Goal: Task Accomplishment & Management: Use online tool/utility

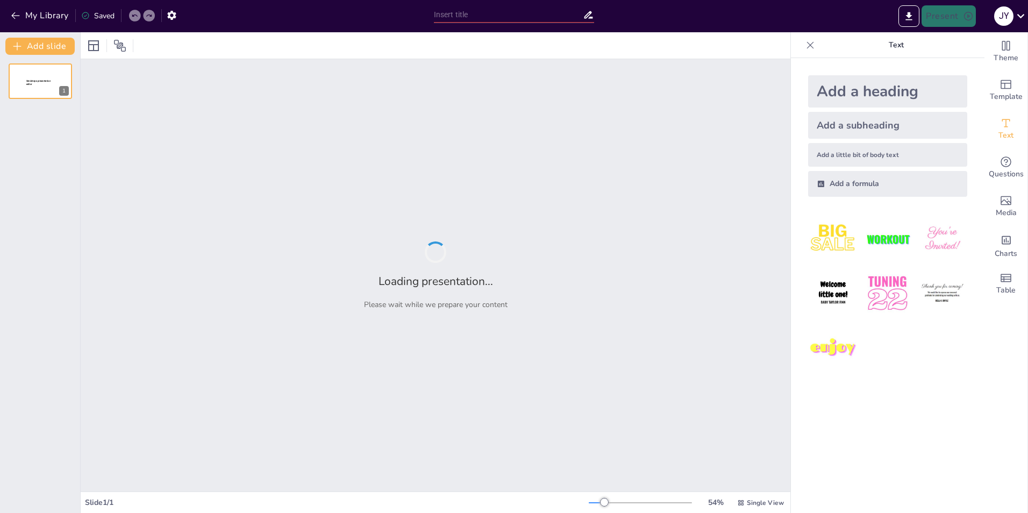
type input "Хронология войн в [GEOGRAPHIC_DATA] XVIII века"
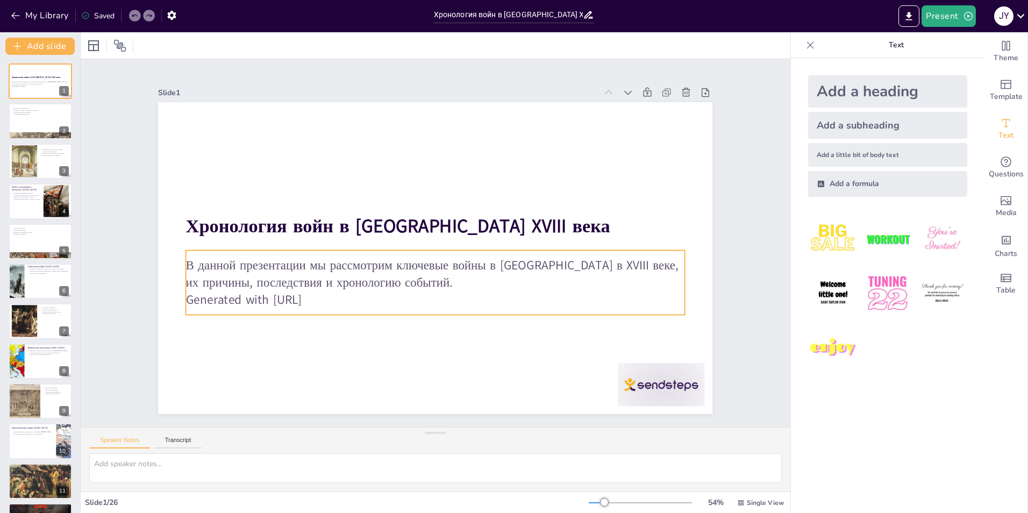
checkbox input "true"
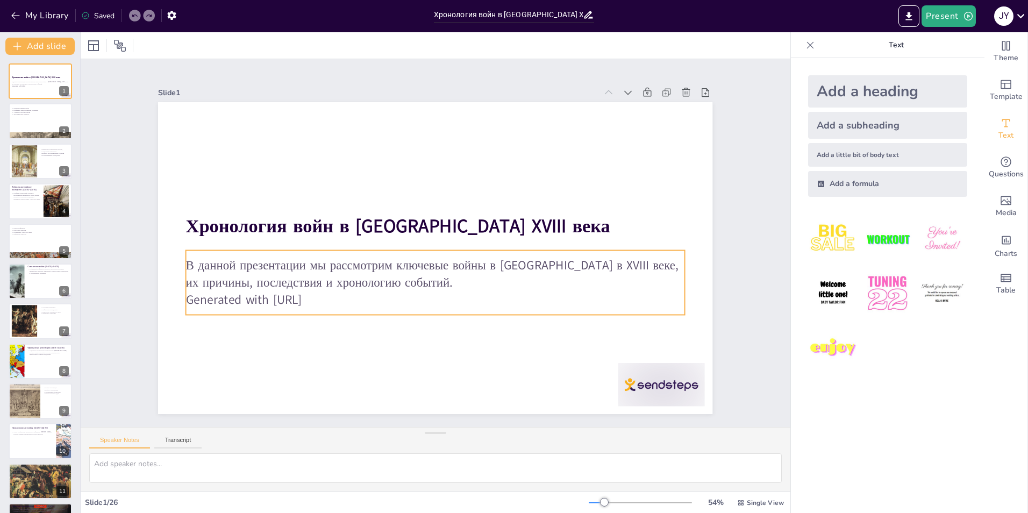
checkbox input "true"
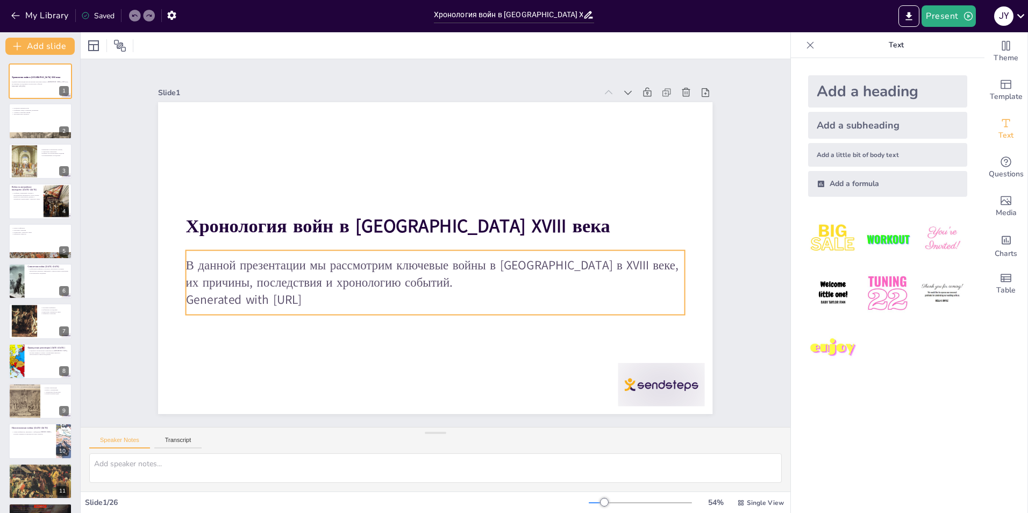
checkbox input "true"
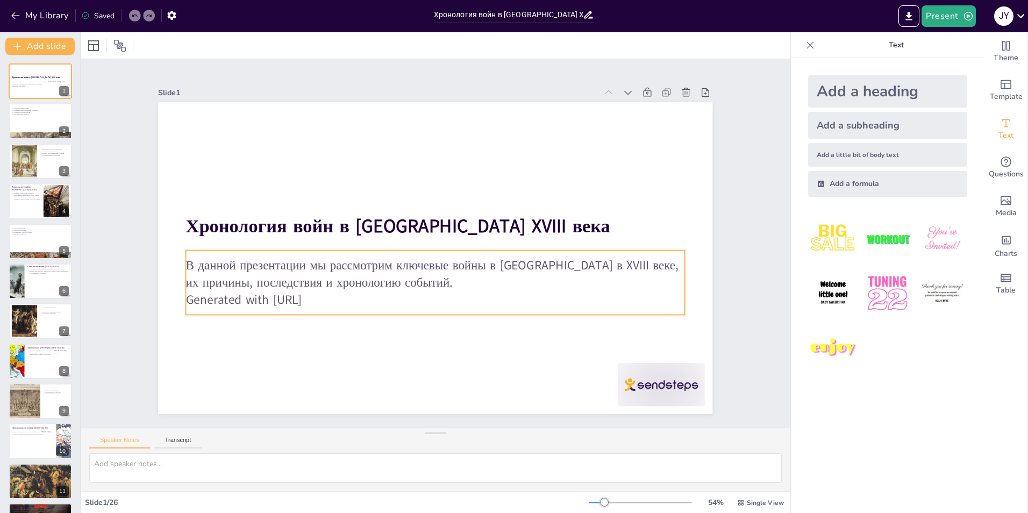
checkbox input "true"
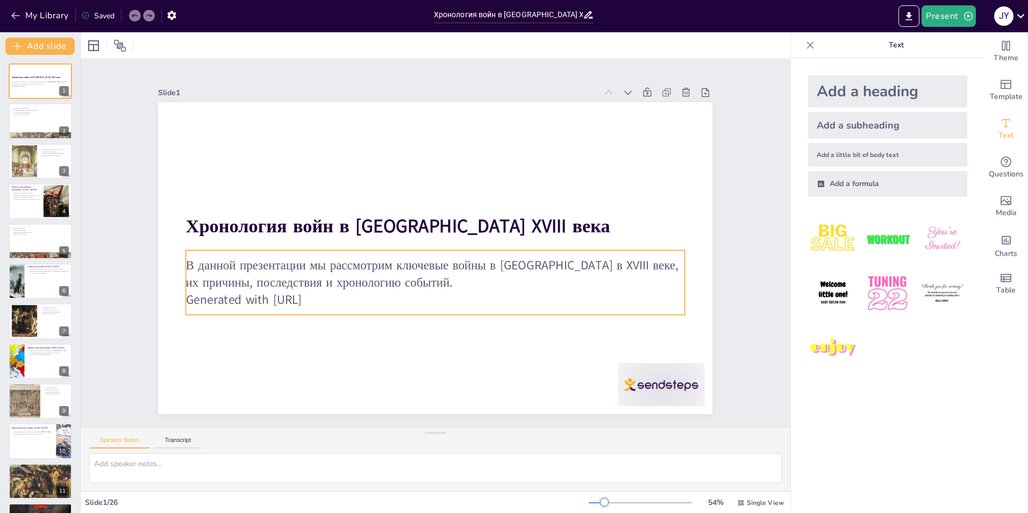
checkbox input "true"
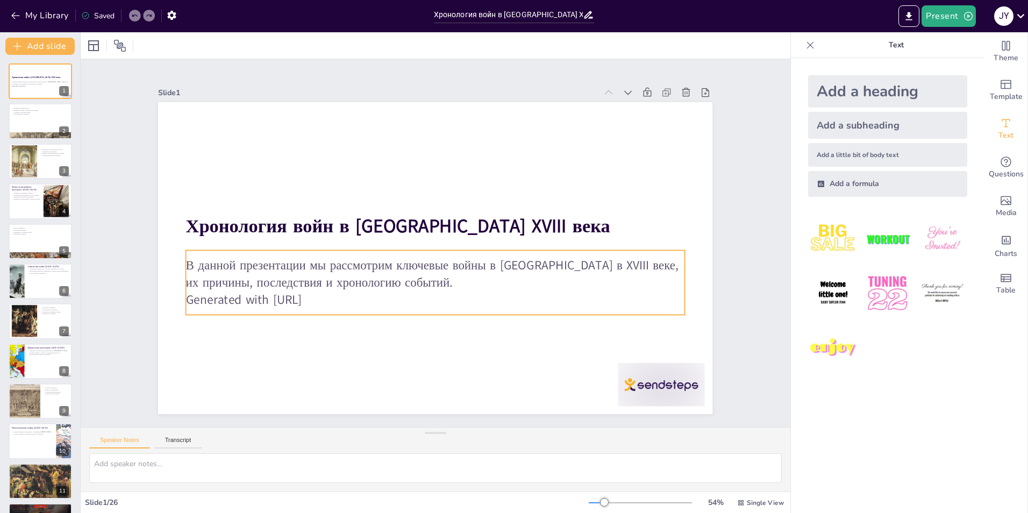
checkbox input "true"
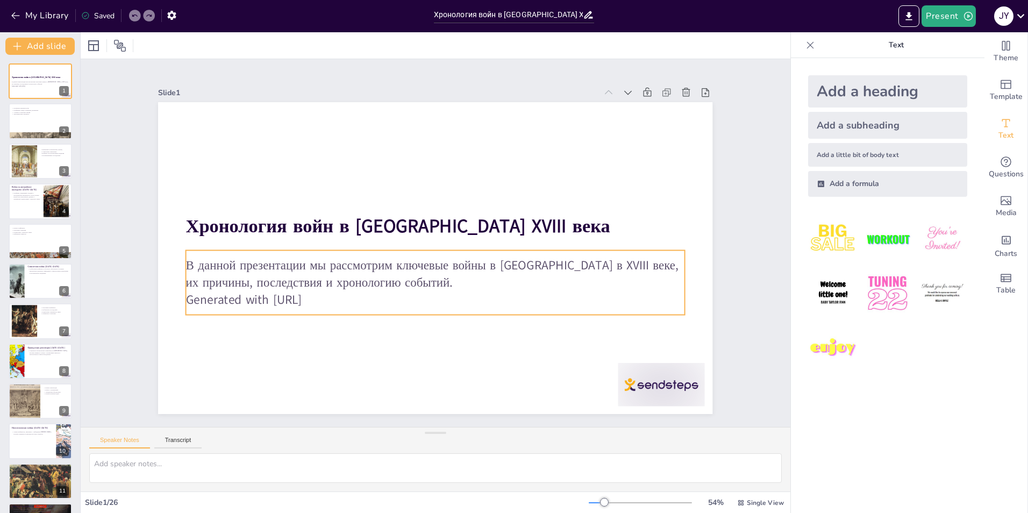
checkbox input "true"
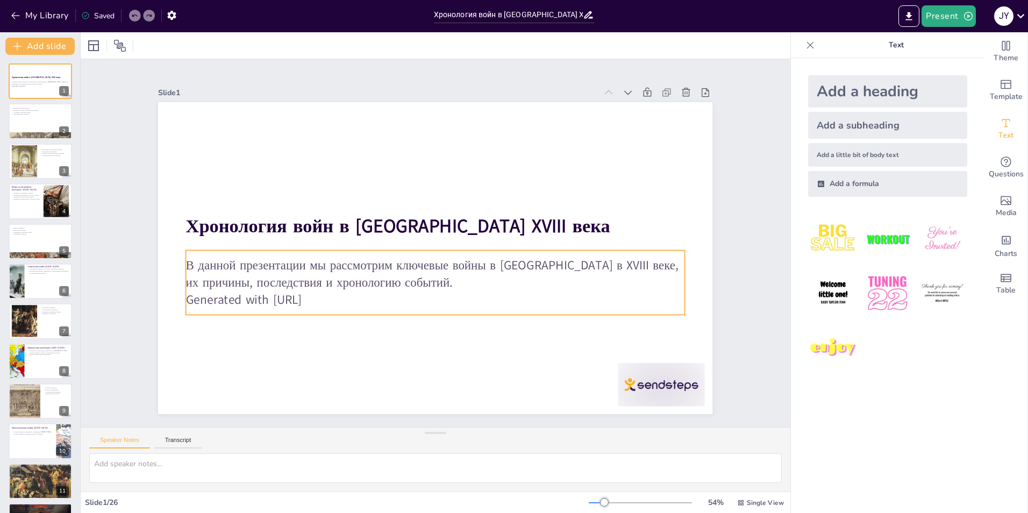
checkbox input "true"
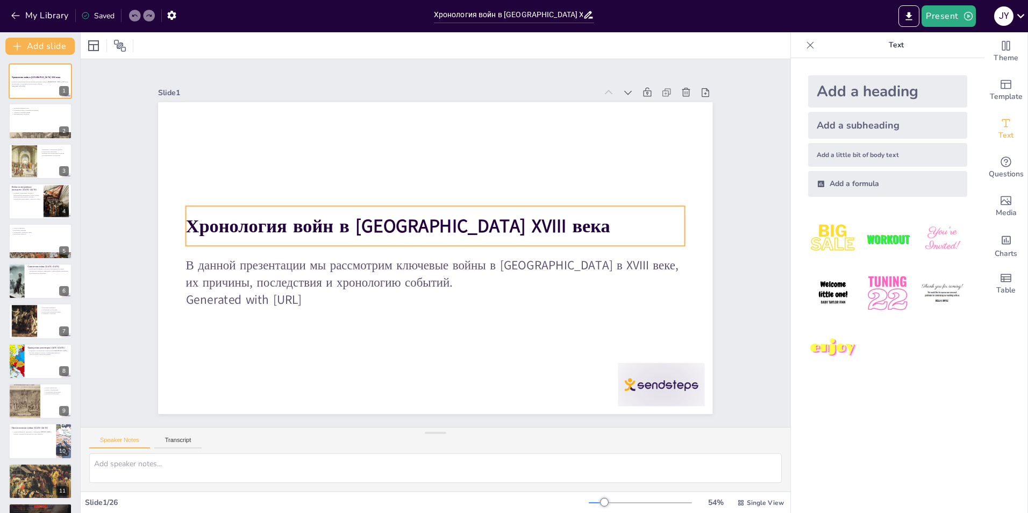
checkbox input "true"
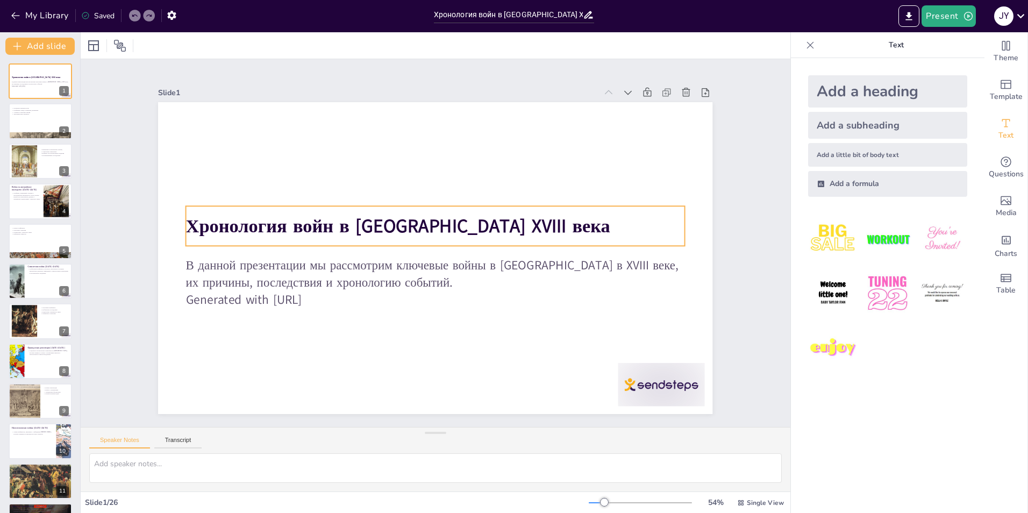
checkbox input "true"
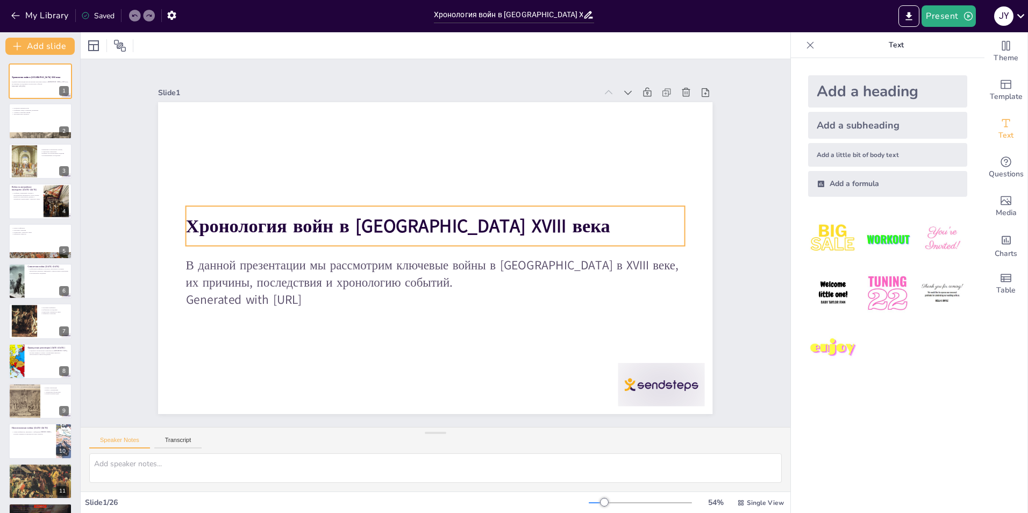
checkbox input "true"
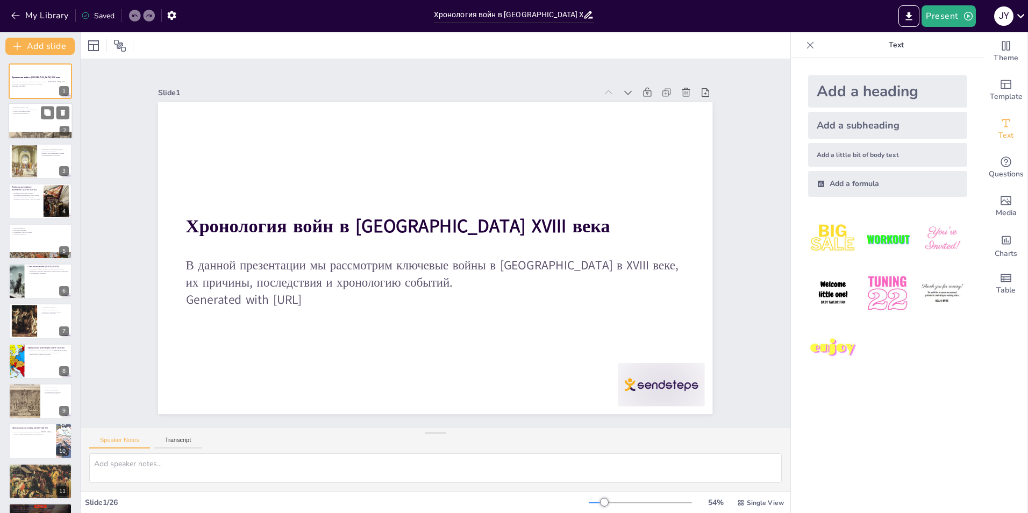
checkbox input "true"
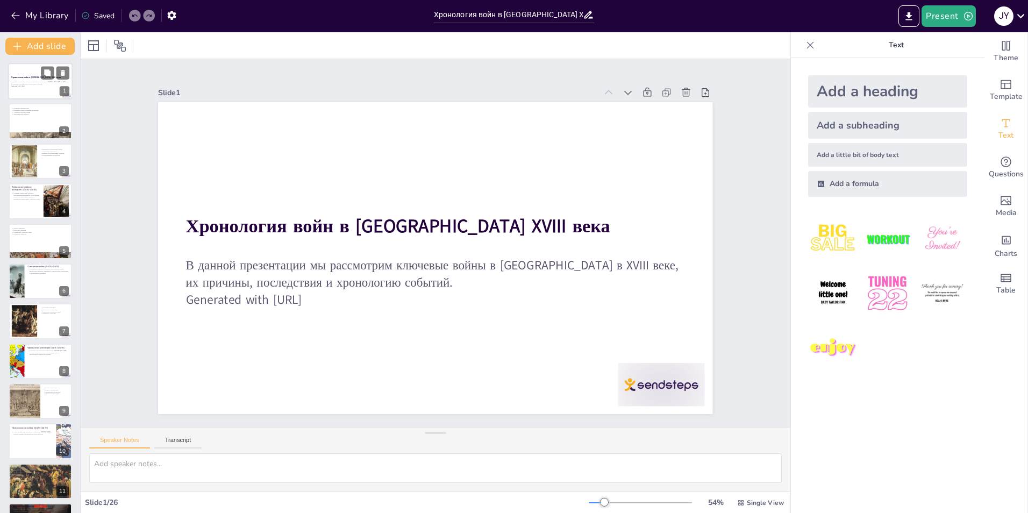
checkbox input "true"
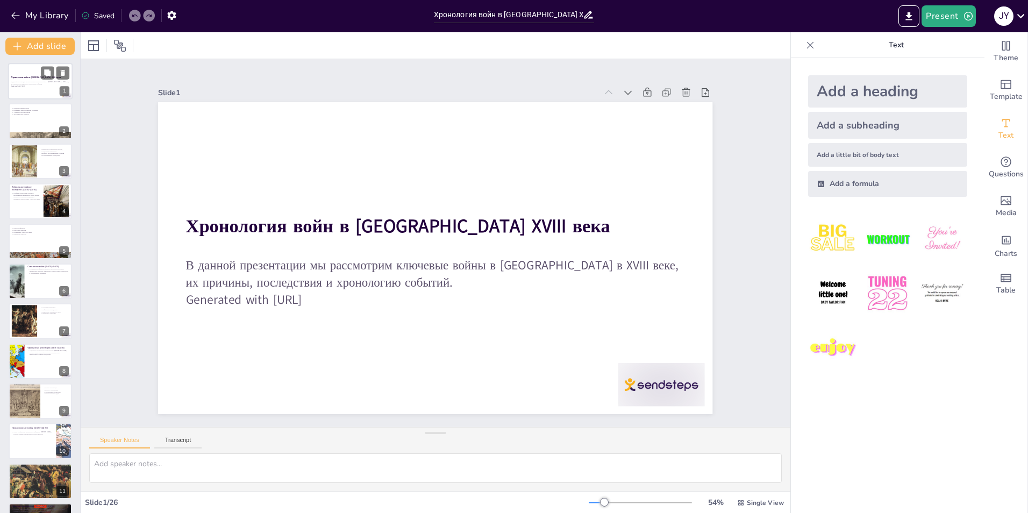
checkbox input "true"
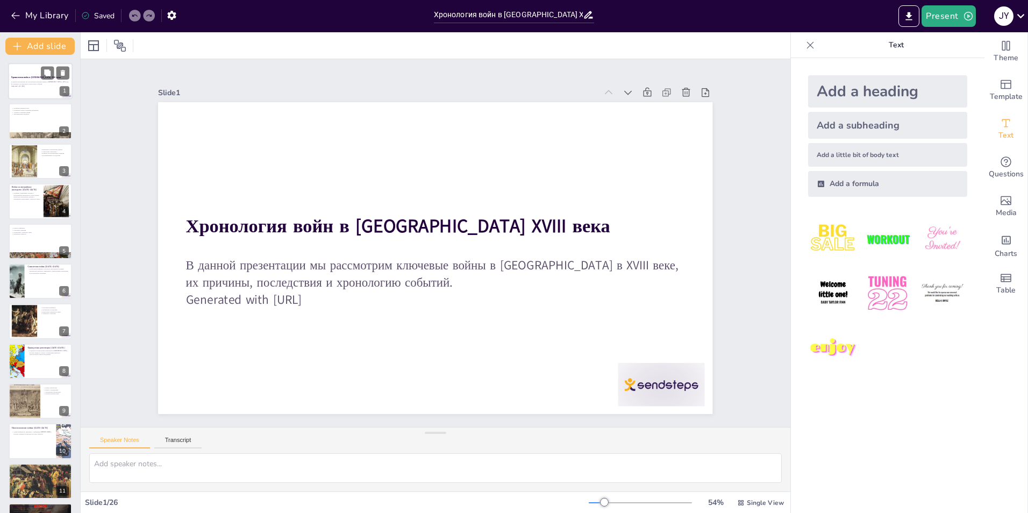
checkbox input "true"
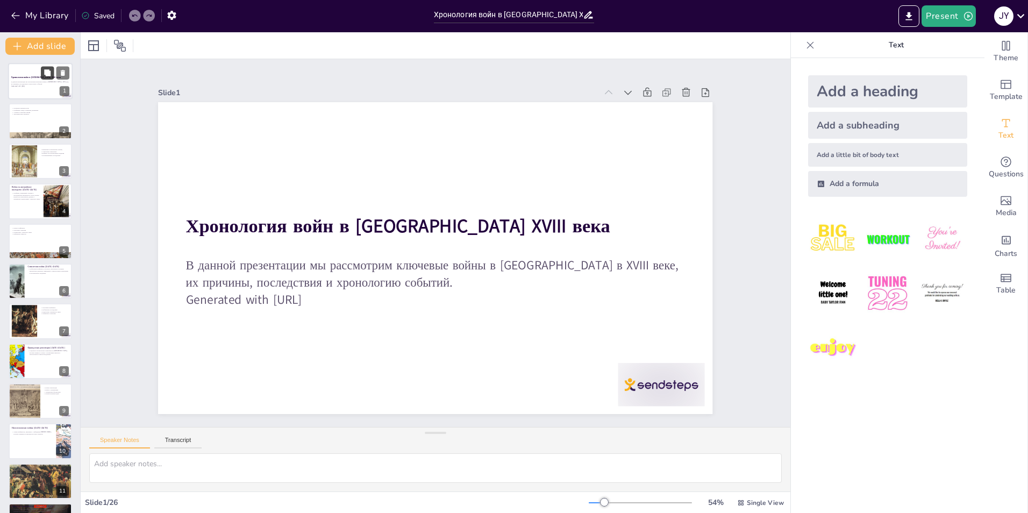
checkbox input "true"
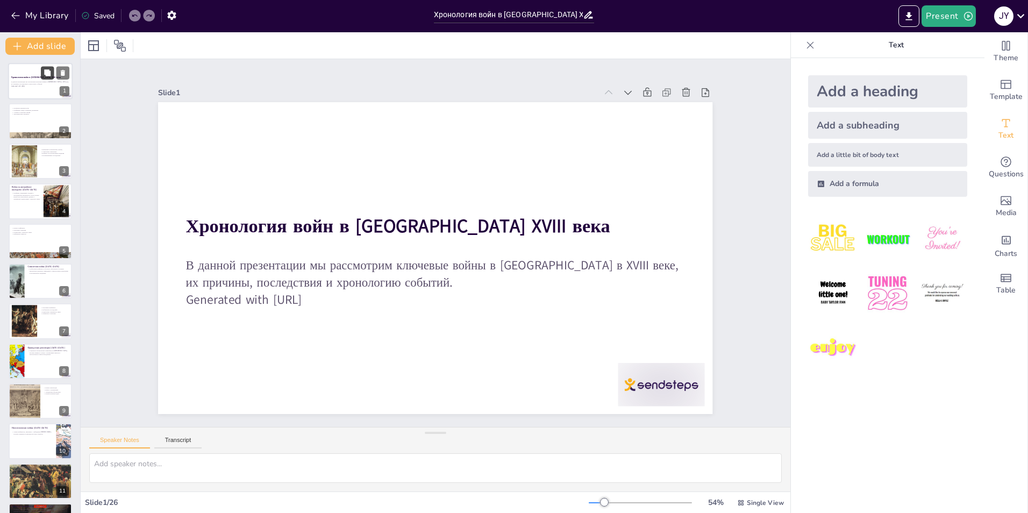
checkbox input "true"
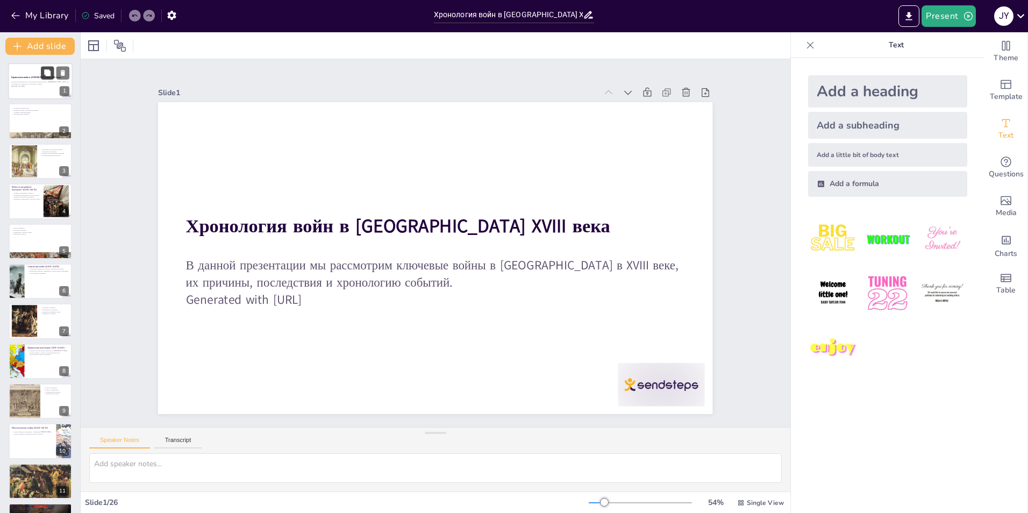
checkbox input "true"
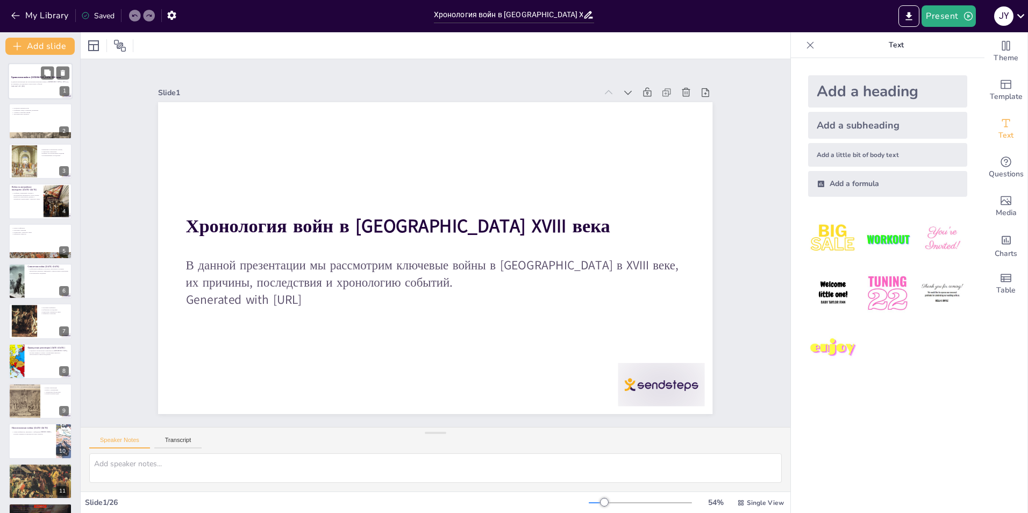
checkbox input "true"
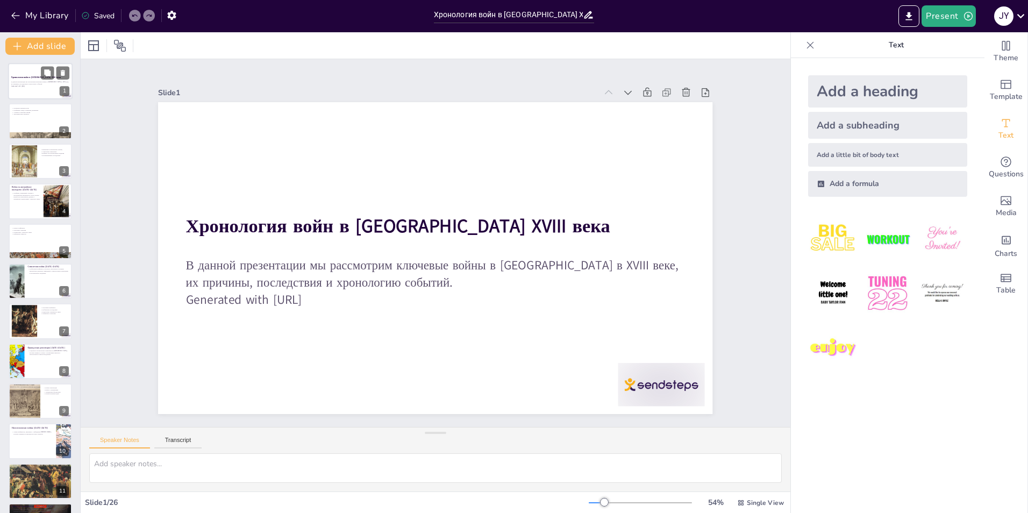
checkbox input "true"
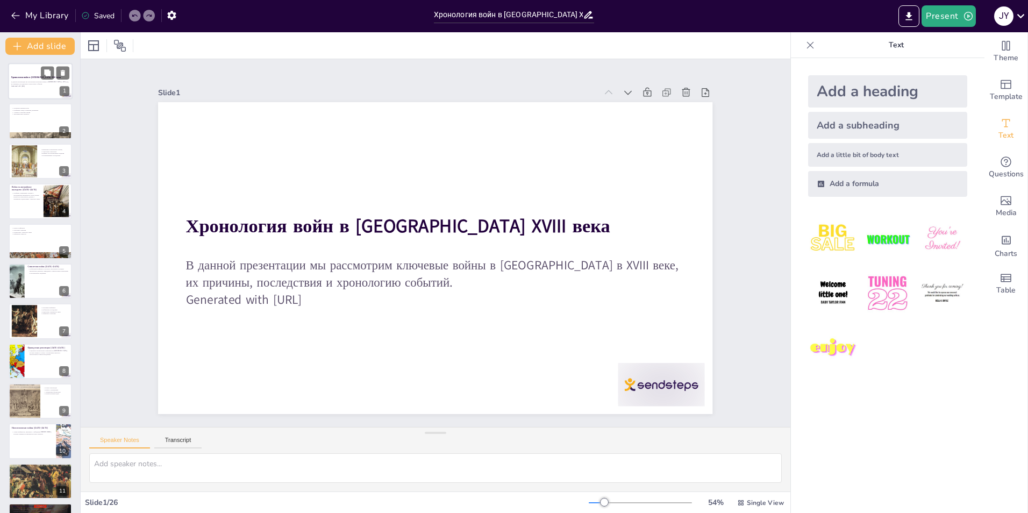
checkbox input "true"
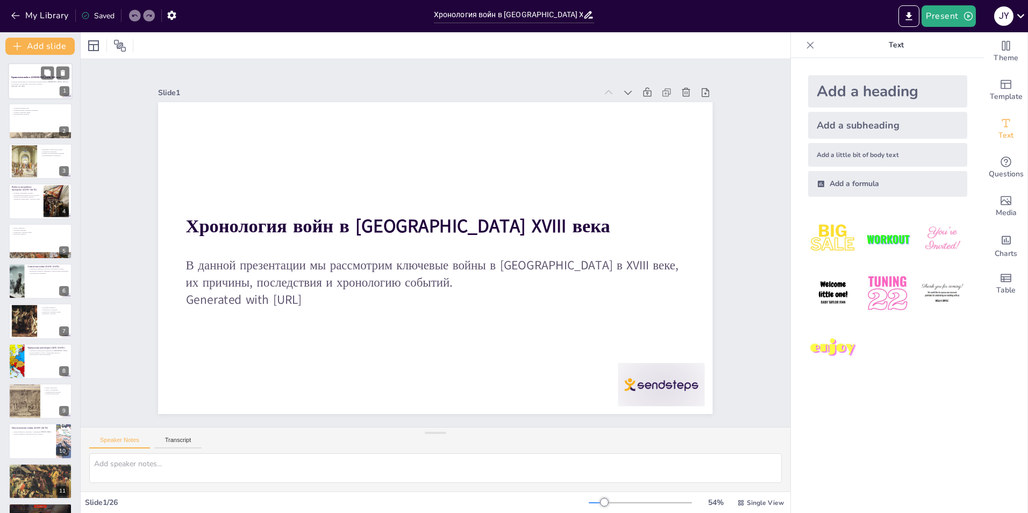
checkbox input "true"
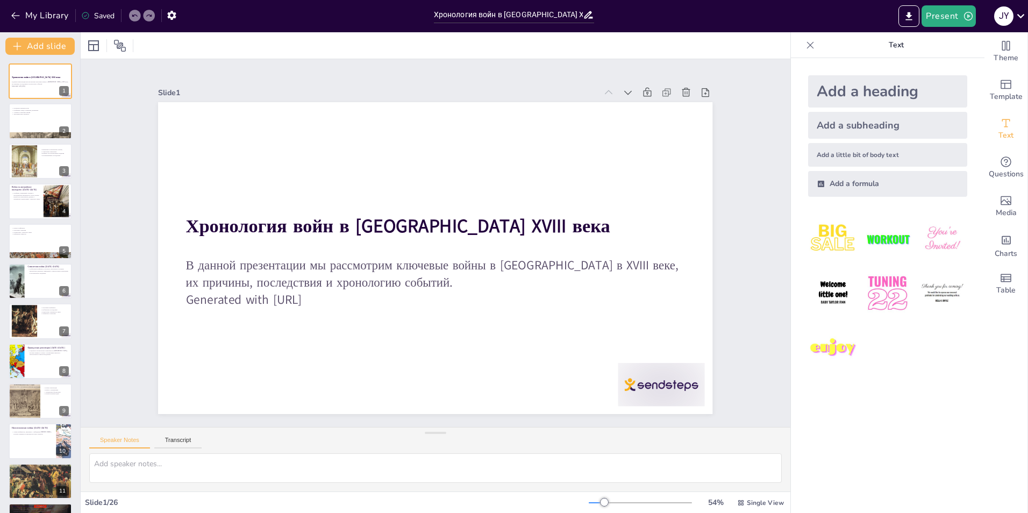
checkbox input "true"
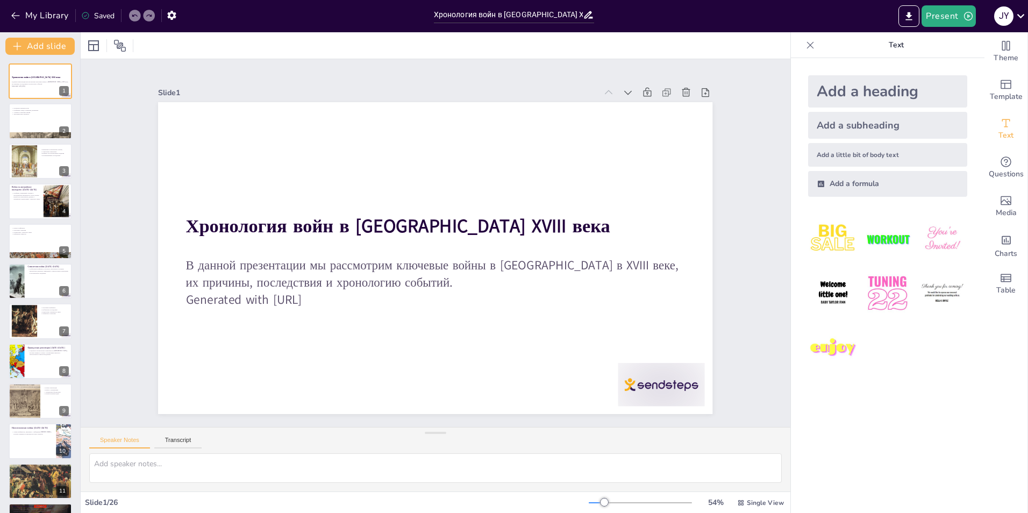
checkbox input "true"
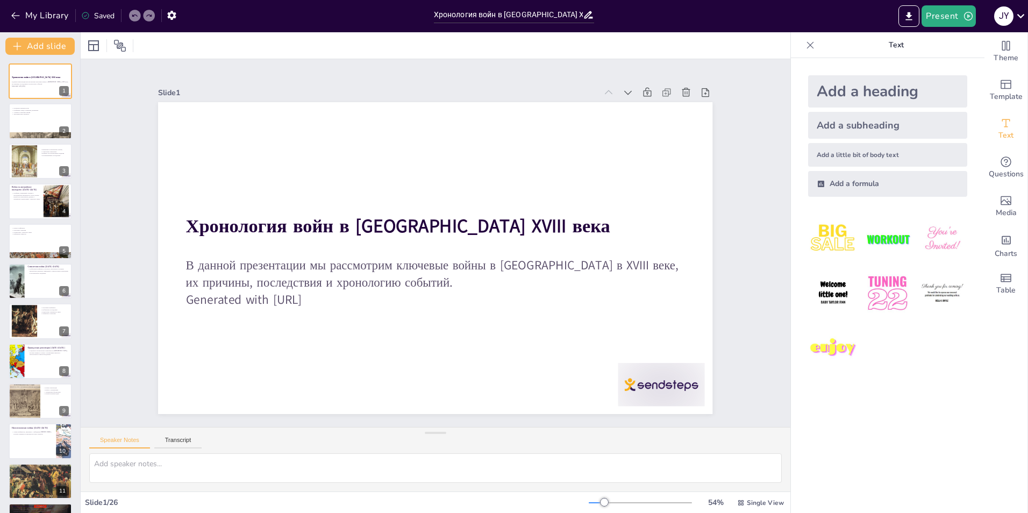
checkbox input "true"
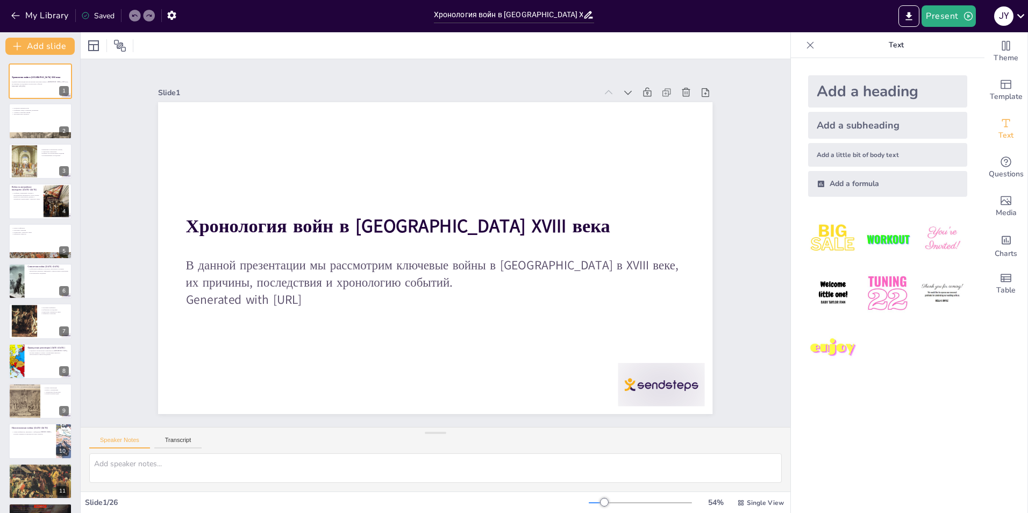
checkbox input "true"
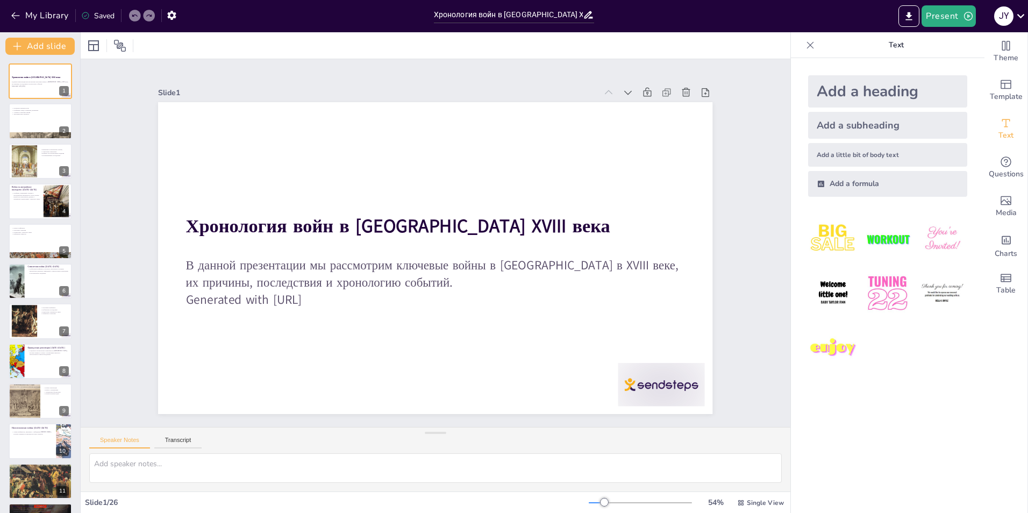
checkbox input "true"
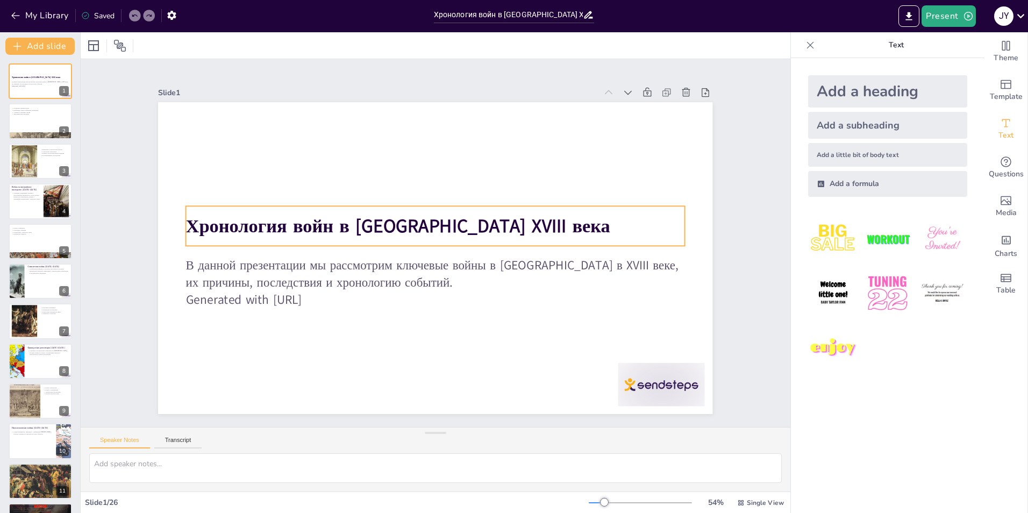
checkbox input "true"
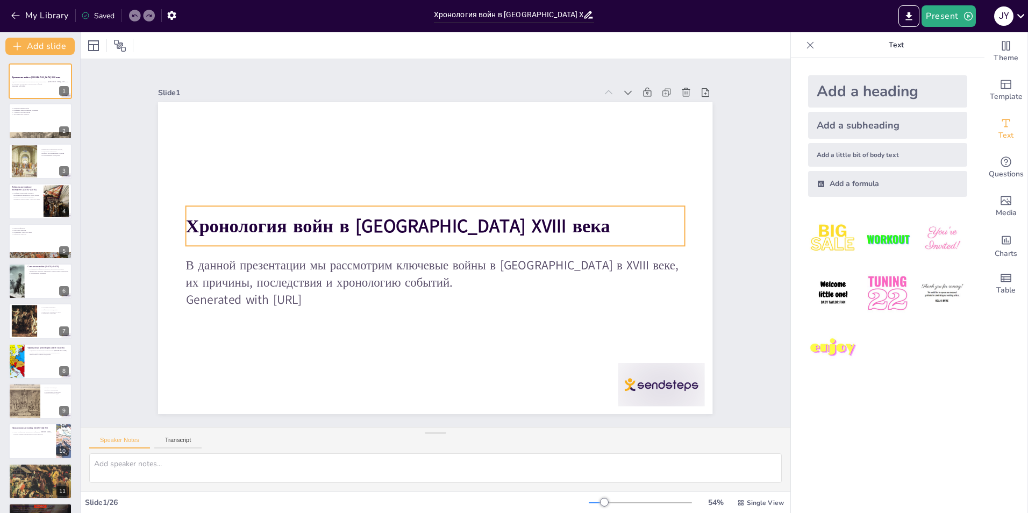
checkbox input "true"
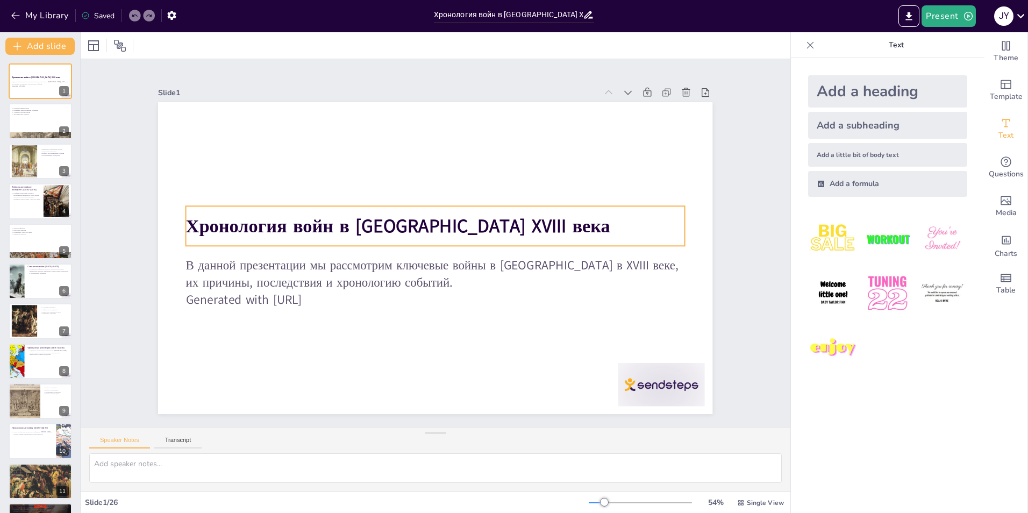
checkbox input "true"
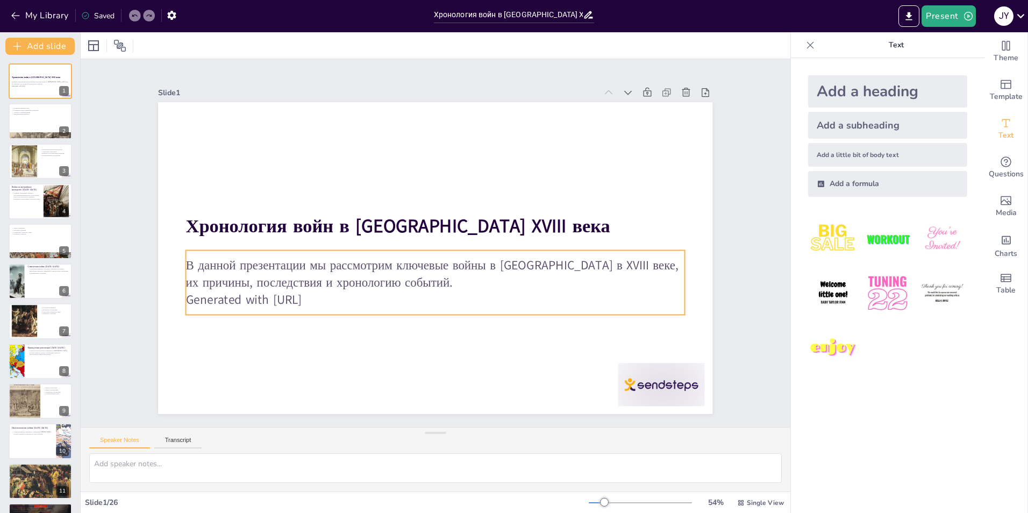
checkbox input "true"
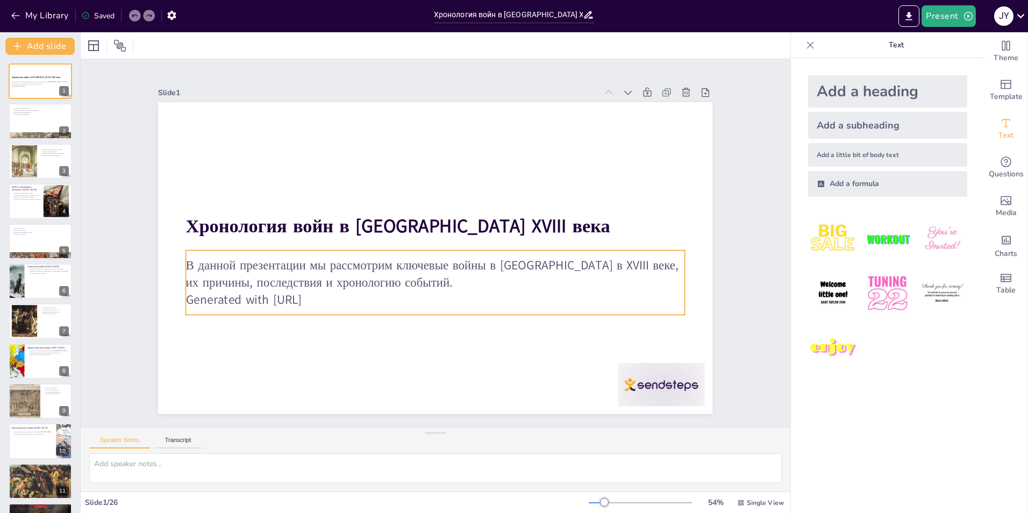
checkbox input "true"
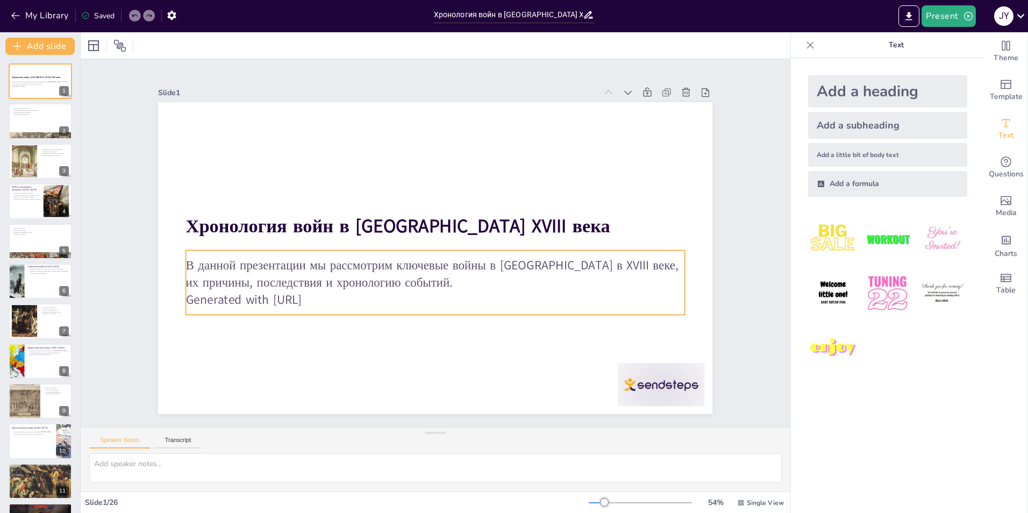
checkbox input "true"
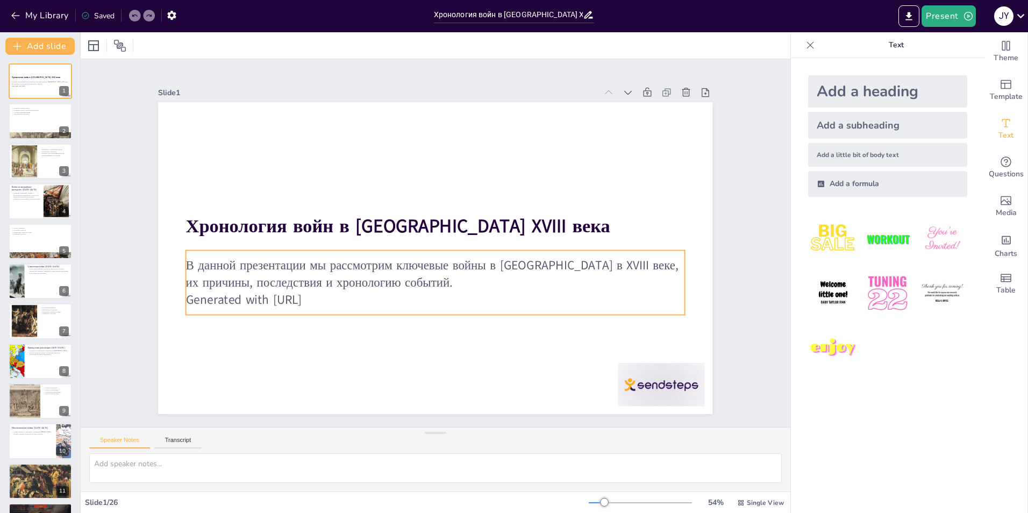
checkbox input "true"
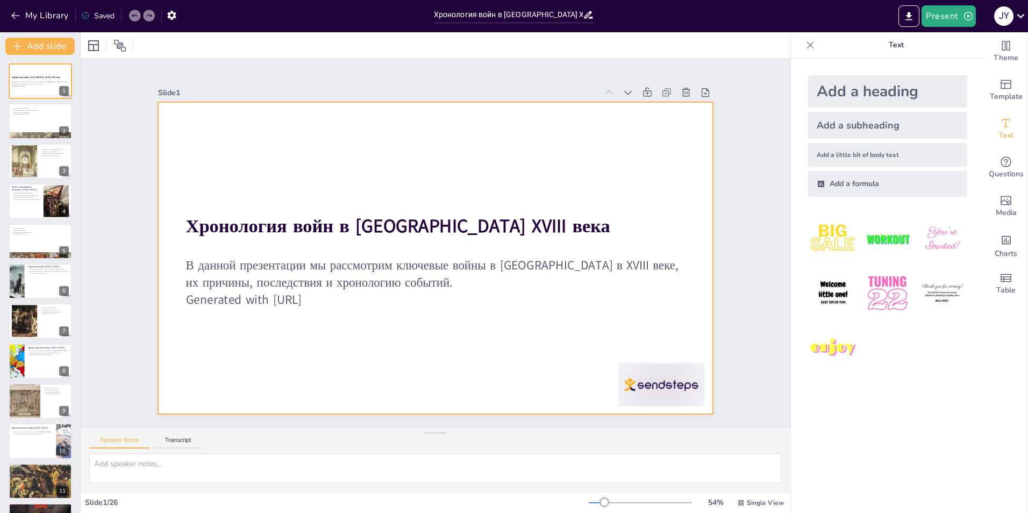
checkbox input "true"
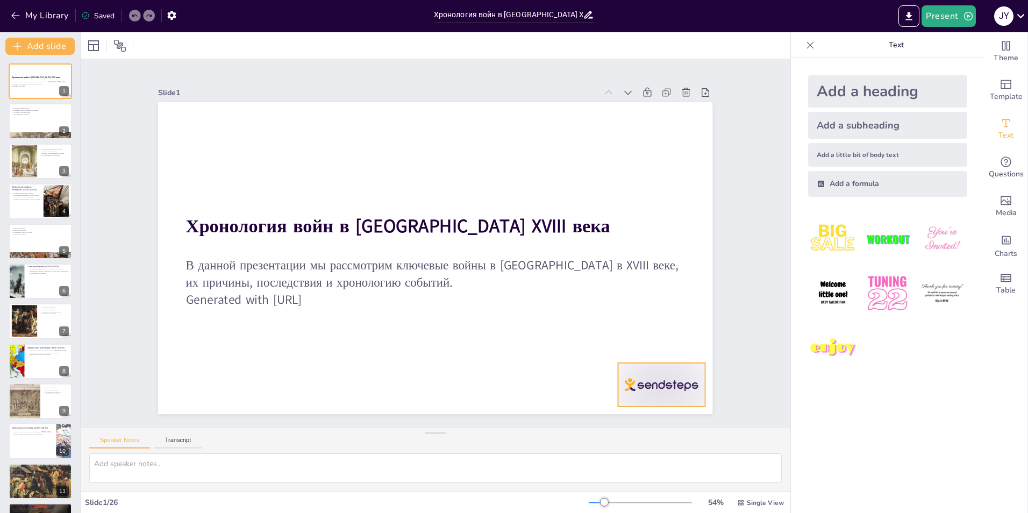
checkbox input "true"
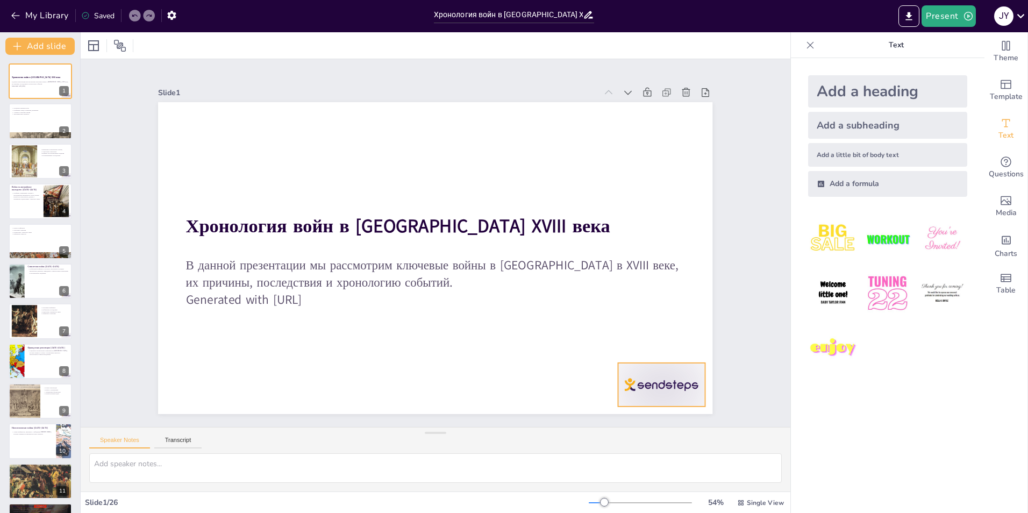
click at [649, 393] on div at bounding box center [645, 407] width 91 height 52
checkbox input "true"
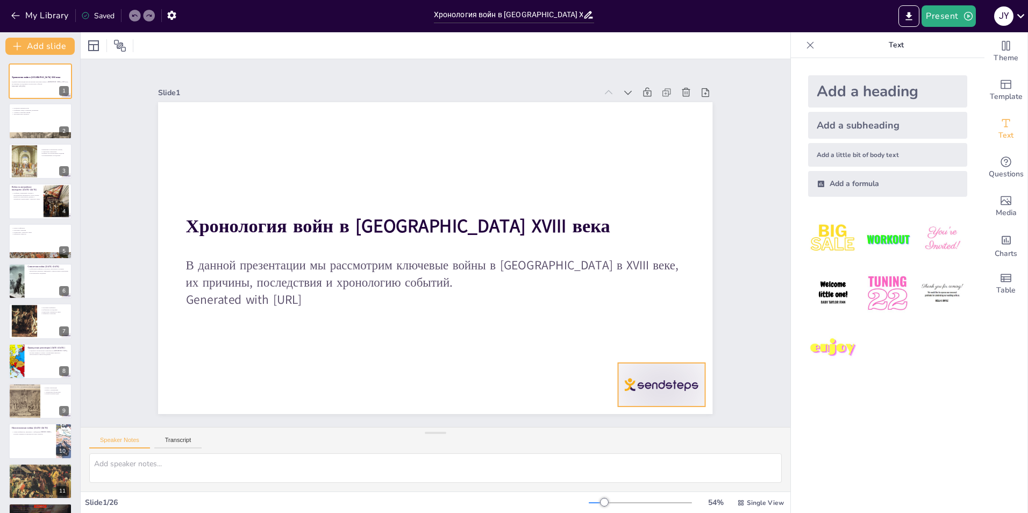
checkbox input "true"
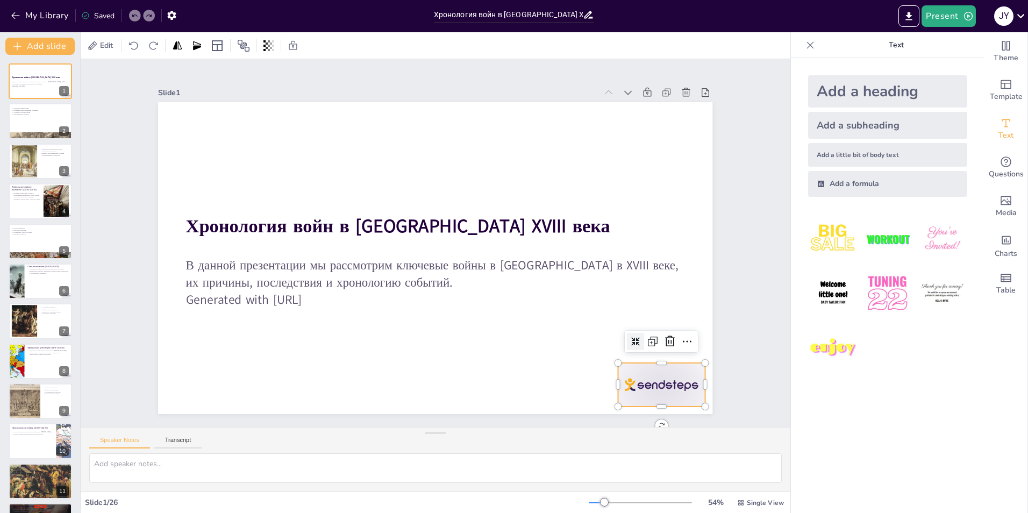
checkbox input "true"
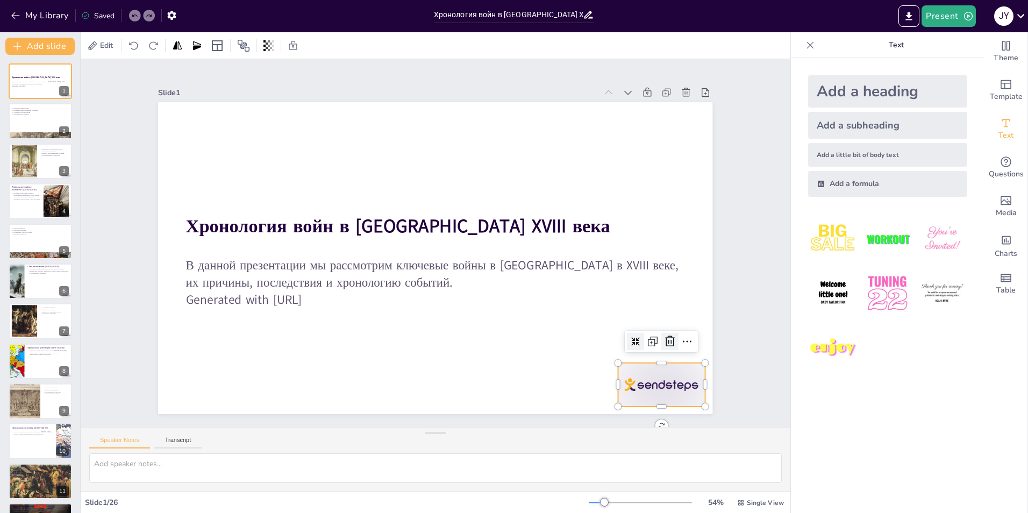
checkbox input "true"
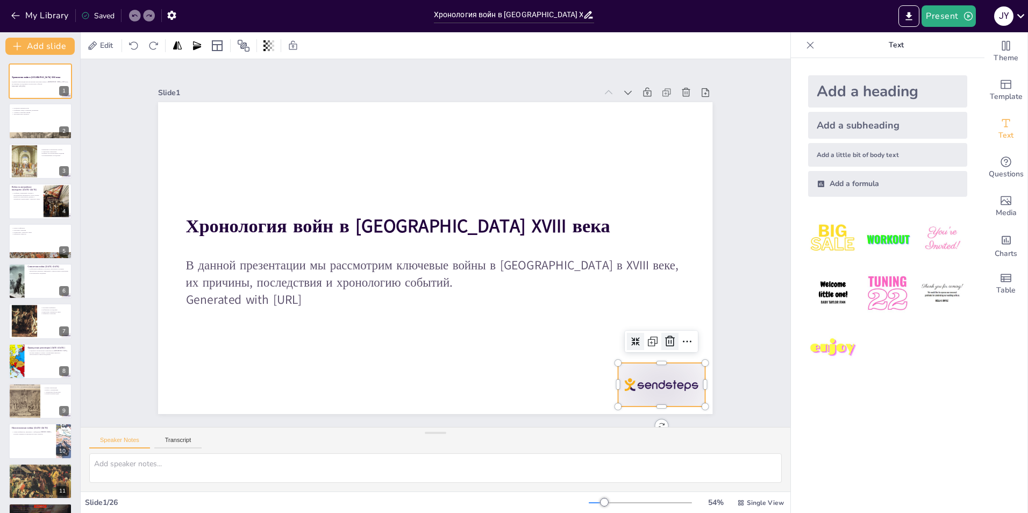
click at [662, 358] on icon at bounding box center [658, 365] width 14 height 14
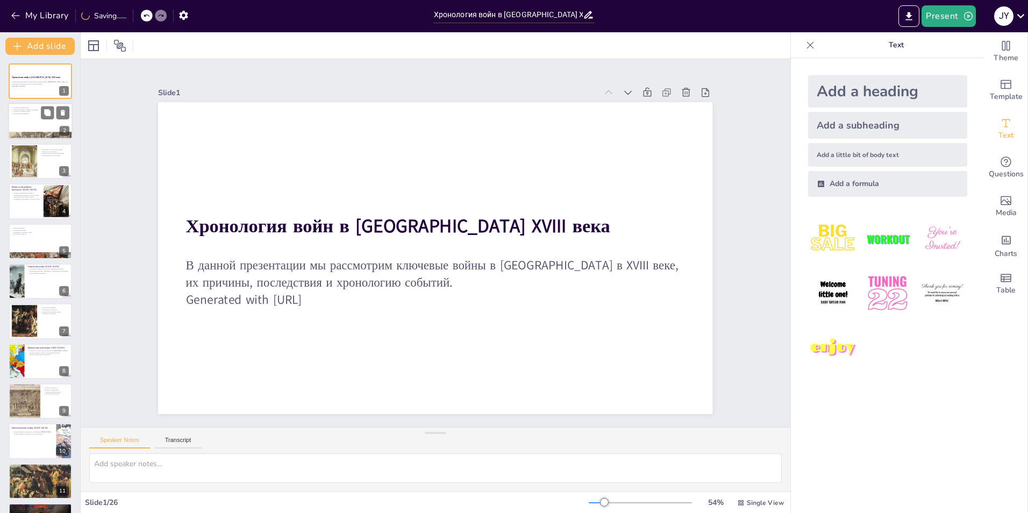
click at [25, 119] on div at bounding box center [40, 121] width 64 height 37
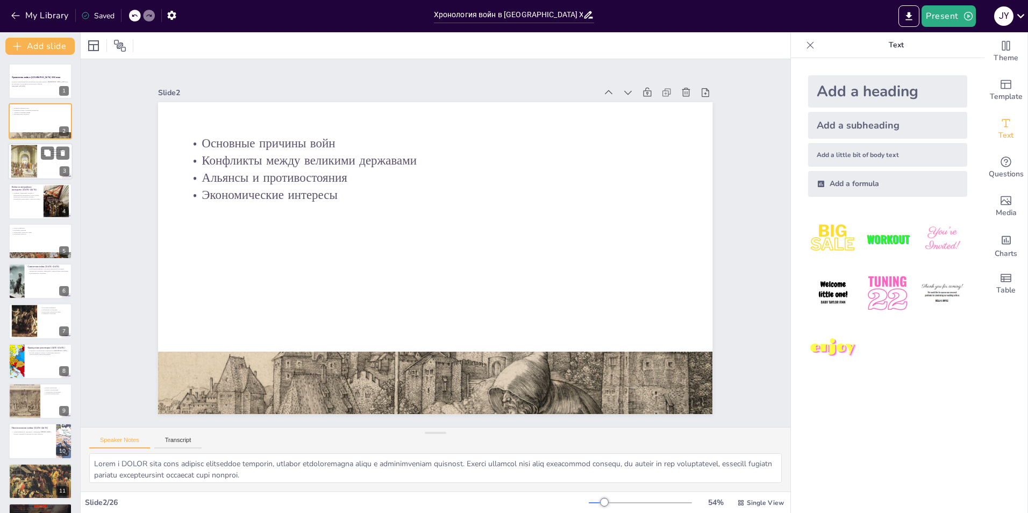
click at [23, 167] on div at bounding box center [24, 161] width 47 height 33
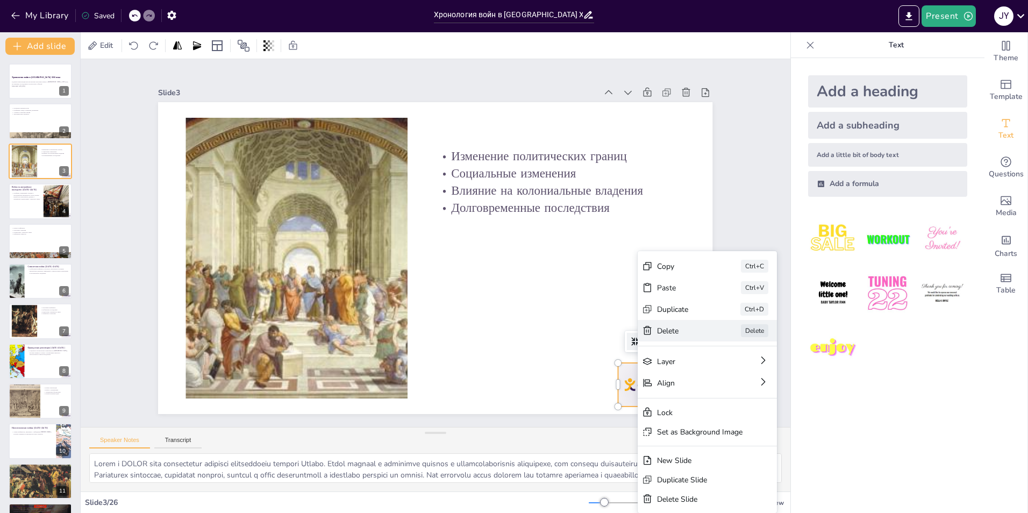
click at [700, 407] on div "[PERSON_NAME]" at bounding box center [770, 425] width 141 height 36
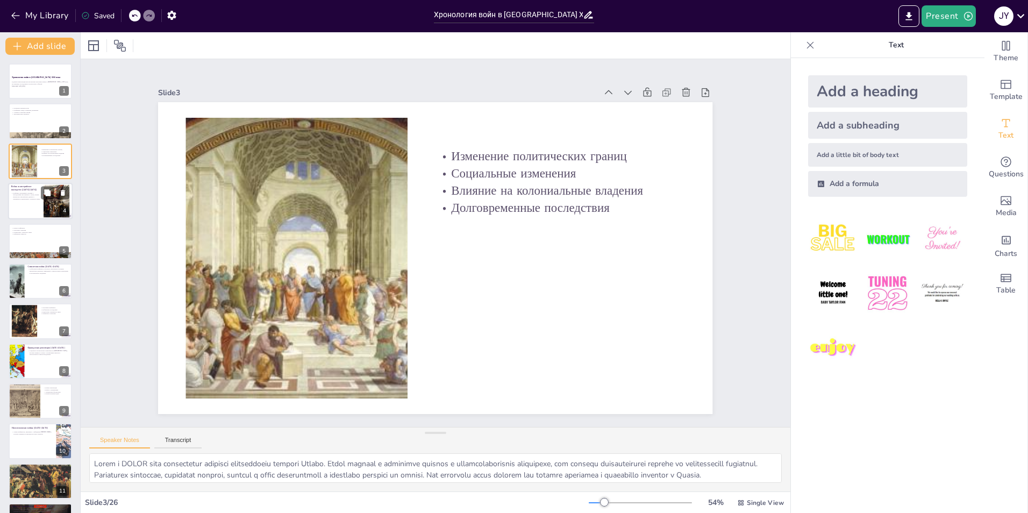
click at [11, 203] on div at bounding box center [40, 201] width 64 height 37
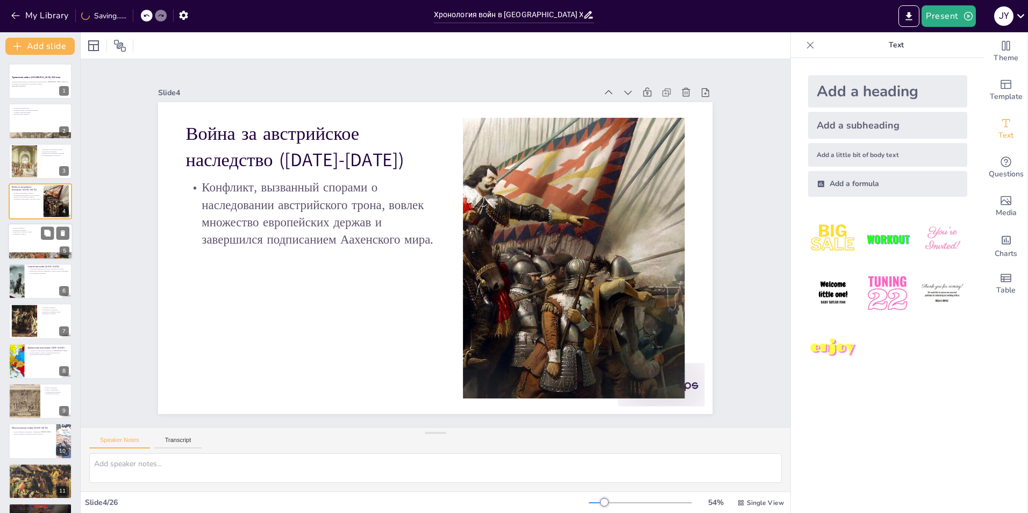
click at [40, 242] on div at bounding box center [40, 241] width 64 height 37
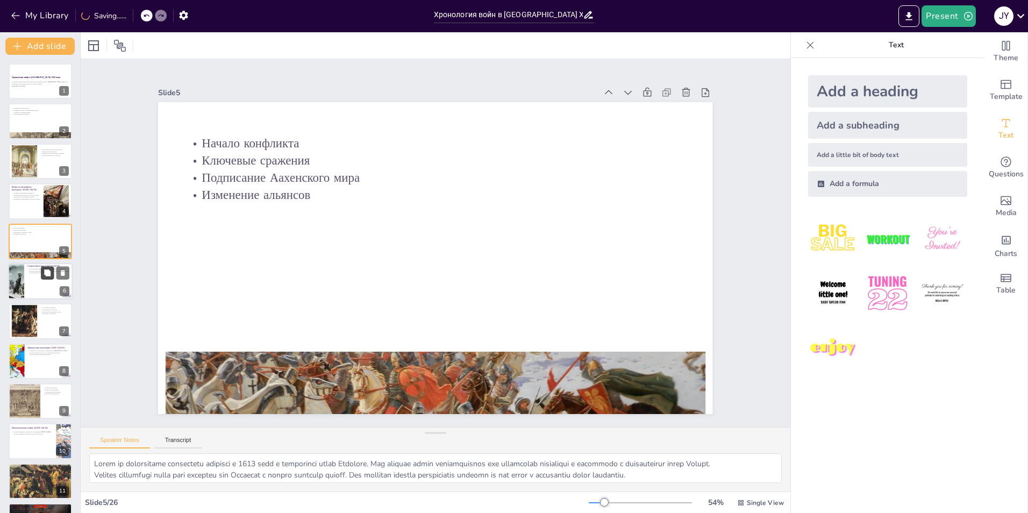
click at [48, 272] on icon at bounding box center [47, 272] width 6 height 6
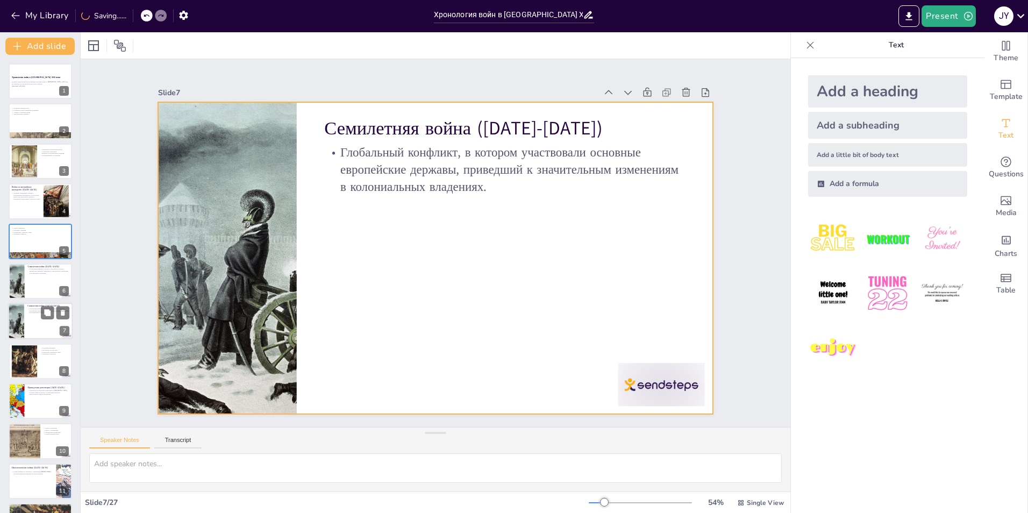
scroll to position [37, 0]
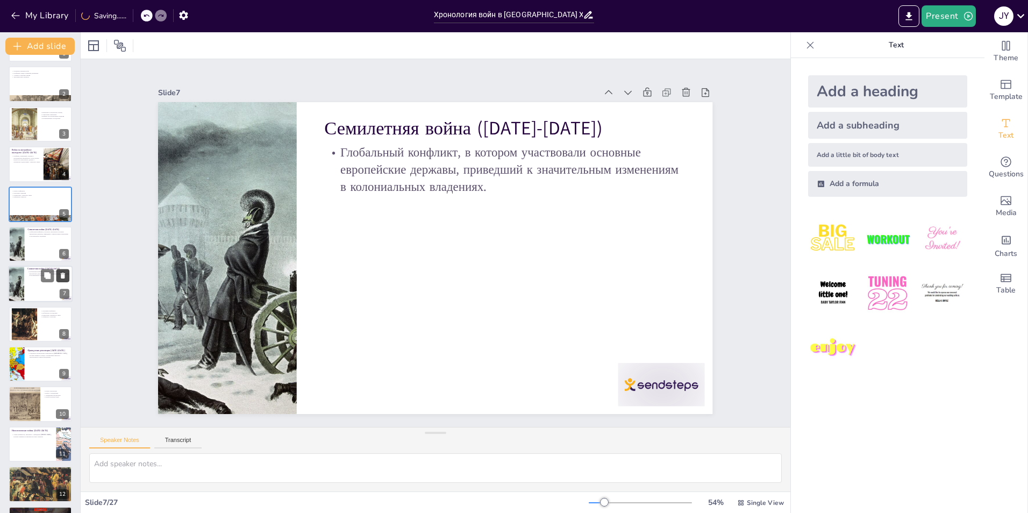
click at [61, 275] on icon at bounding box center [63, 276] width 4 height 6
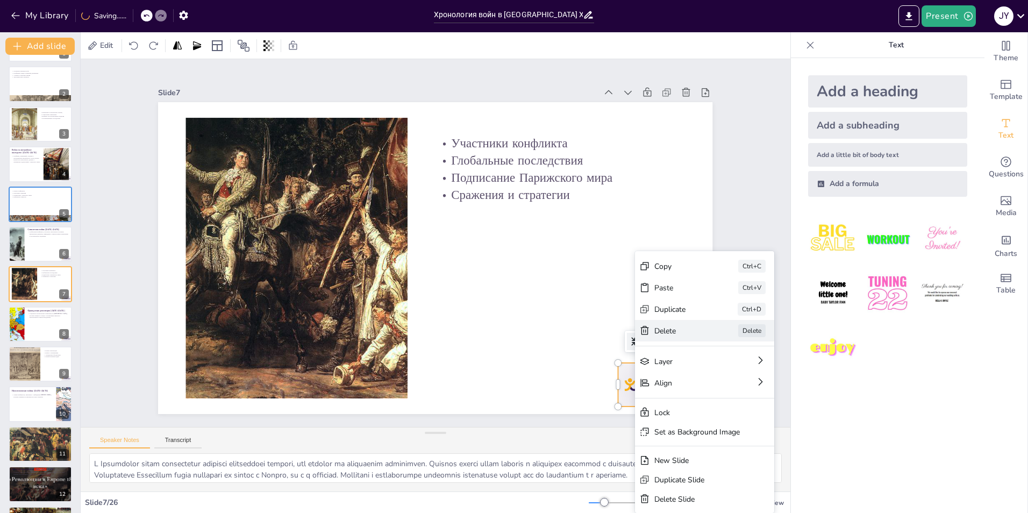
click at [717, 415] on div "Delete" at bounding box center [744, 423] width 54 height 16
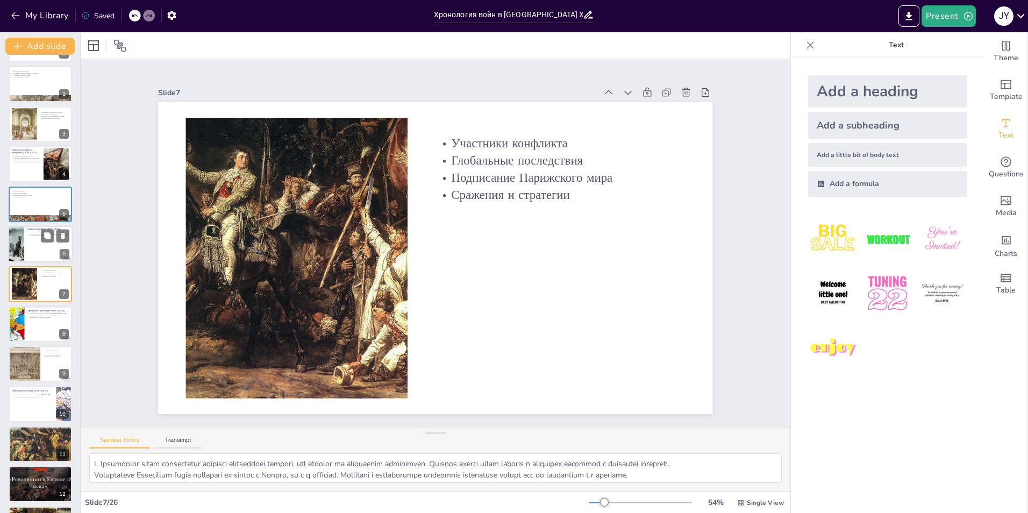
click at [34, 233] on p "Глобальный конфликт, в котором участвовали основные европейские державы, привед…" at bounding box center [48, 234] width 42 height 6
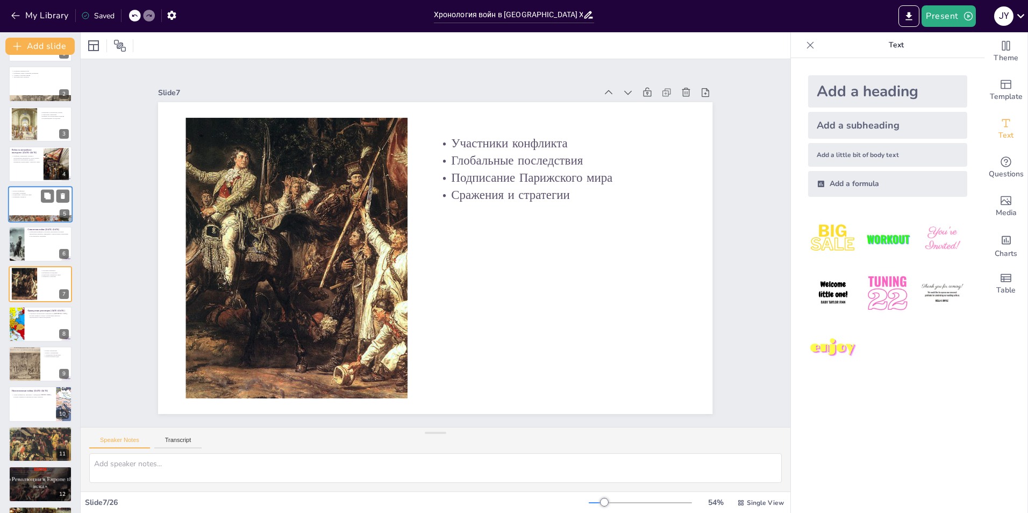
scroll to position [0, 0]
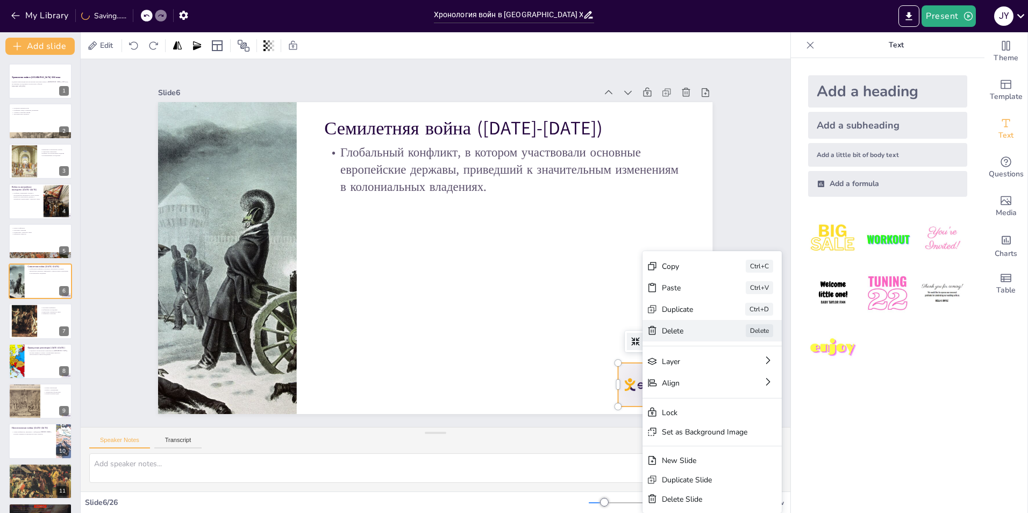
click at [742, 385] on div "Delete" at bounding box center [769, 390] width 54 height 10
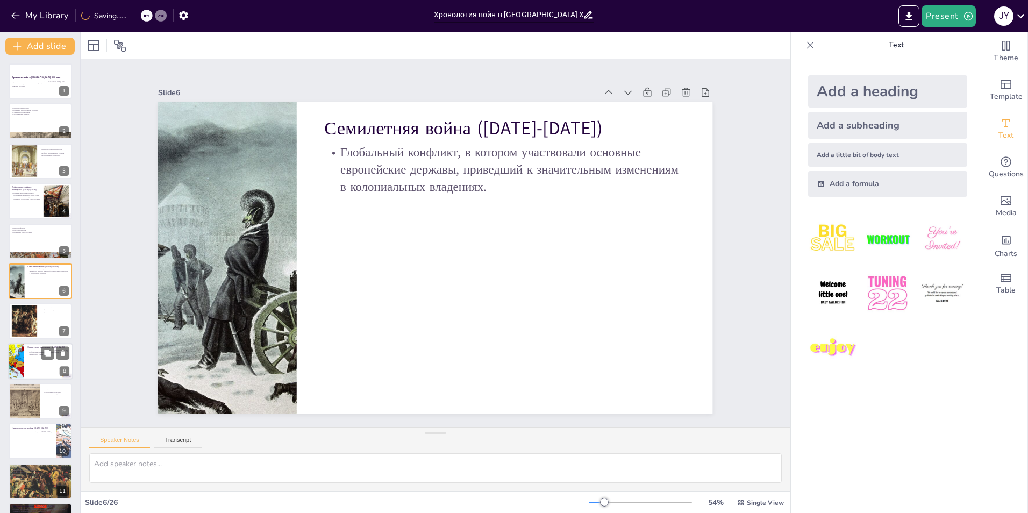
click at [38, 357] on div at bounding box center [40, 361] width 64 height 37
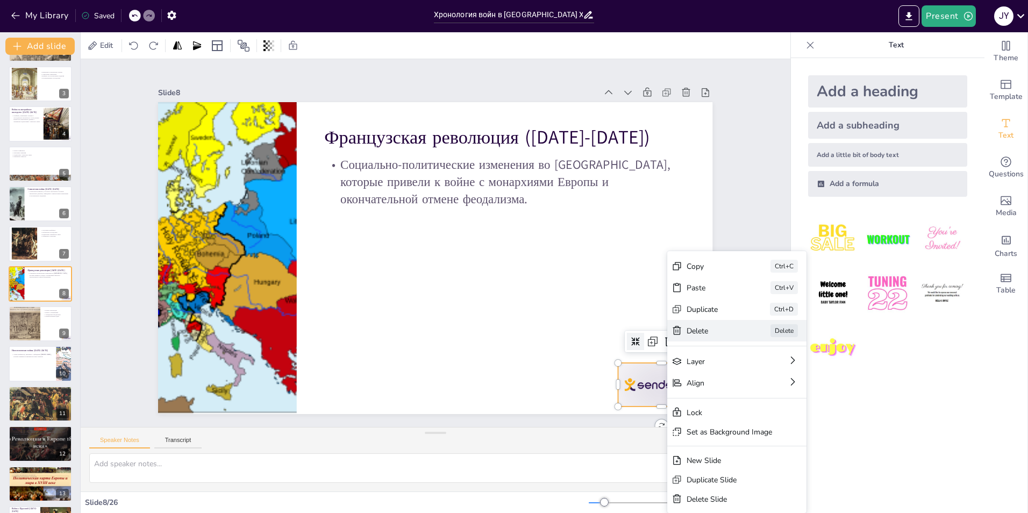
click at [748, 379] on div "[PERSON_NAME]" at bounding box center [817, 389] width 139 height 21
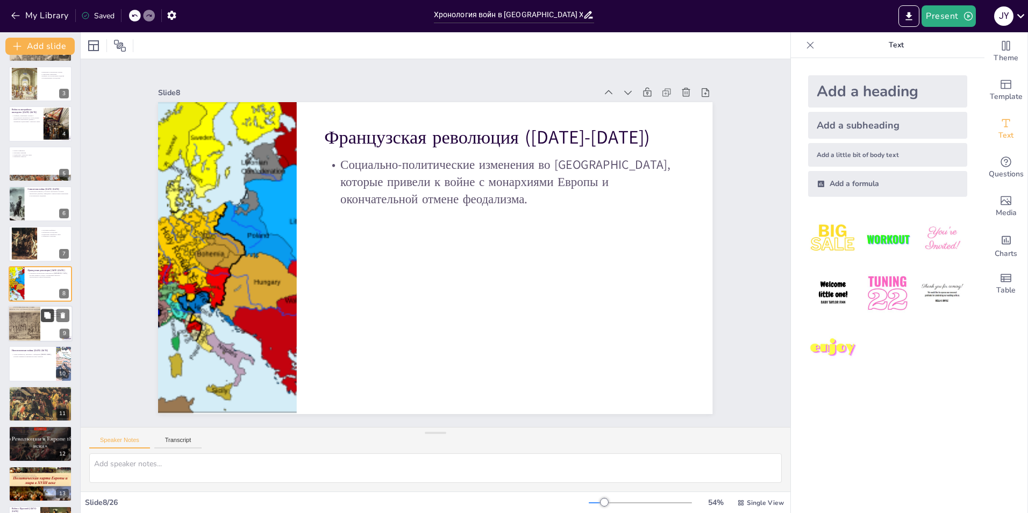
click at [41, 317] on button at bounding box center [47, 314] width 13 height 13
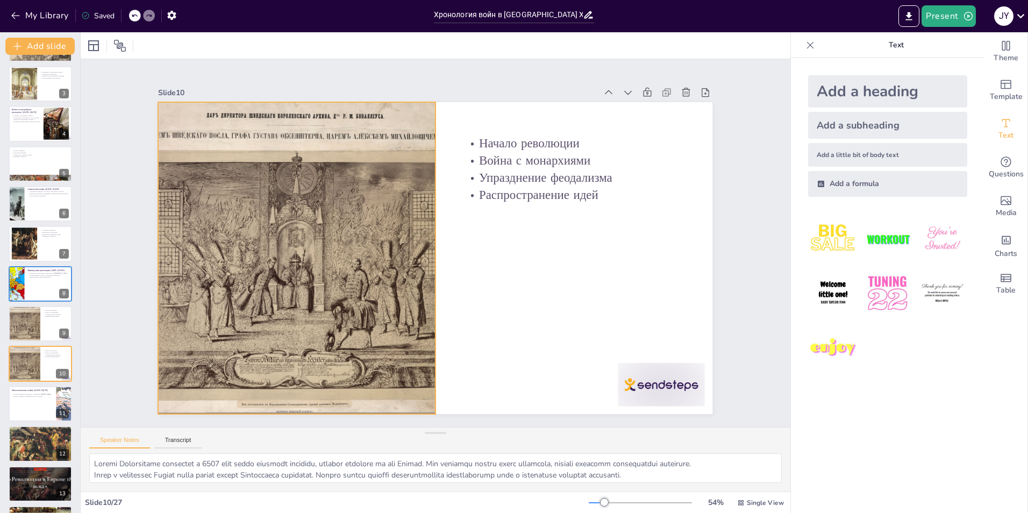
scroll to position [157, 0]
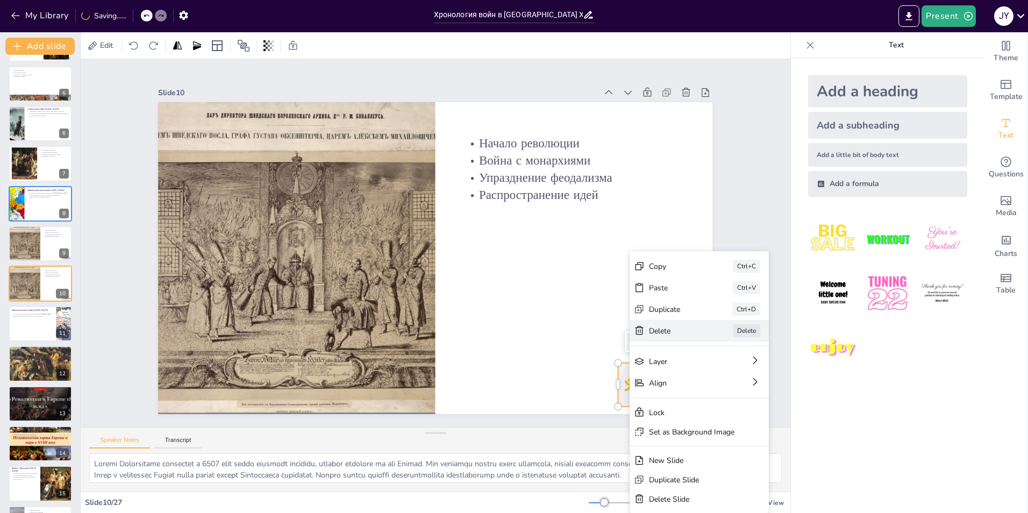
click at [692, 407] on div "[PERSON_NAME]" at bounding box center [762, 425] width 141 height 36
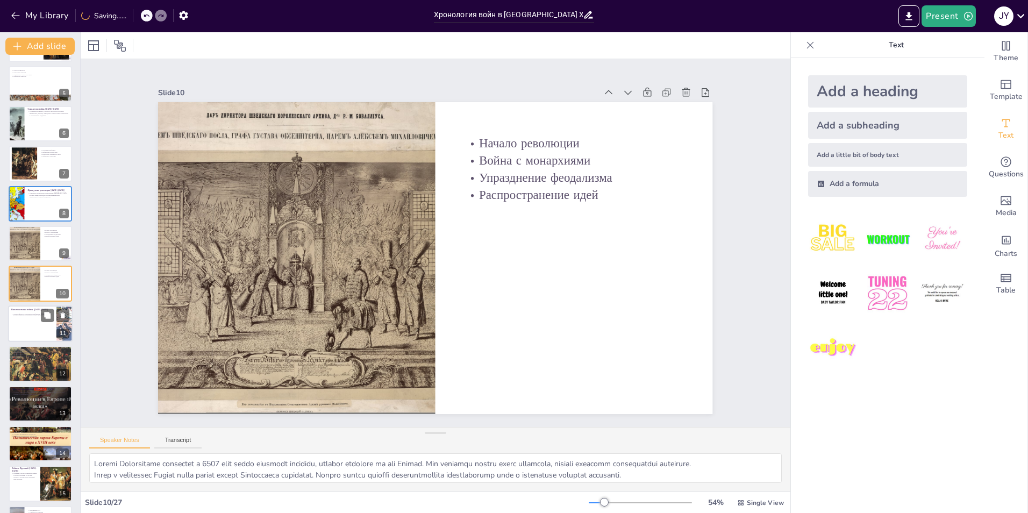
click at [35, 318] on div at bounding box center [40, 323] width 64 height 37
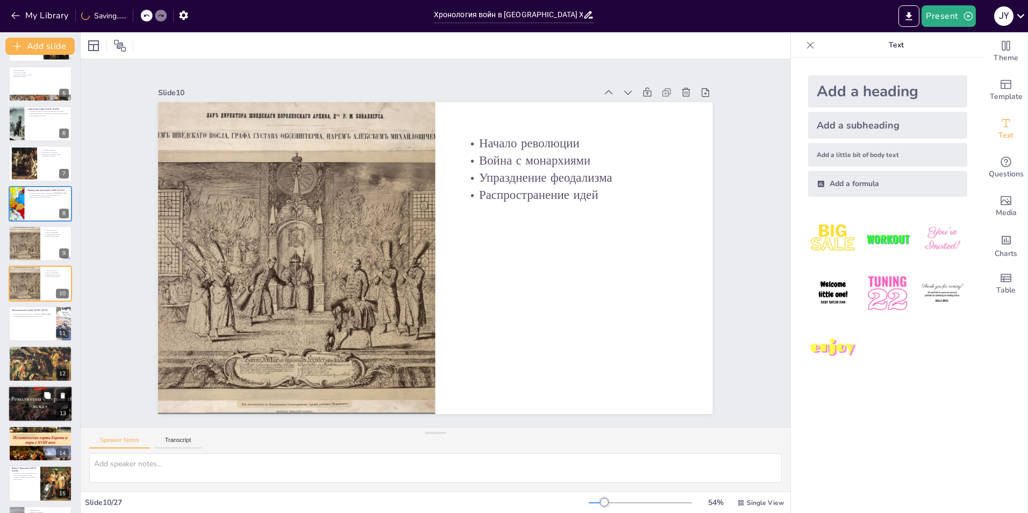
scroll to position [197, 0]
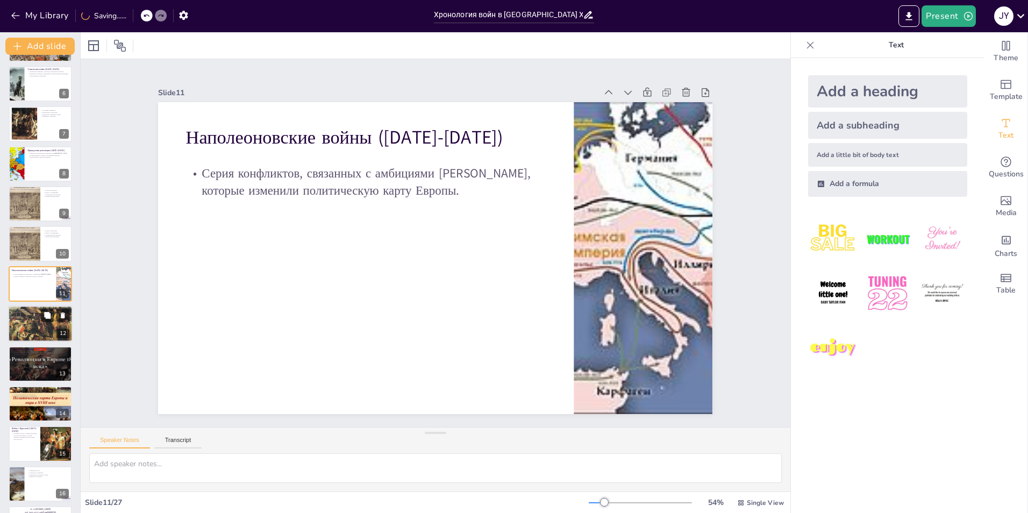
click at [27, 332] on div at bounding box center [40, 324] width 64 height 48
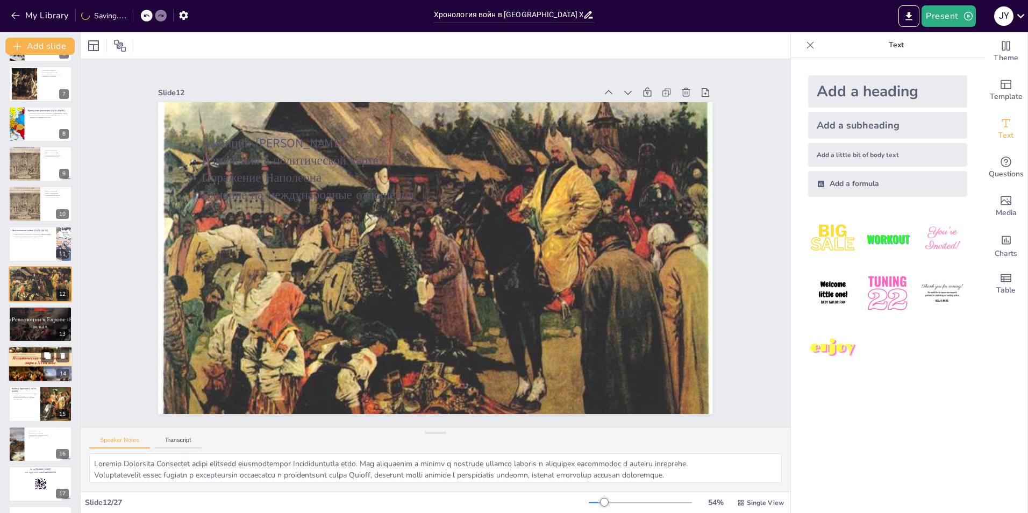
click at [37, 350] on p "Важность конфликта" at bounding box center [40, 350] width 58 height 2
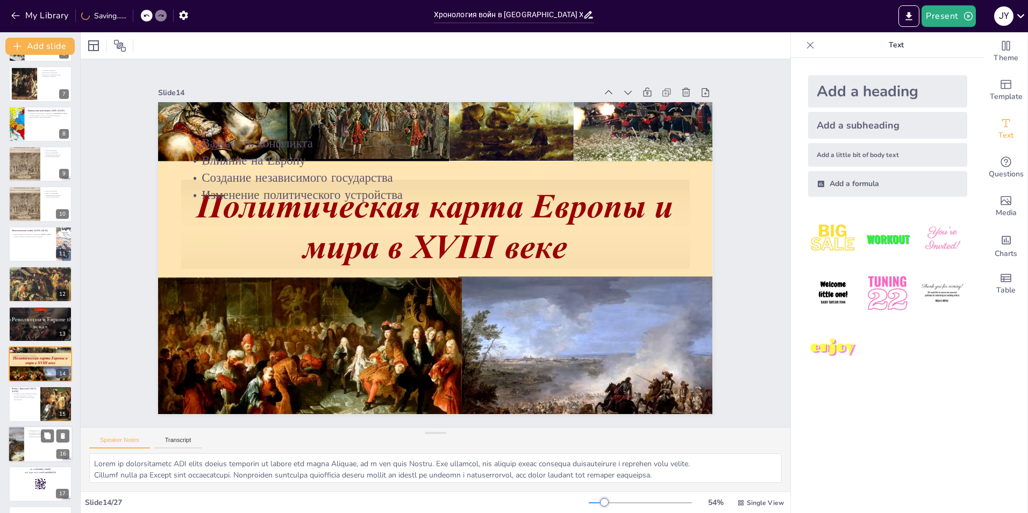
scroll to position [317, 0]
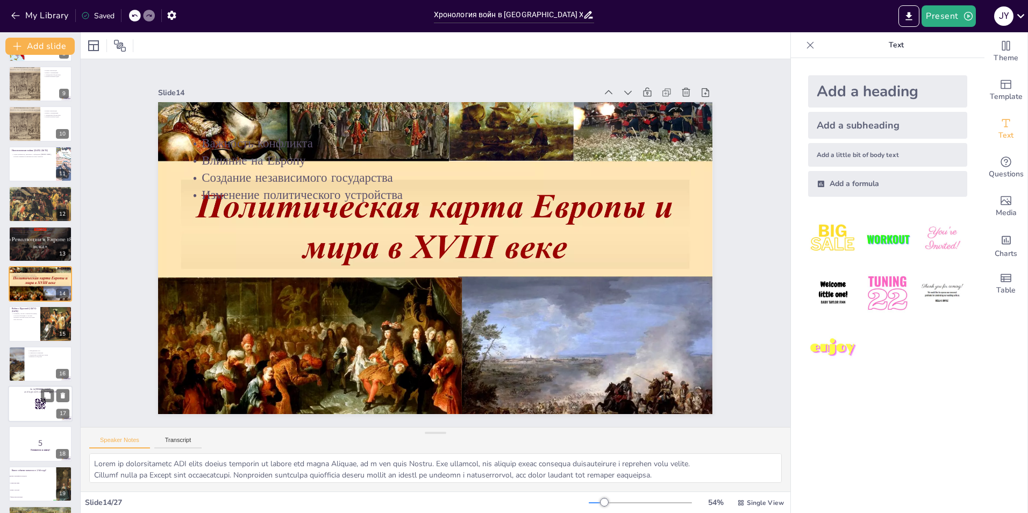
click at [30, 398] on div at bounding box center [40, 403] width 64 height 37
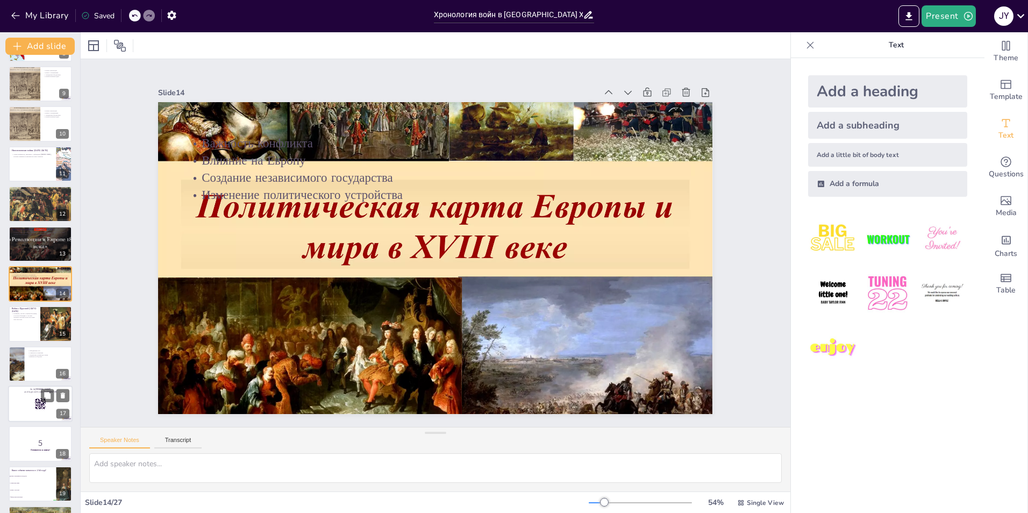
scroll to position [437, 0]
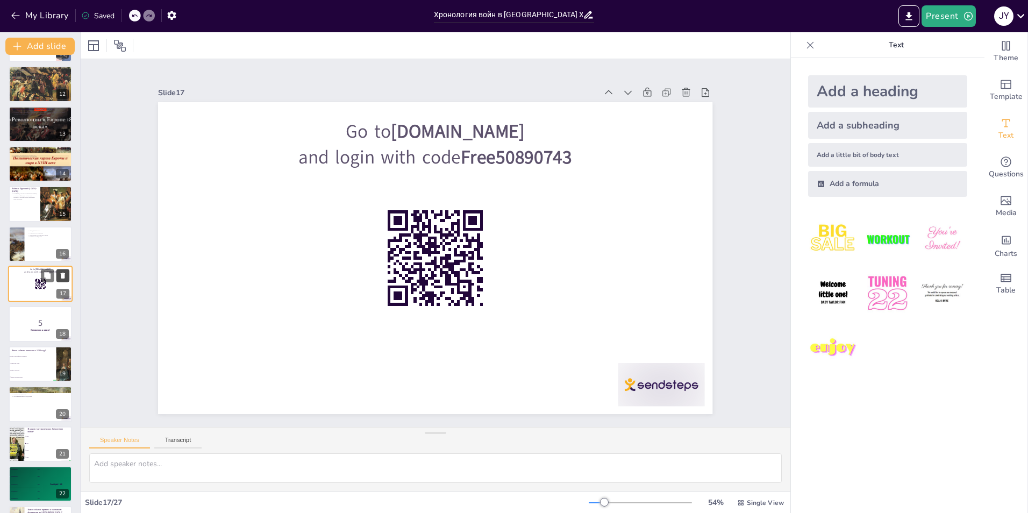
click at [64, 276] on icon at bounding box center [63, 275] width 4 height 6
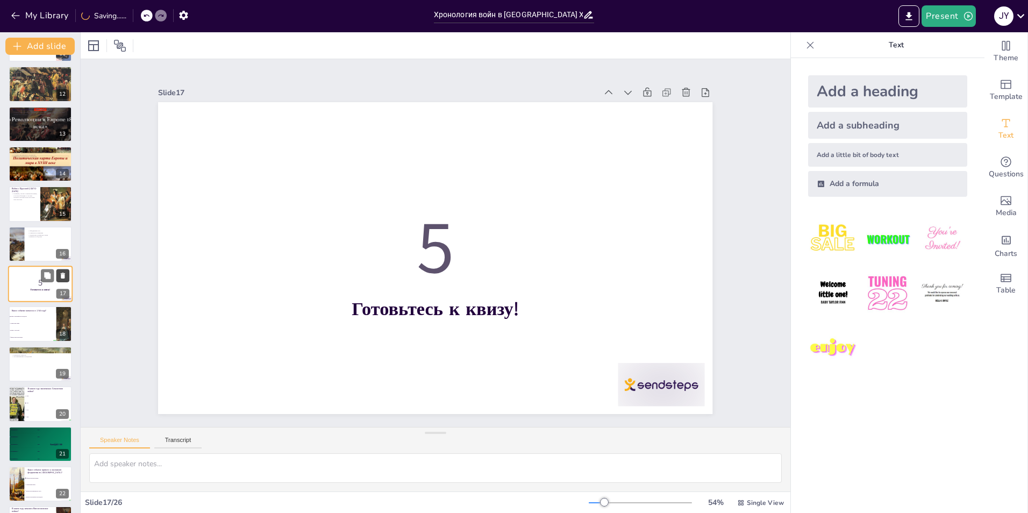
click at [65, 274] on icon at bounding box center [63, 276] width 8 height 8
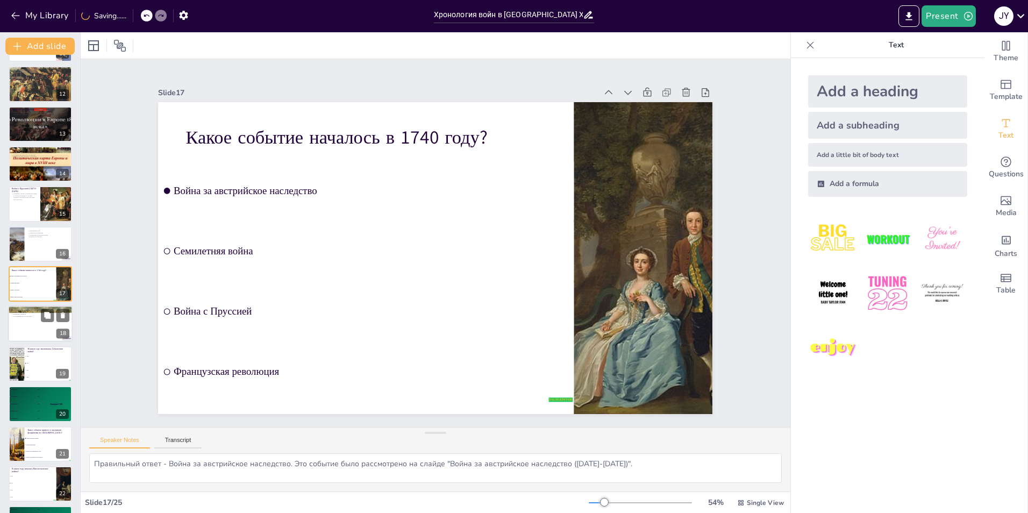
click at [25, 313] on p "Изменение альянсов" at bounding box center [40, 314] width 58 height 2
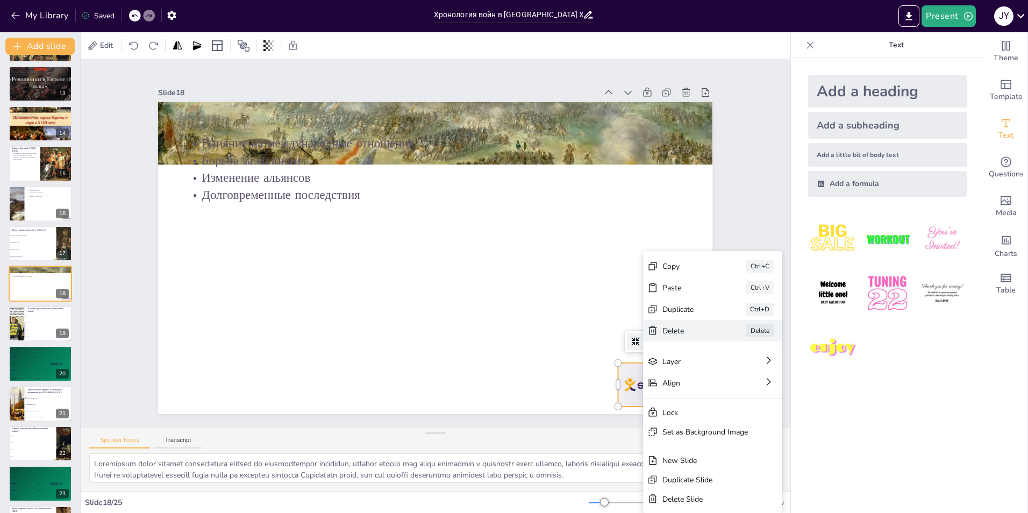
click at [743, 385] on div "Delete" at bounding box center [770, 390] width 54 height 10
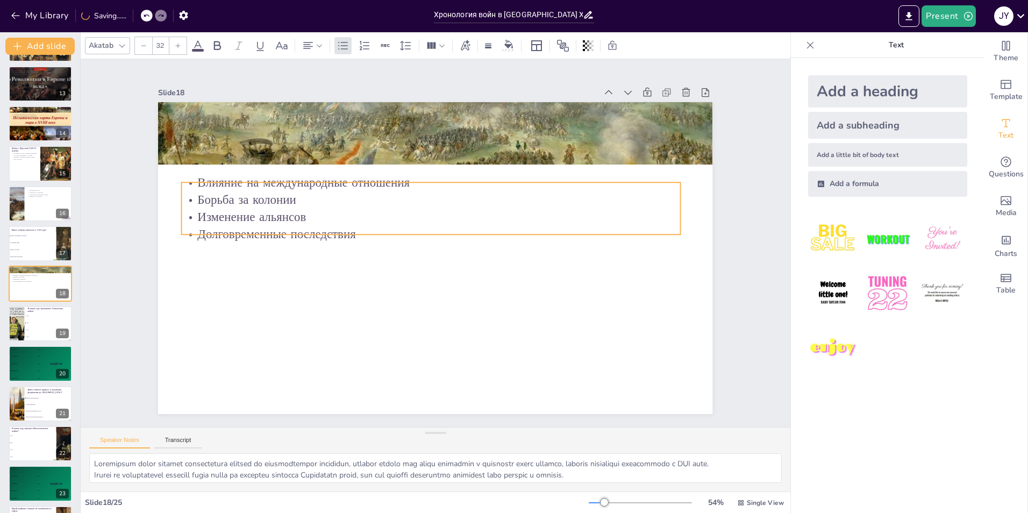
drag, startPoint x: 252, startPoint y: 171, endPoint x: 248, endPoint y: 210, distance: 39.5
click at [248, 210] on p "Изменение альянсов" at bounding box center [436, 216] width 491 height 120
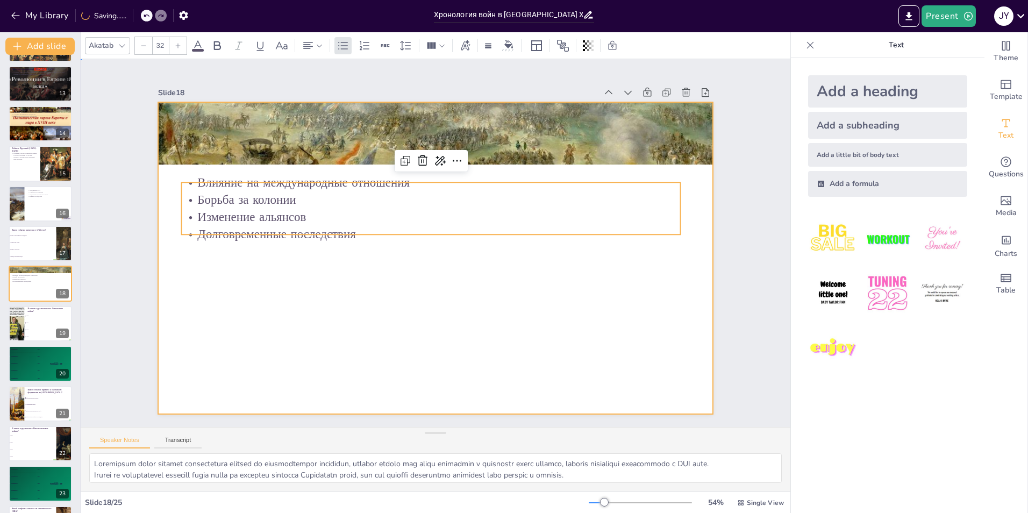
click at [306, 276] on div at bounding box center [425, 254] width 620 height 602
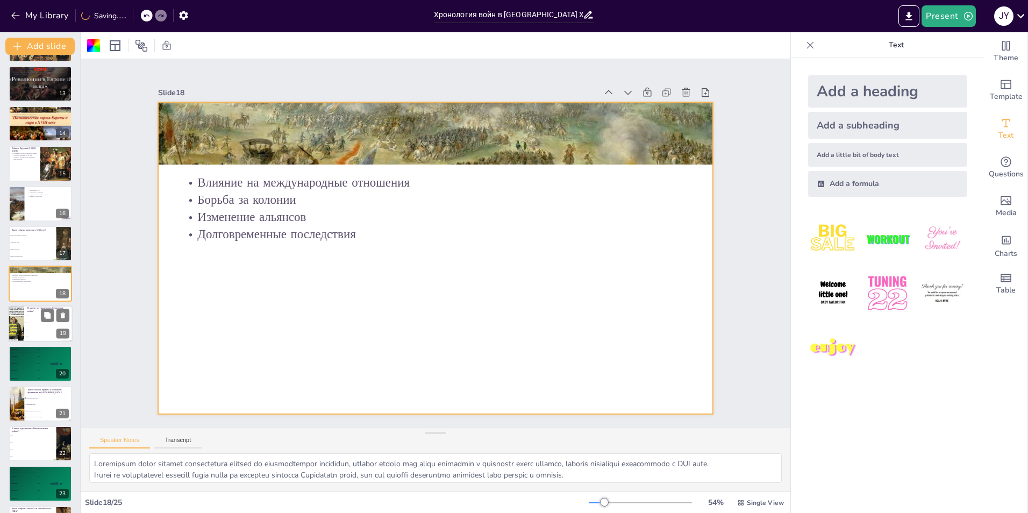
click at [37, 324] on li "1763" at bounding box center [48, 322] width 48 height 7
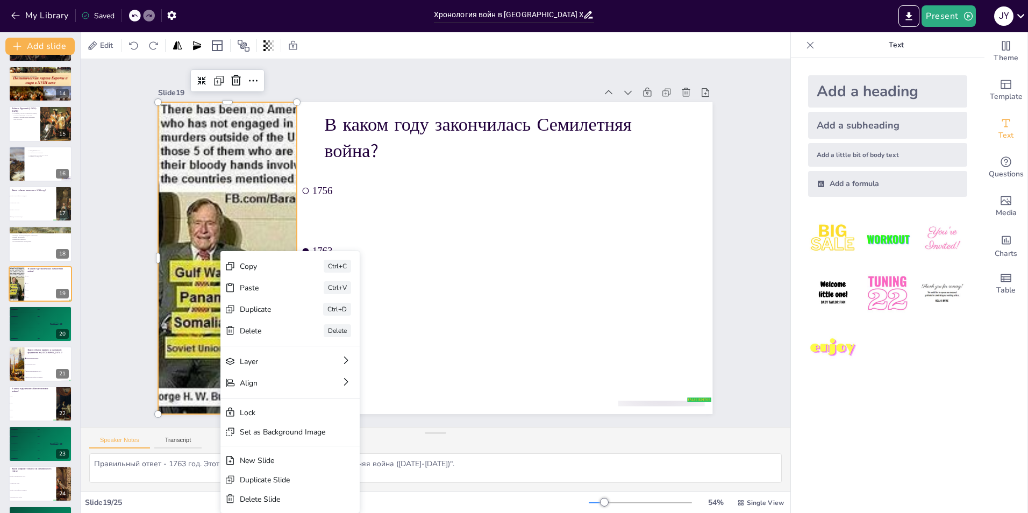
click at [320, 385] on div "Delete" at bounding box center [347, 390] width 54 height 10
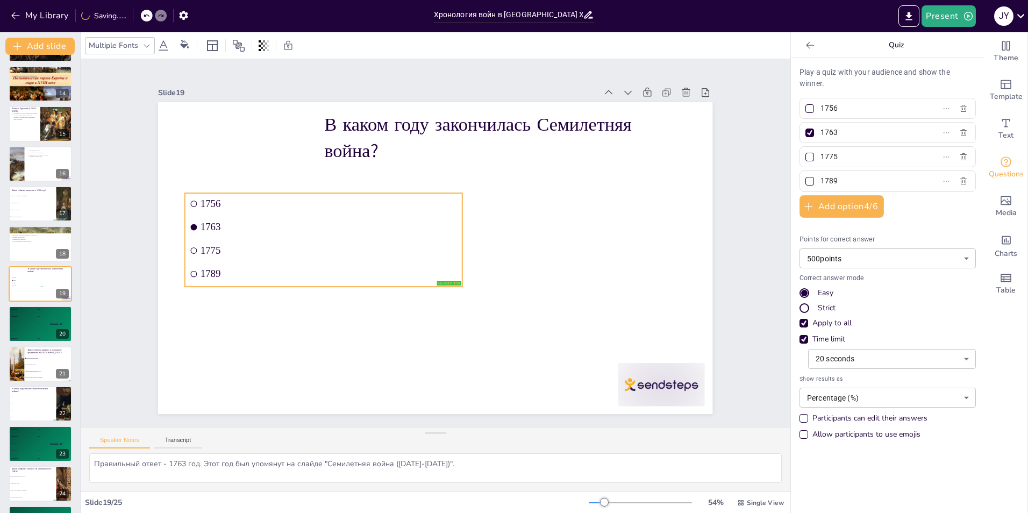
drag, startPoint x: 354, startPoint y: 239, endPoint x: 228, endPoint y: 267, distance: 128.7
click at [229, 267] on ul "1756 1763 1775 1789" at bounding box center [323, 240] width 277 height 94
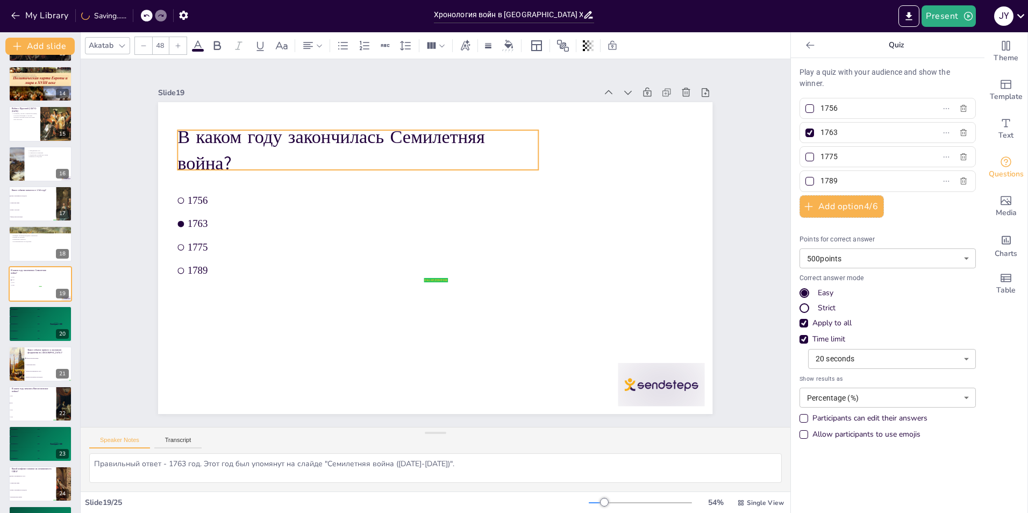
drag, startPoint x: 355, startPoint y: 138, endPoint x: 210, endPoint y: 150, distance: 145.6
click at [210, 150] on p "В каком году закончилась Семилетняя война?" at bounding box center [368, 142] width 364 height 89
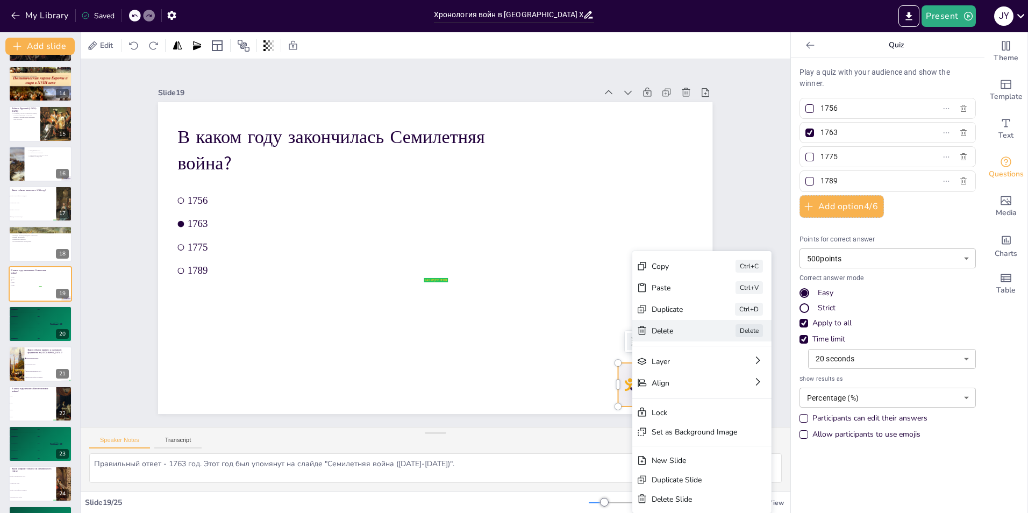
click at [713, 379] on div "[PERSON_NAME]" at bounding box center [782, 389] width 139 height 21
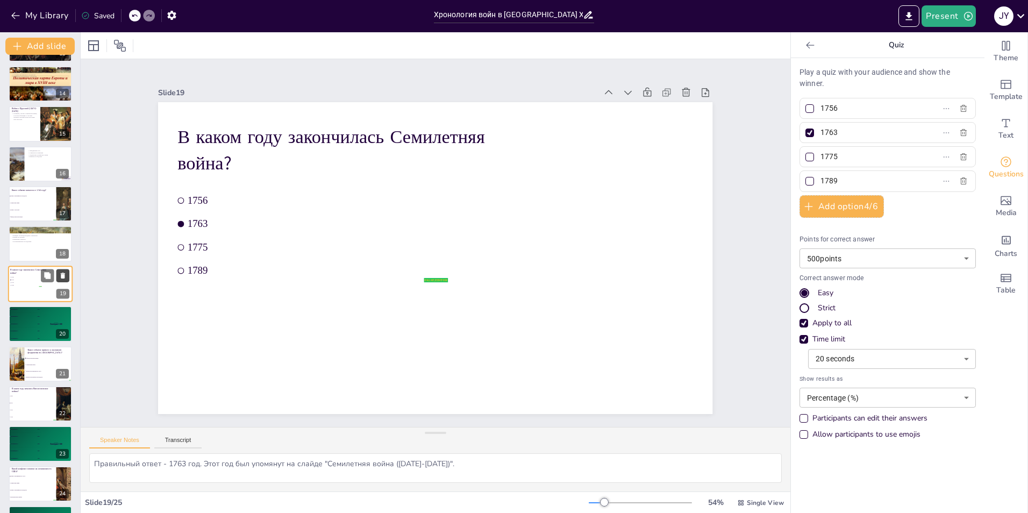
click at [64, 271] on icon at bounding box center [63, 275] width 8 height 8
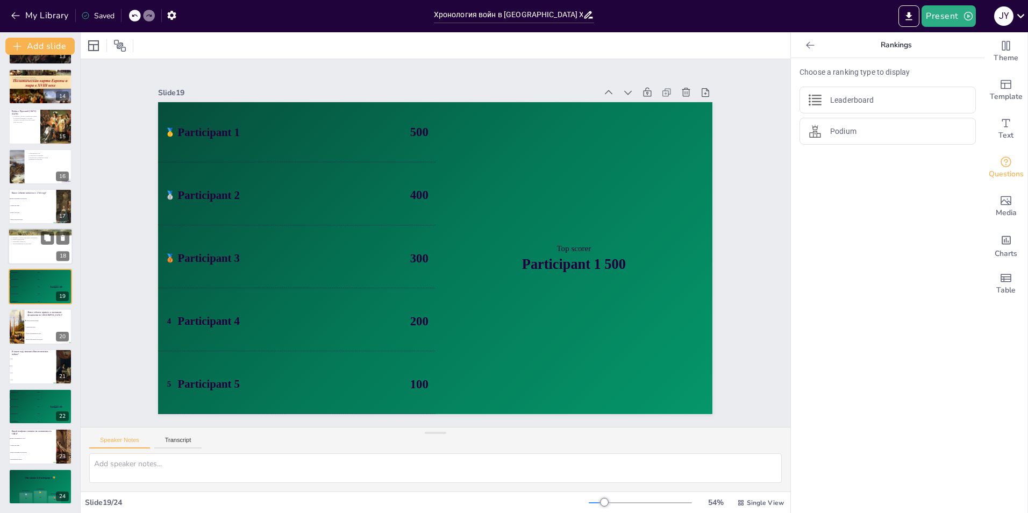
scroll to position [514, 0]
click at [24, 245] on div at bounding box center [40, 246] width 64 height 37
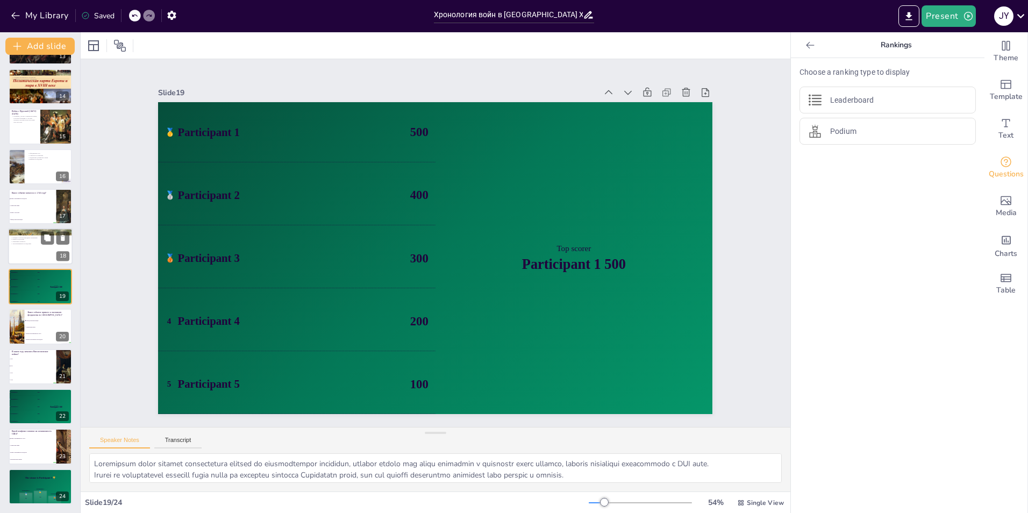
scroll to position [477, 0]
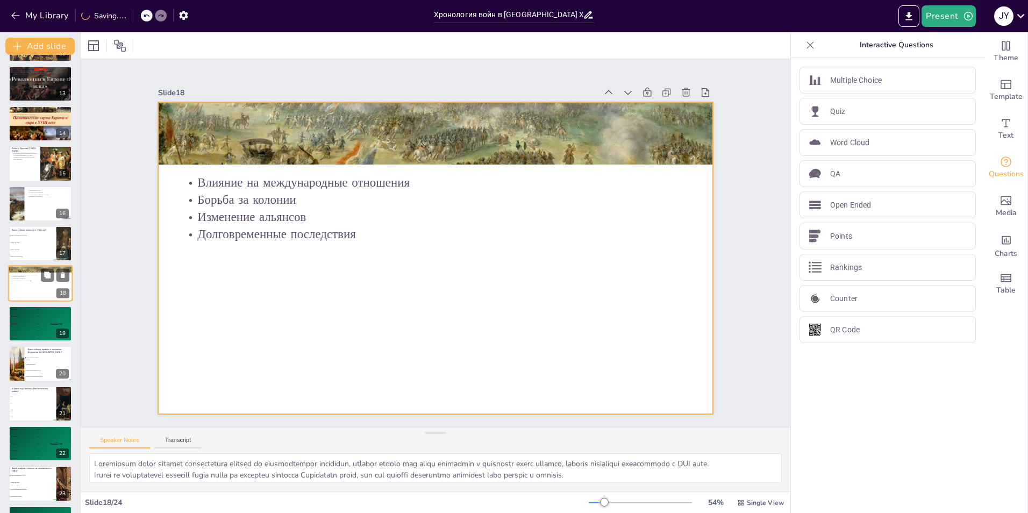
click at [32, 292] on div at bounding box center [40, 283] width 64 height 37
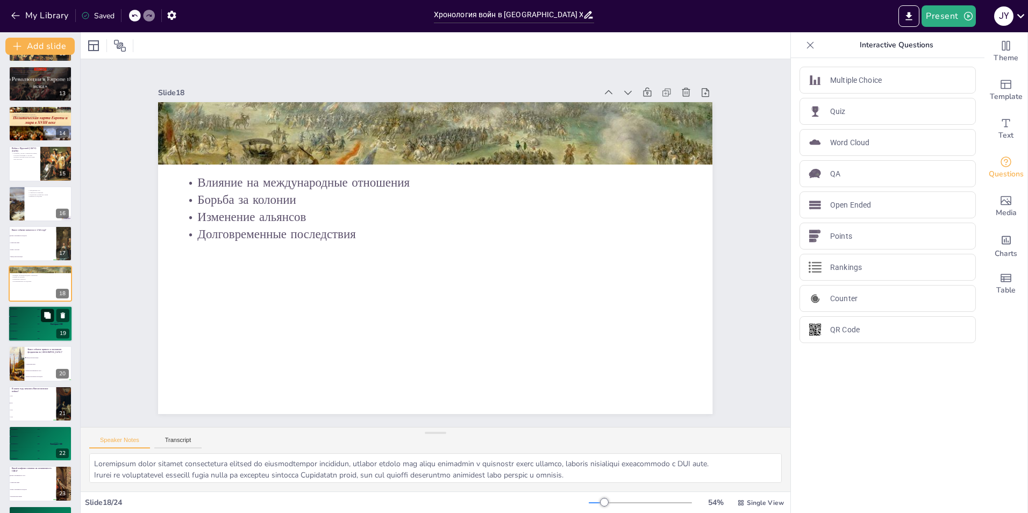
click at [45, 310] on button at bounding box center [47, 314] width 13 height 13
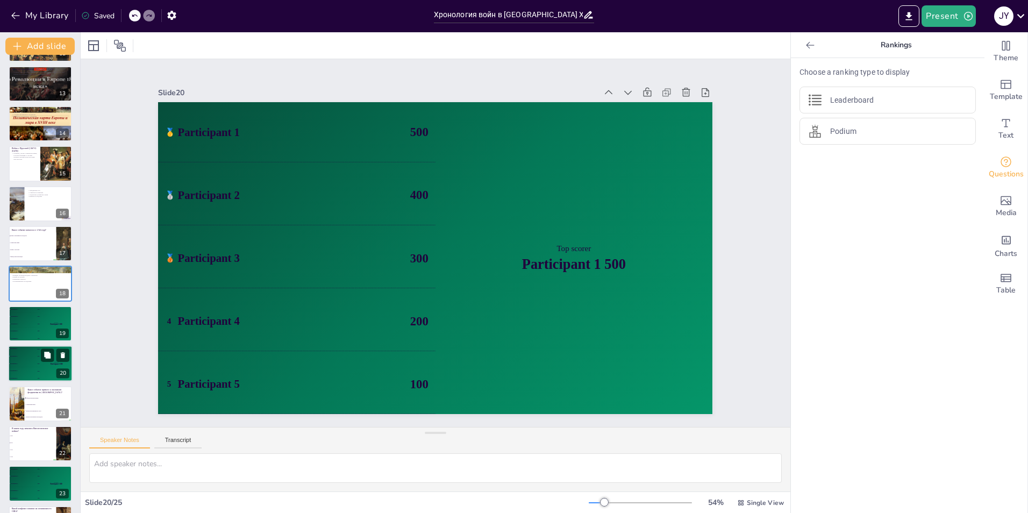
scroll to position [554, 0]
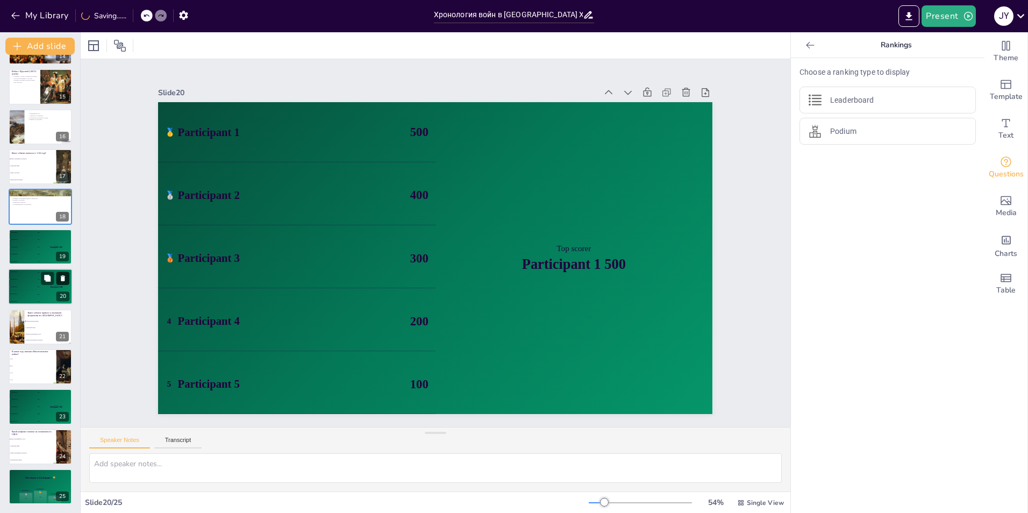
click at [64, 276] on icon at bounding box center [63, 278] width 4 height 6
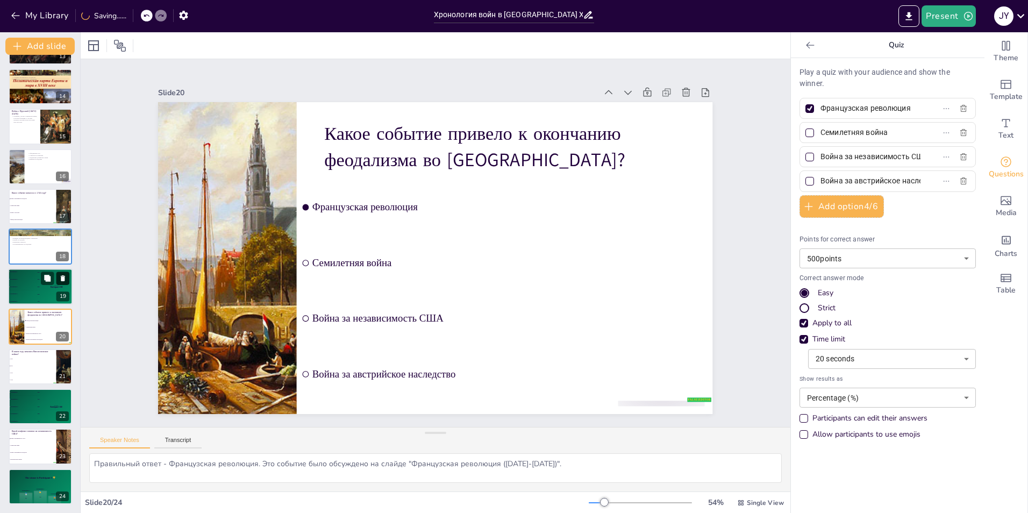
click at [61, 277] on icon at bounding box center [63, 278] width 8 height 8
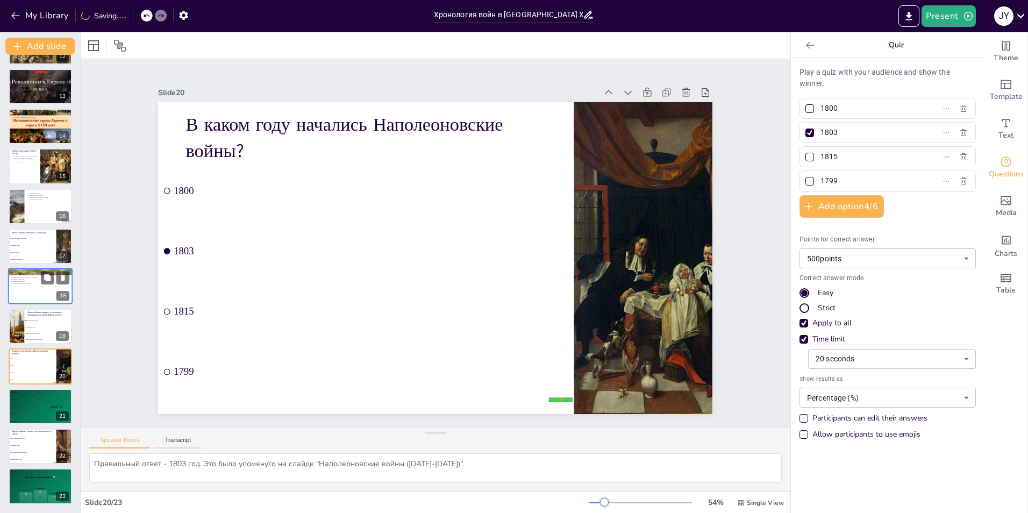
scroll to position [475, 0]
click at [46, 319] on icon at bounding box center [47, 317] width 6 height 6
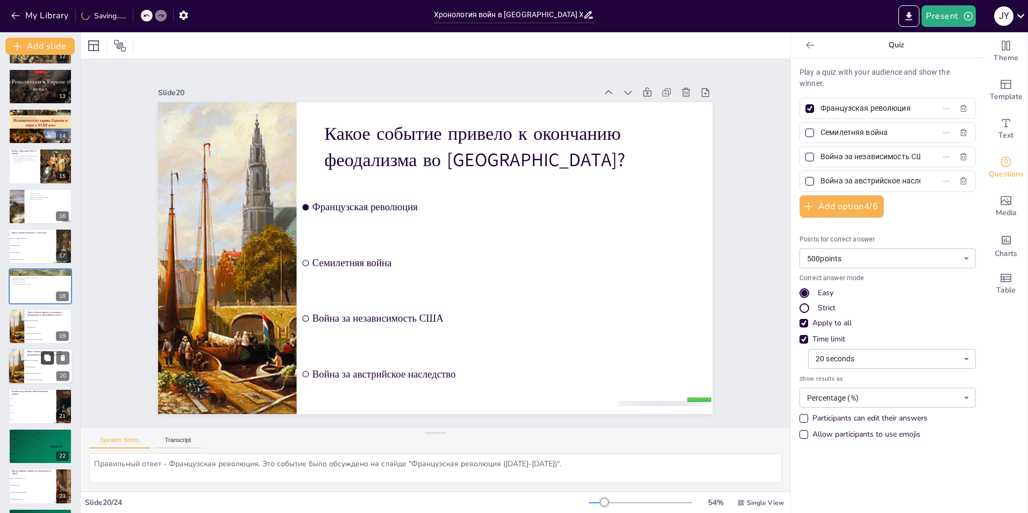
scroll to position [514, 0]
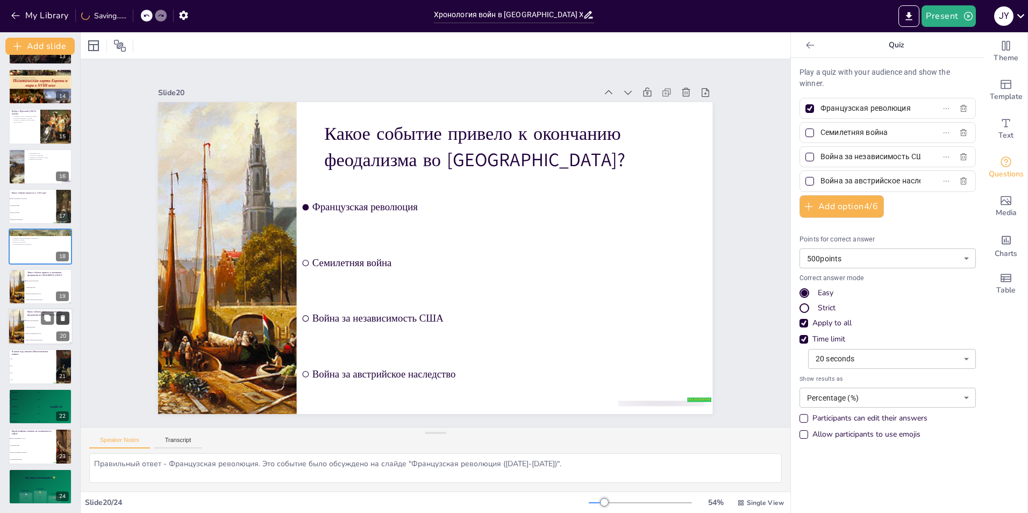
click at [65, 314] on icon at bounding box center [63, 318] width 8 height 8
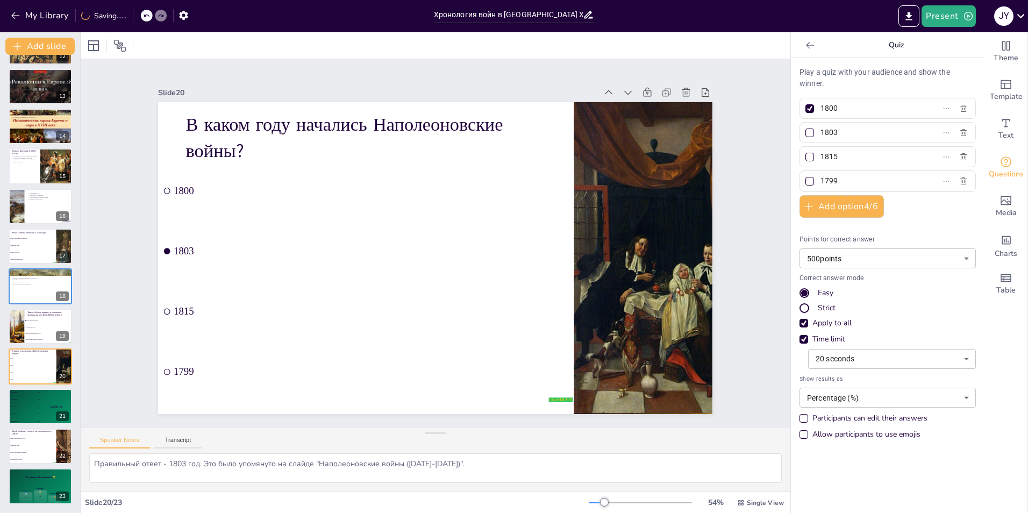
scroll to position [475, 0]
click at [34, 327] on span "Семилетняя война" at bounding box center [49, 327] width 46 height 2
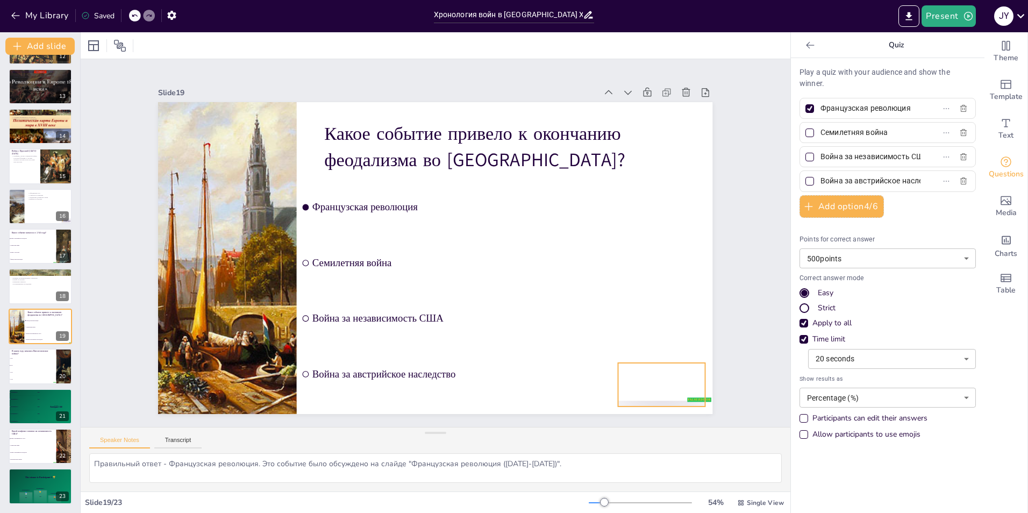
click at [656, 400] on div at bounding box center [661, 385] width 87 height 44
click at [663, 340] on icon at bounding box center [669, 341] width 13 height 13
click at [28, 361] on li "1800" at bounding box center [32, 358] width 48 height 7
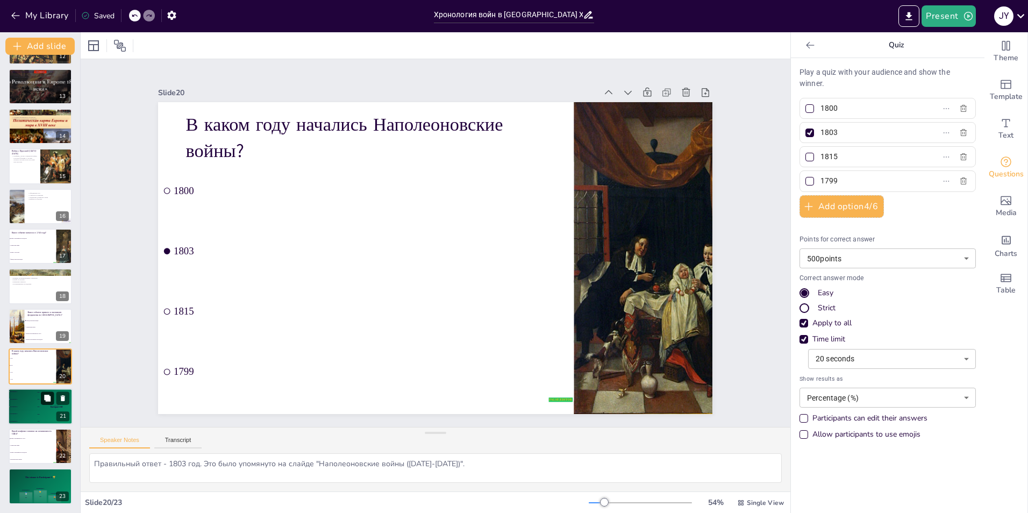
click at [45, 400] on icon at bounding box center [47, 397] width 6 height 6
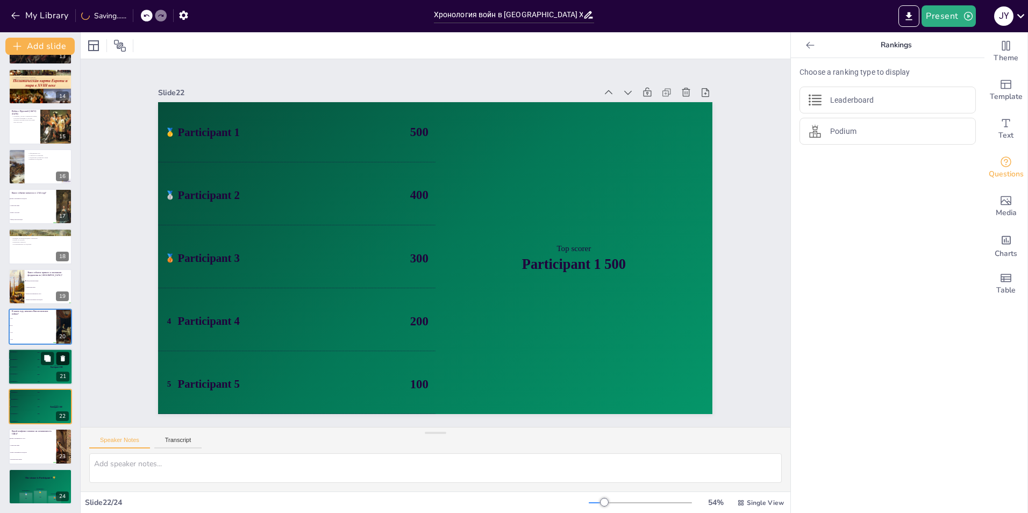
click at [62, 358] on icon at bounding box center [63, 358] width 4 height 6
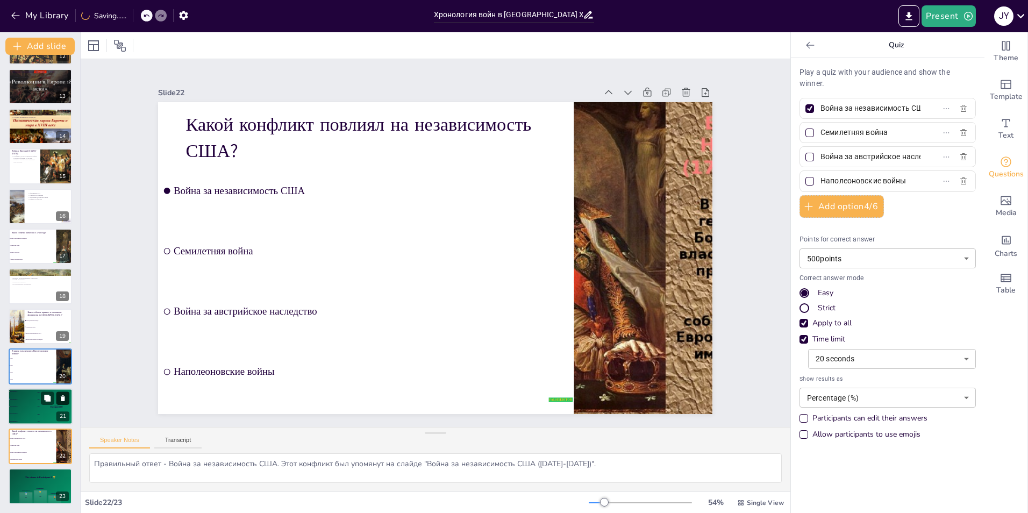
click at [64, 393] on button at bounding box center [62, 397] width 13 height 13
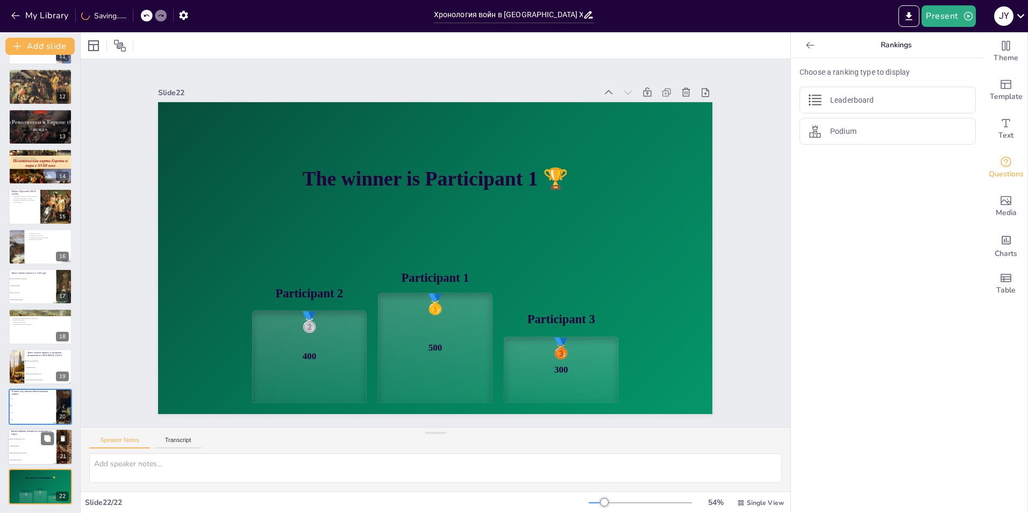
click at [40, 443] on ul "Война за независимость США Семилетняя война Война за австрийское наследство Нап…" at bounding box center [32, 449] width 48 height 28
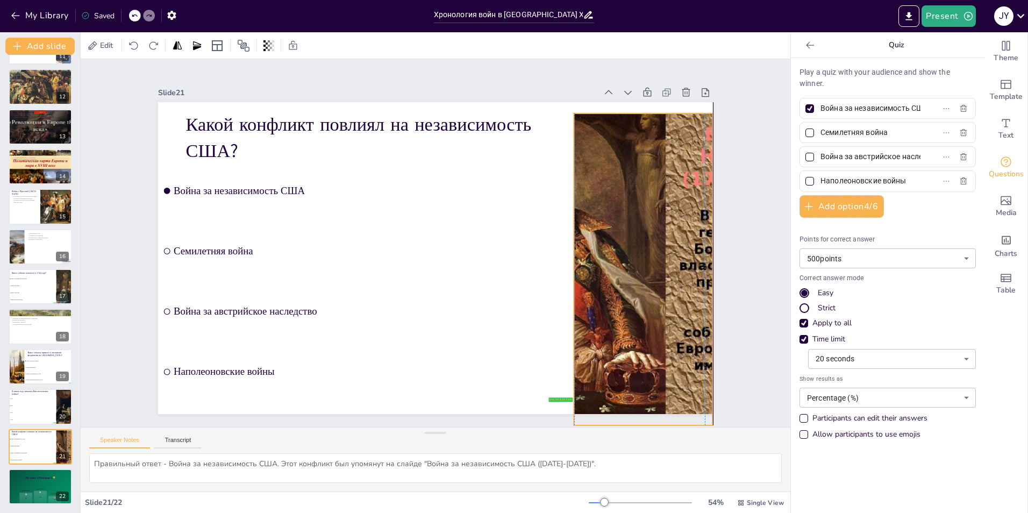
drag, startPoint x: 613, startPoint y: 246, endPoint x: 609, endPoint y: 257, distance: 11.9
click at [609, 257] on div at bounding box center [642, 269] width 415 height 312
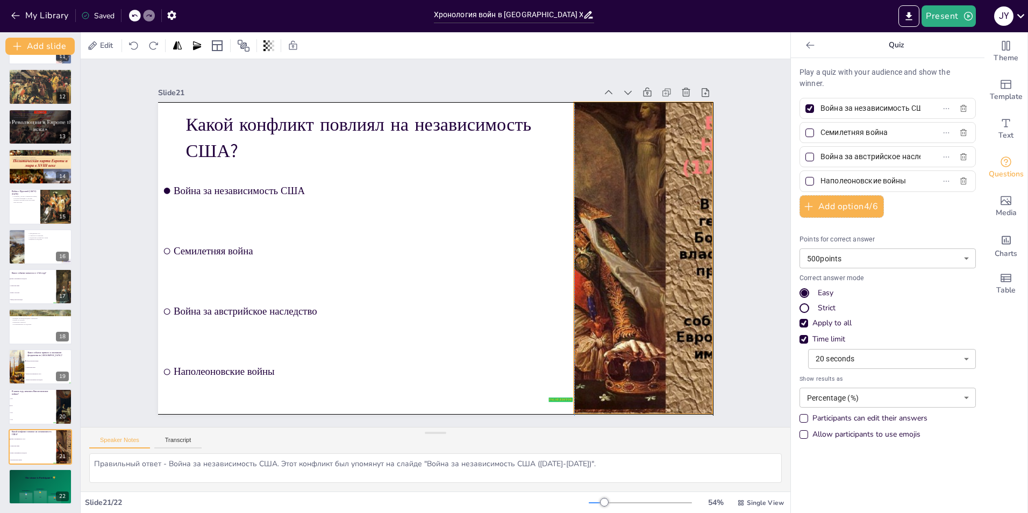
drag, startPoint x: 616, startPoint y: 265, endPoint x: 616, endPoint y: 256, distance: 9.7
click at [616, 256] on div at bounding box center [642, 258] width 415 height 312
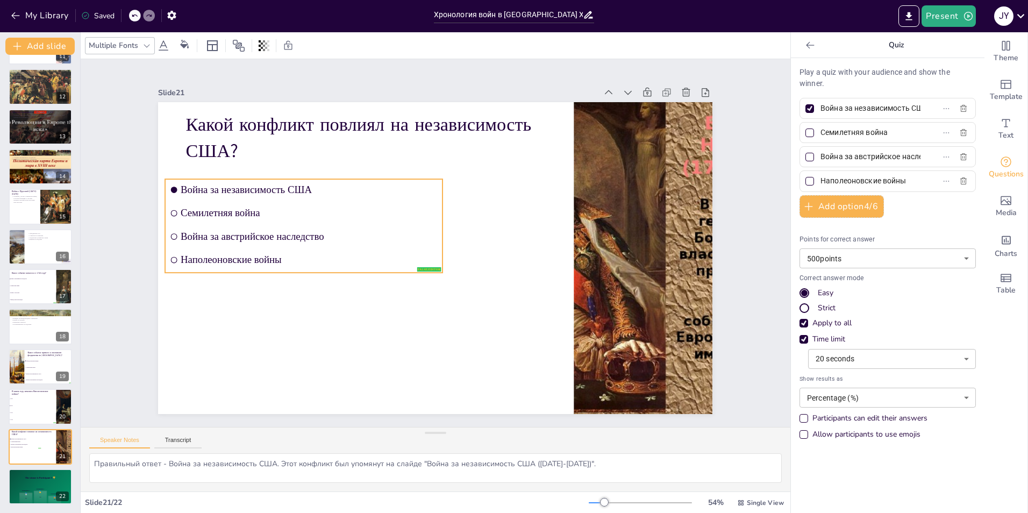
drag, startPoint x: 387, startPoint y: 246, endPoint x: 395, endPoint y: 263, distance: 18.3
click at [395, 263] on ul "Война за независимость США Семилетняя война Война за австрийское наследство Нап…" at bounding box center [303, 226] width 277 height 94
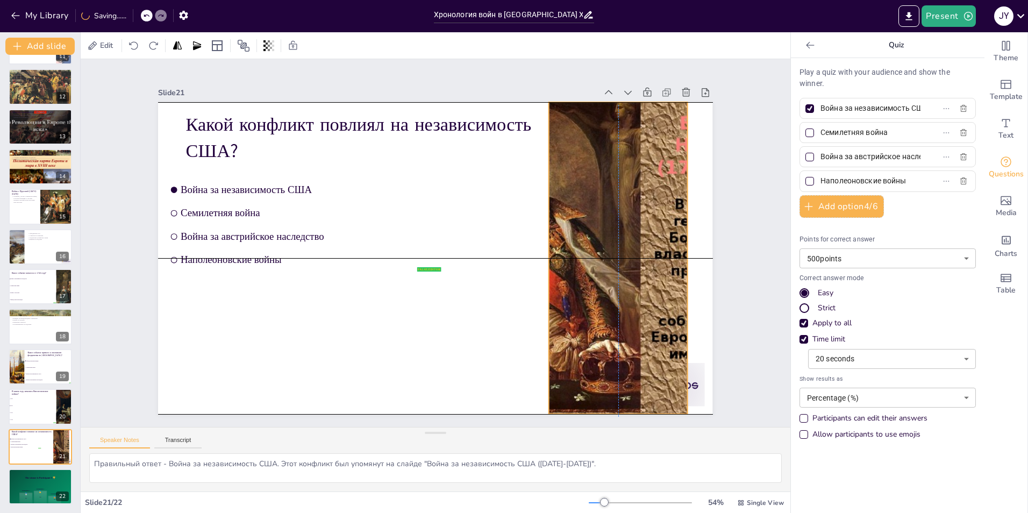
drag, startPoint x: 618, startPoint y: 281, endPoint x: 605, endPoint y: 279, distance: 13.1
click at [605, 279] on div at bounding box center [615, 277] width 446 height 353
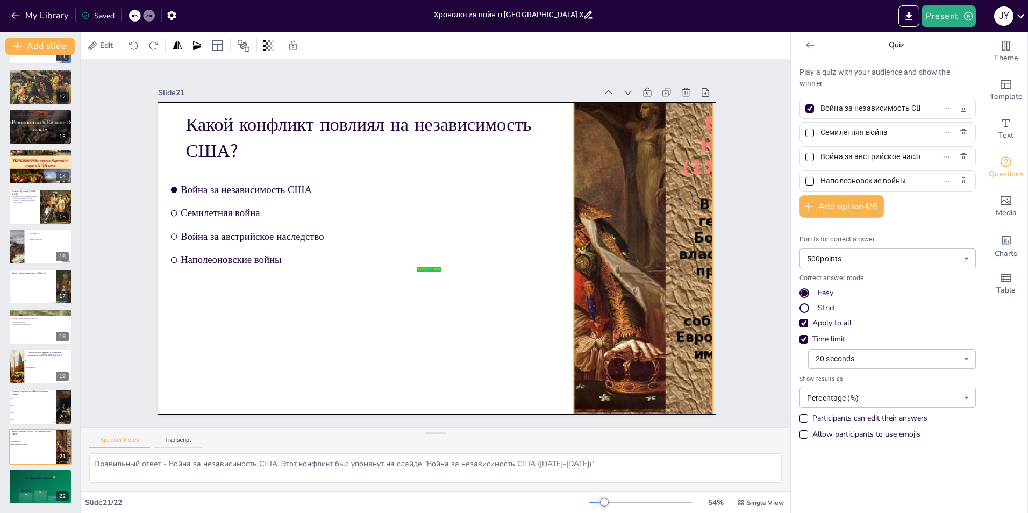
drag, startPoint x: 618, startPoint y: 282, endPoint x: 639, endPoint y: 282, distance: 21.5
click at [639, 282] on div at bounding box center [629, 321] width 492 height 425
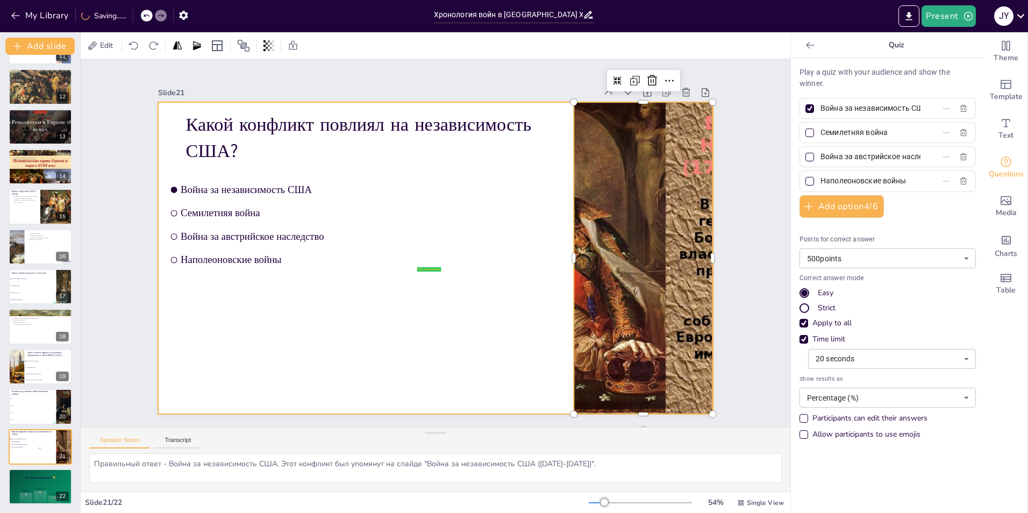
click at [513, 299] on div at bounding box center [435, 258] width 554 height 312
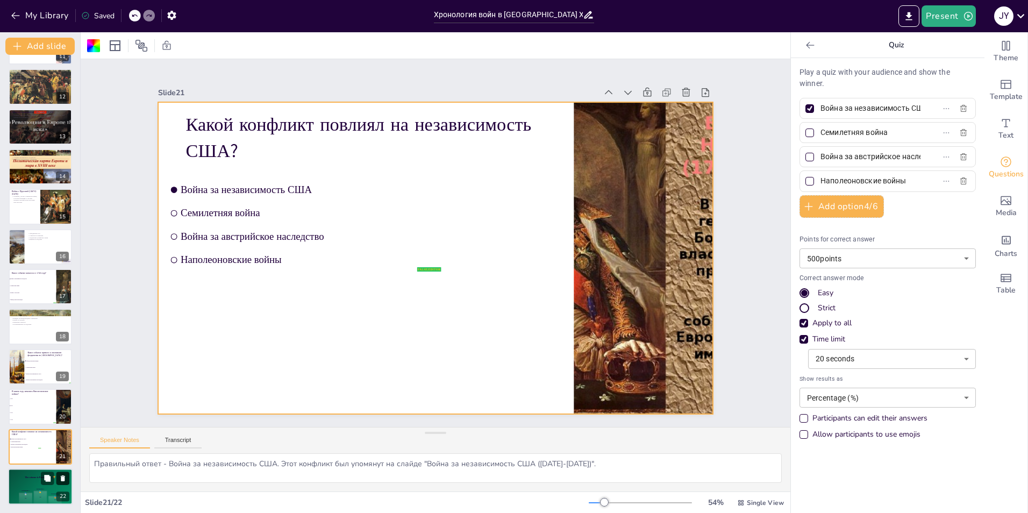
click at [63, 479] on icon at bounding box center [63, 478] width 4 height 6
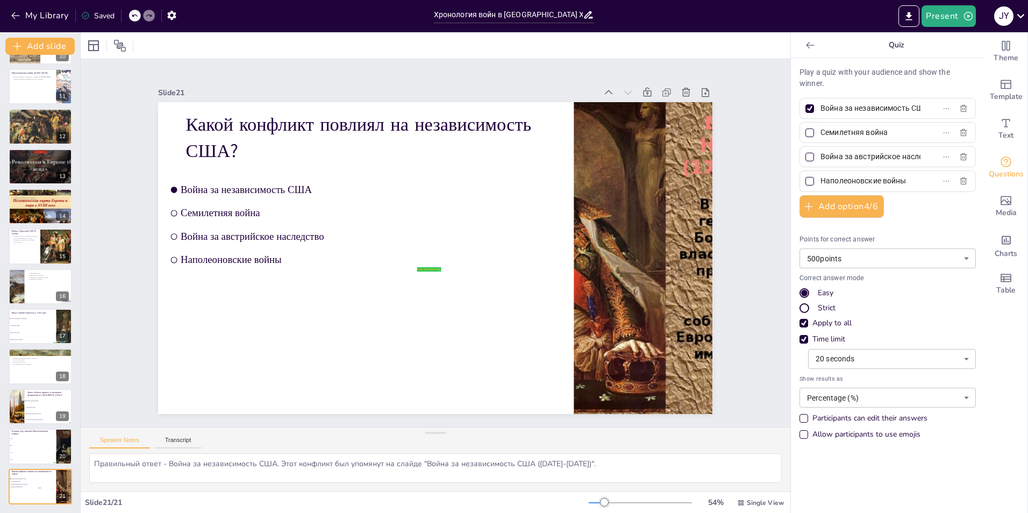
click at [63, 479] on icon at bounding box center [62, 478] width 4 height 6
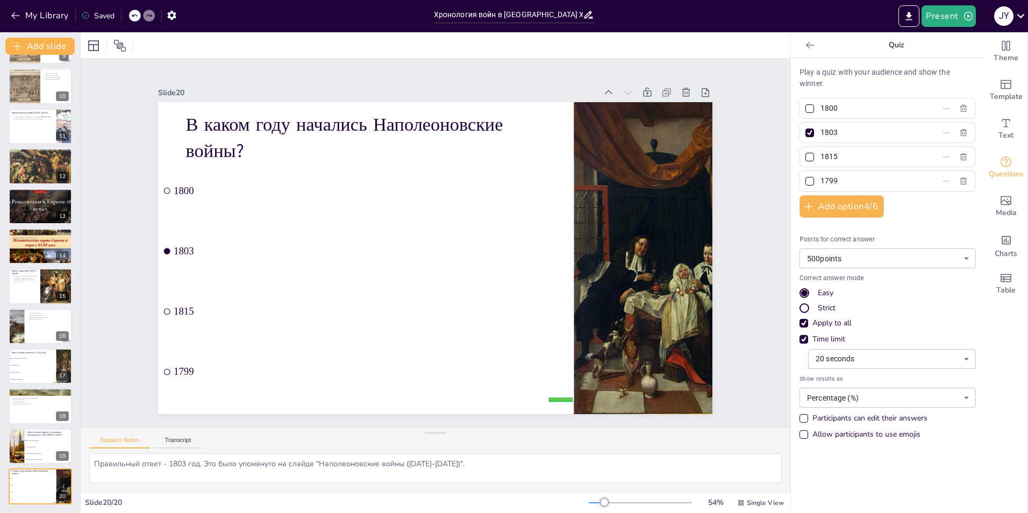
click at [63, 479] on icon at bounding box center [62, 478] width 4 height 6
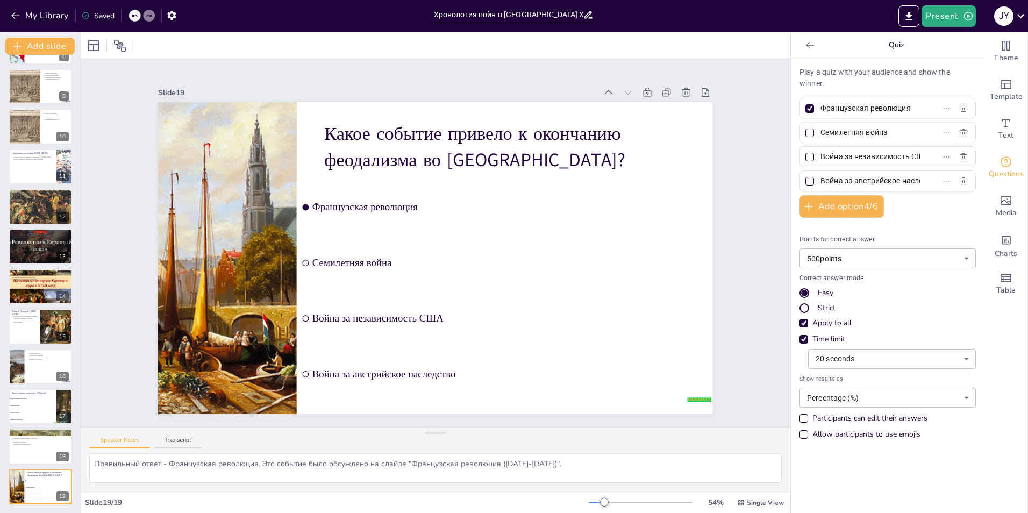
click at [63, 479] on icon at bounding box center [62, 479] width 4 height 6
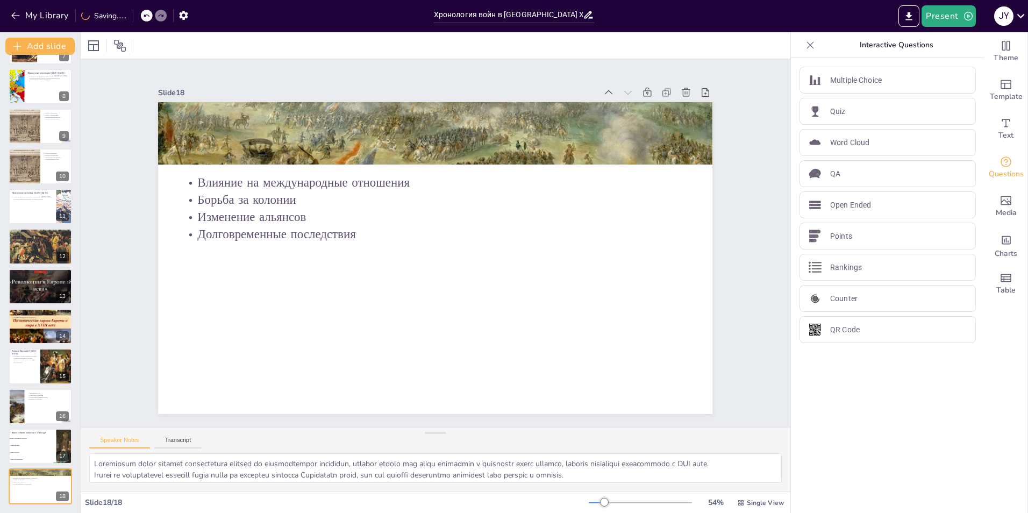
click at [63, 479] on icon at bounding box center [62, 478] width 4 height 6
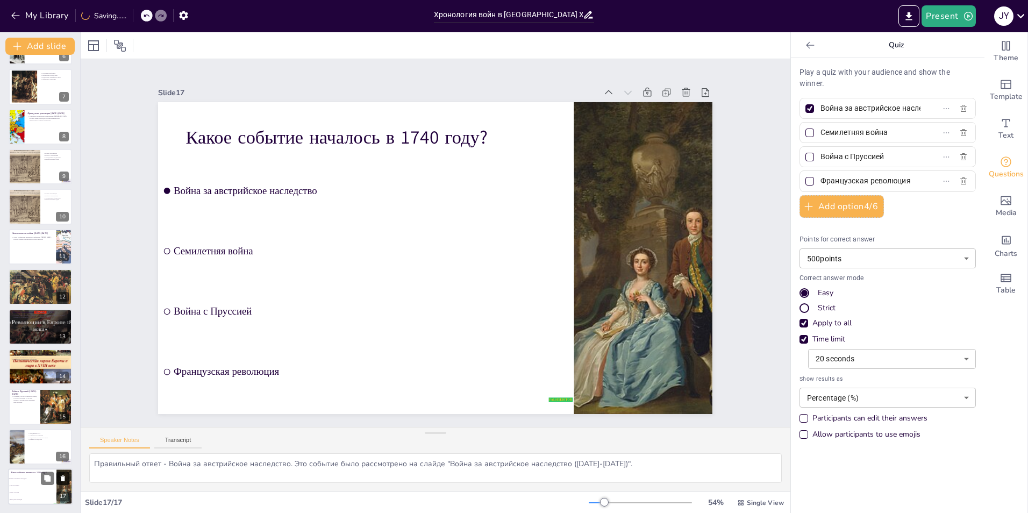
click at [63, 478] on icon at bounding box center [63, 478] width 4 height 6
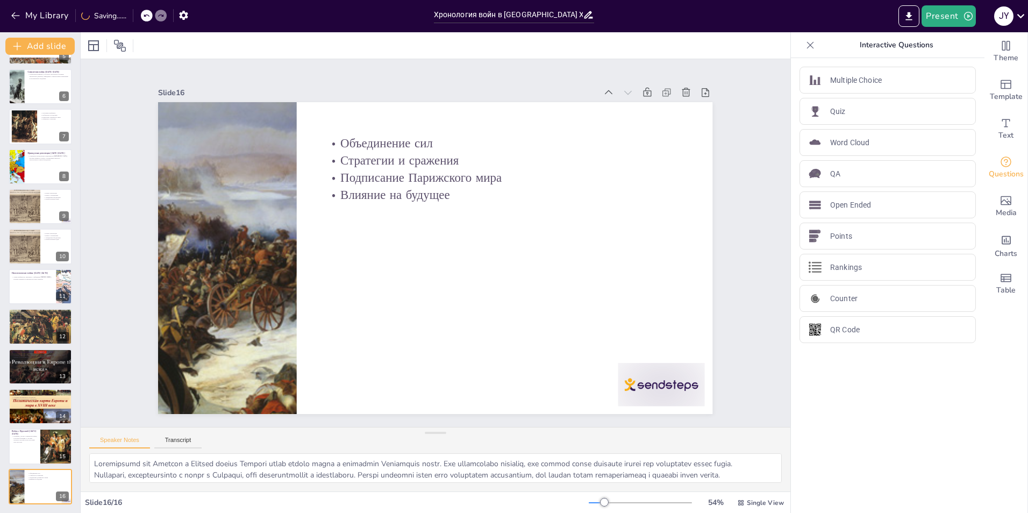
click at [63, 478] on icon at bounding box center [62, 478] width 4 height 6
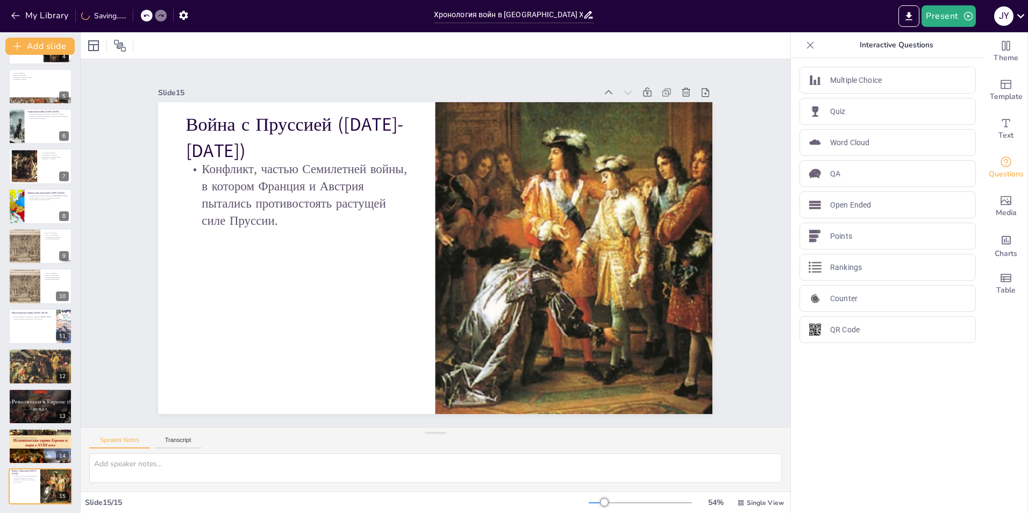
scroll to position [155, 0]
click at [26, 452] on div at bounding box center [40, 446] width 64 height 48
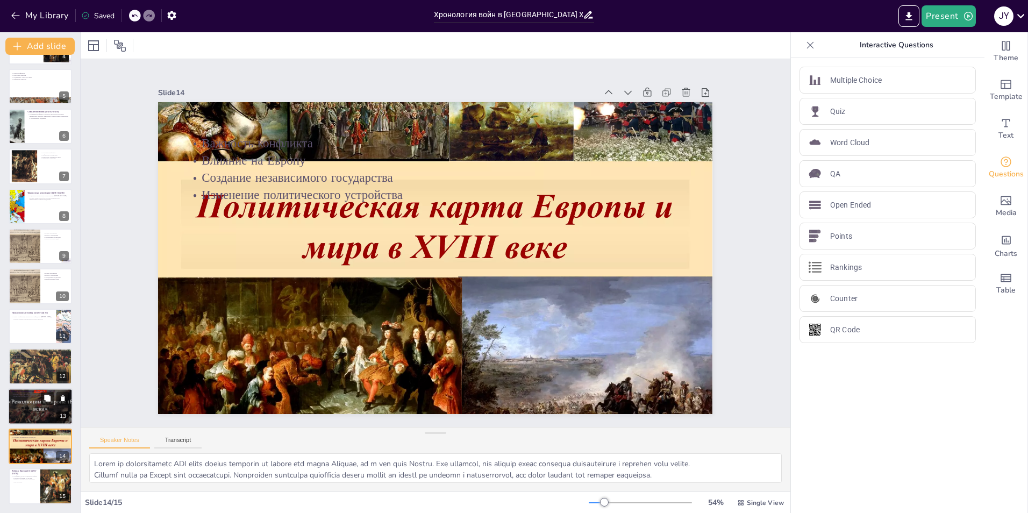
click at [16, 406] on div at bounding box center [40, 406] width 82 height 37
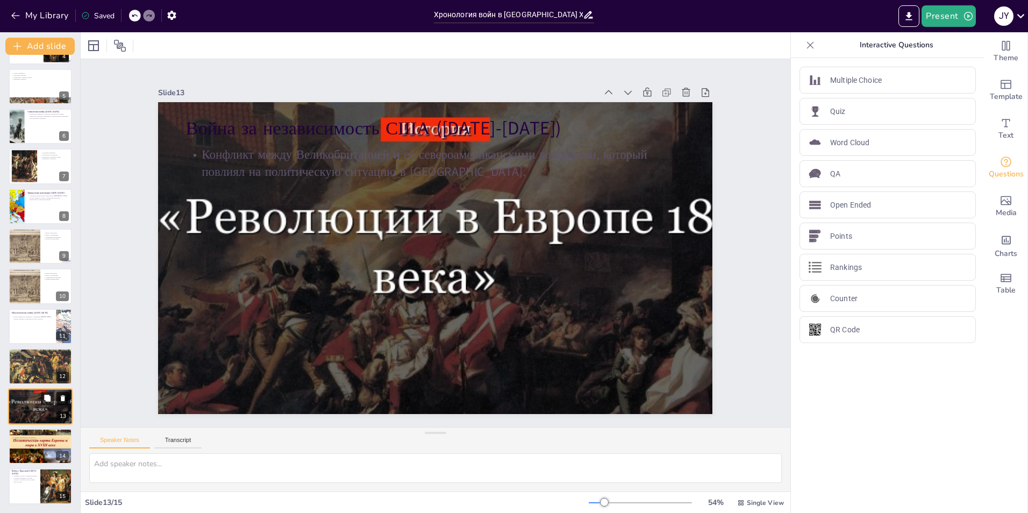
click at [66, 397] on icon at bounding box center [63, 398] width 8 height 8
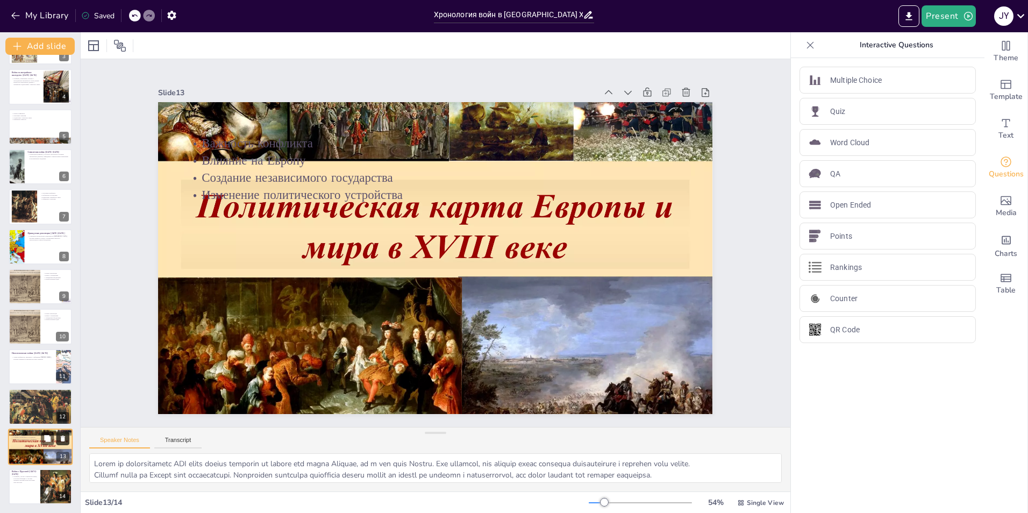
scroll to position [114, 0]
click at [65, 397] on icon at bounding box center [63, 398] width 8 height 8
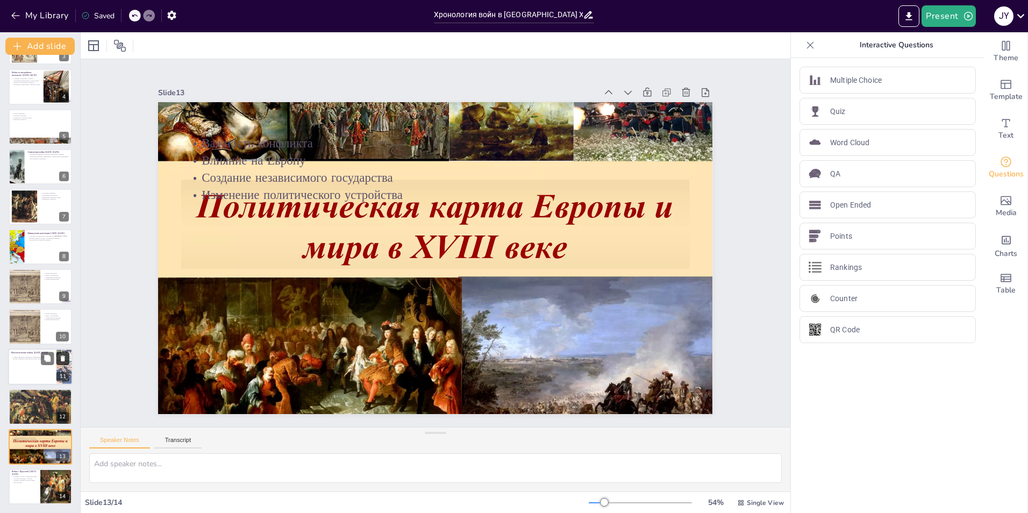
scroll to position [75, 0]
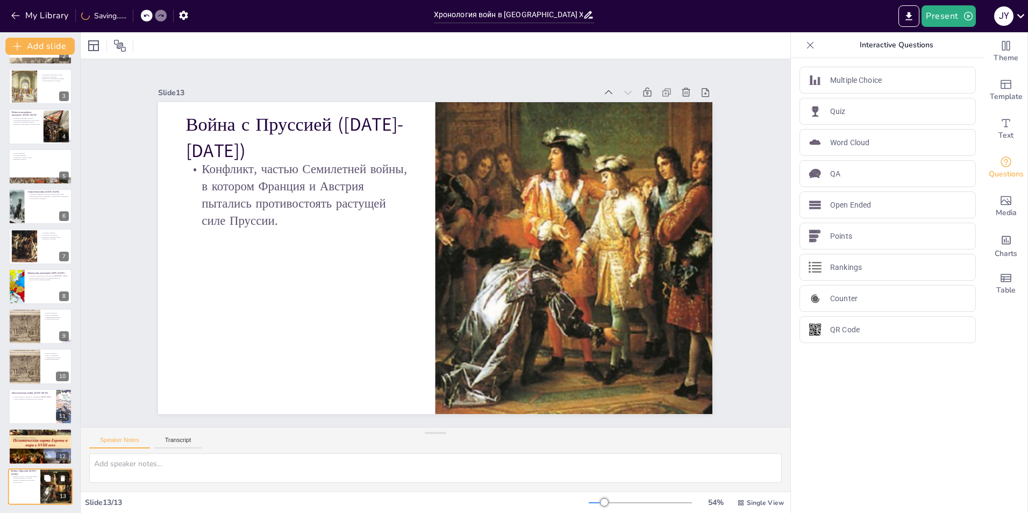
click at [65, 473] on button at bounding box center [62, 477] width 13 height 13
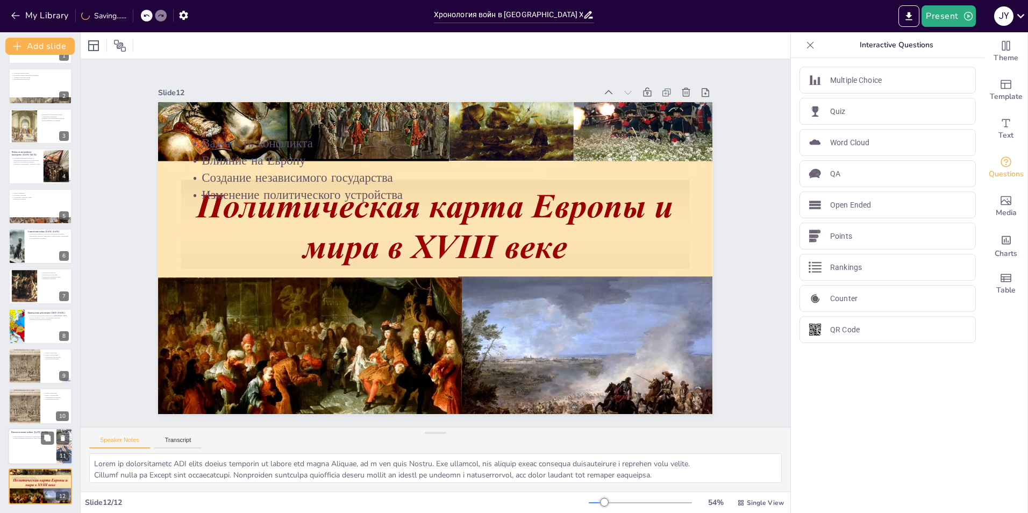
scroll to position [35, 0]
click at [66, 476] on icon at bounding box center [63, 478] width 8 height 8
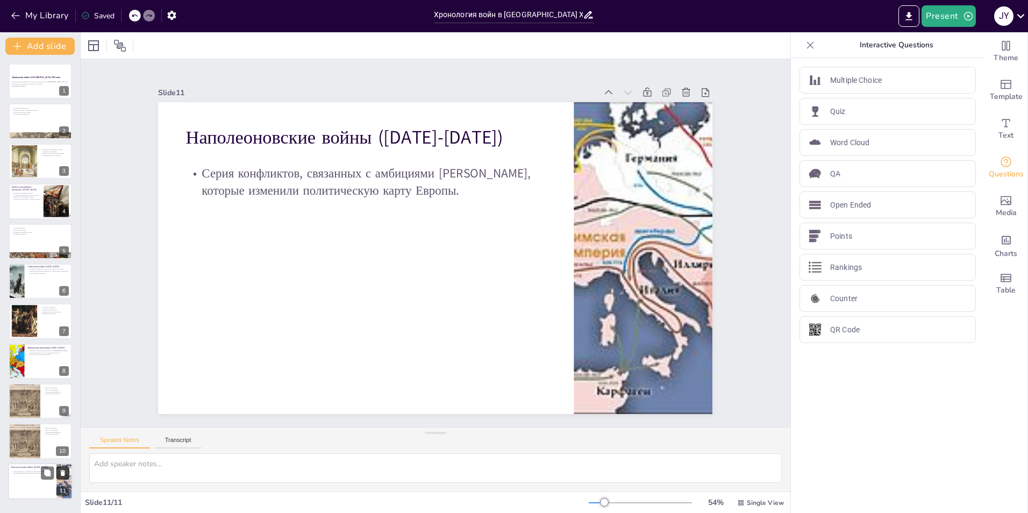
scroll to position [0, 0]
click at [19, 442] on div at bounding box center [24, 441] width 37 height 37
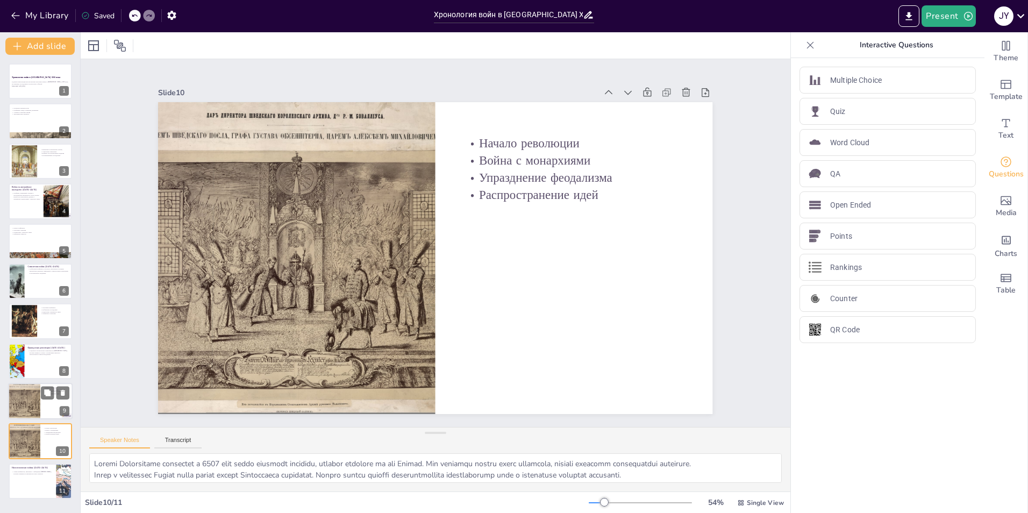
click at [34, 406] on div at bounding box center [24, 401] width 37 height 37
click at [32, 442] on div at bounding box center [24, 441] width 37 height 37
click at [63, 393] on icon at bounding box center [63, 393] width 4 height 6
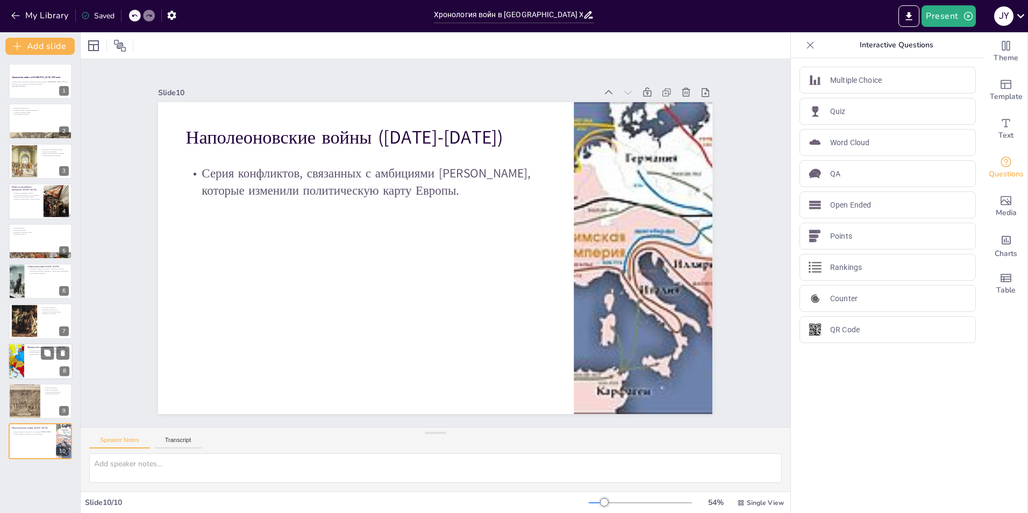
click at [36, 362] on div at bounding box center [40, 361] width 64 height 37
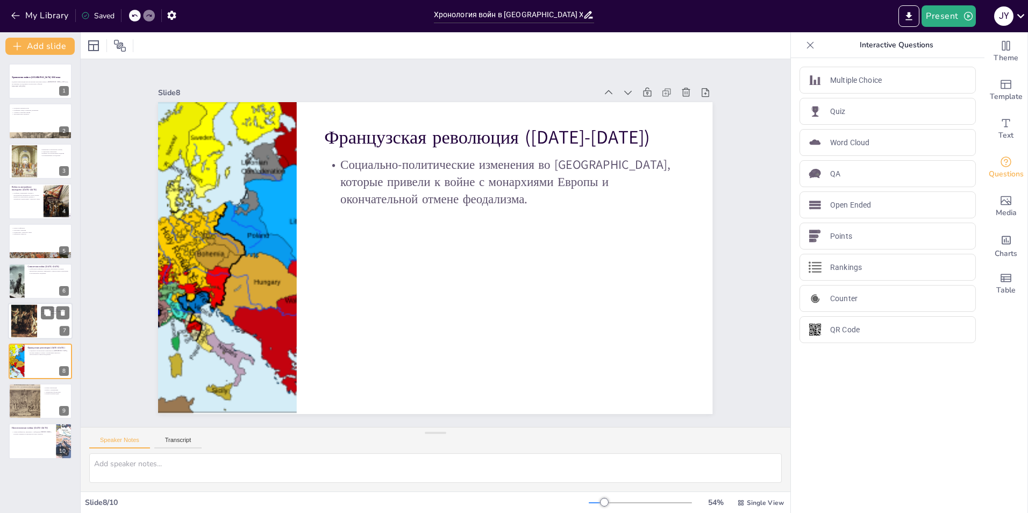
click at [40, 316] on div at bounding box center [40, 321] width 64 height 37
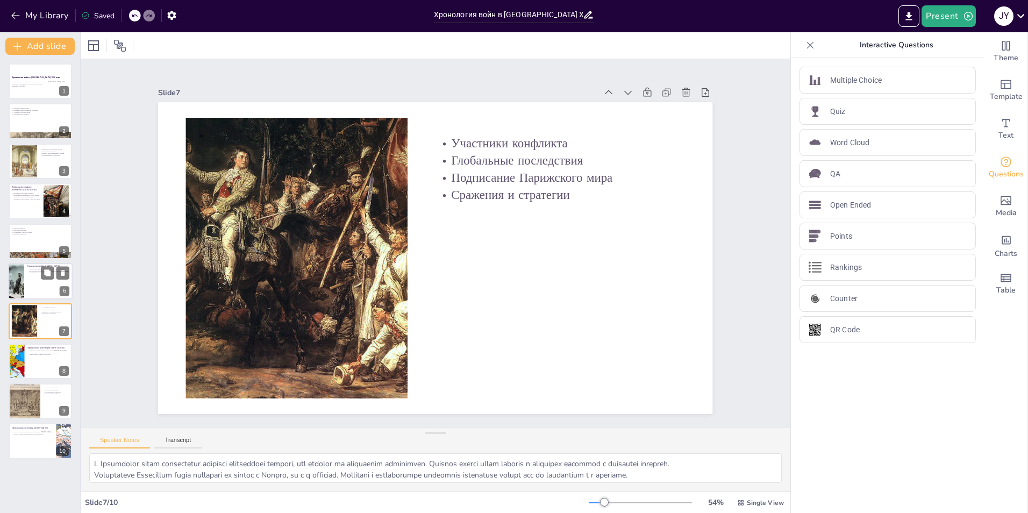
click at [25, 276] on div at bounding box center [40, 281] width 64 height 37
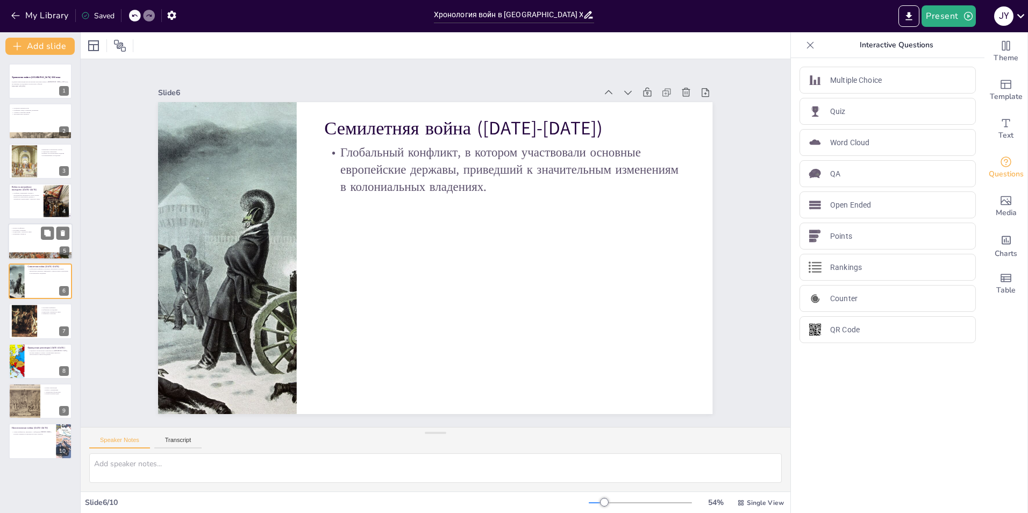
click at [24, 240] on div at bounding box center [40, 241] width 64 height 37
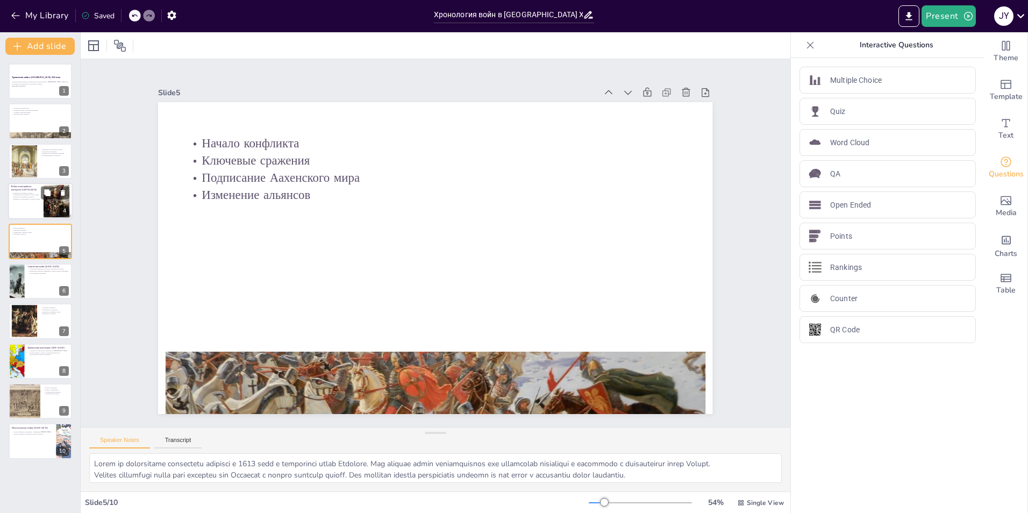
click at [21, 188] on p "Война за австрийское наследство ([DATE]-[DATE])" at bounding box center [25, 188] width 29 height 6
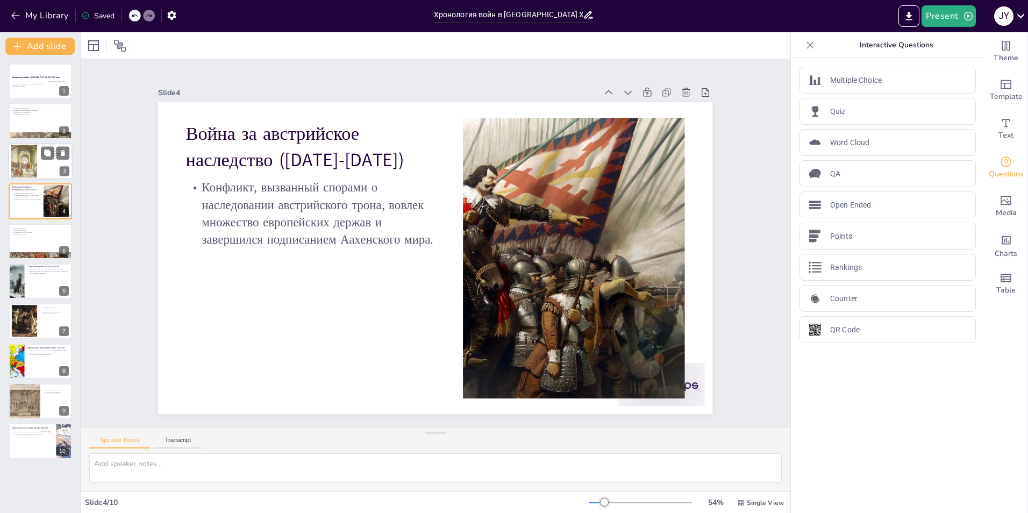
click at [19, 156] on div at bounding box center [24, 161] width 47 height 33
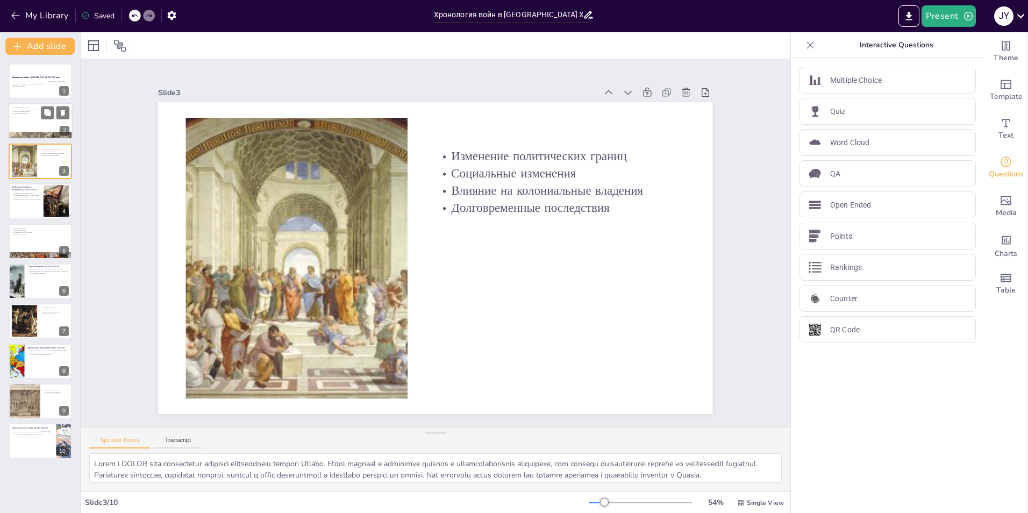
drag, startPoint x: 26, startPoint y: 123, endPoint x: 26, endPoint y: 109, distance: 14.0
click at [26, 122] on div at bounding box center [40, 121] width 64 height 37
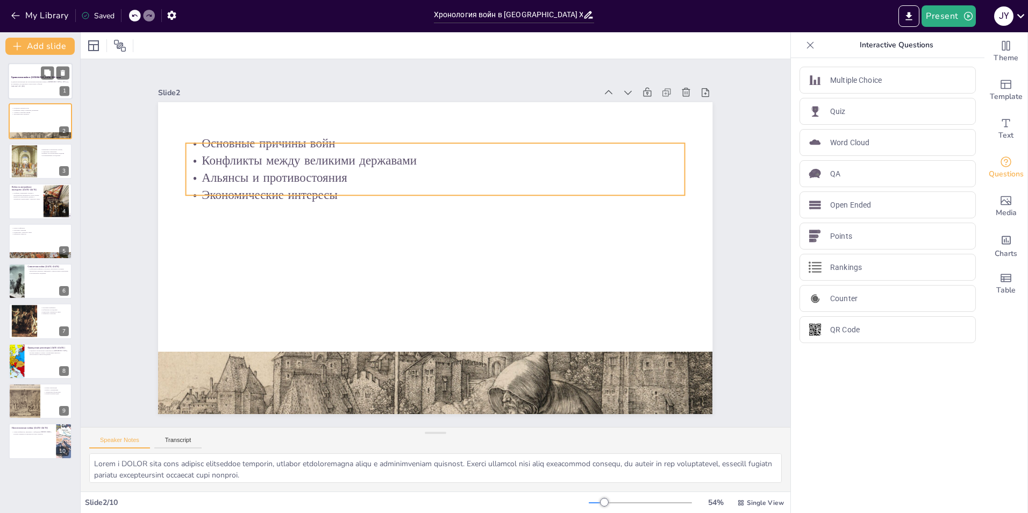
click at [33, 85] on p "Generated with [URL]" at bounding box center [40, 86] width 58 height 2
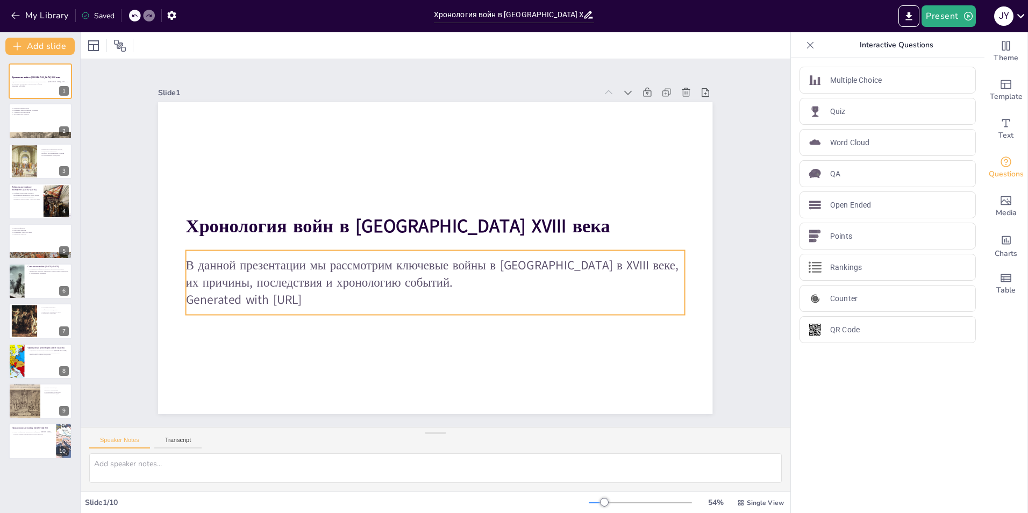
click at [320, 299] on p "Generated with [URL]" at bounding box center [430, 298] width 498 height 69
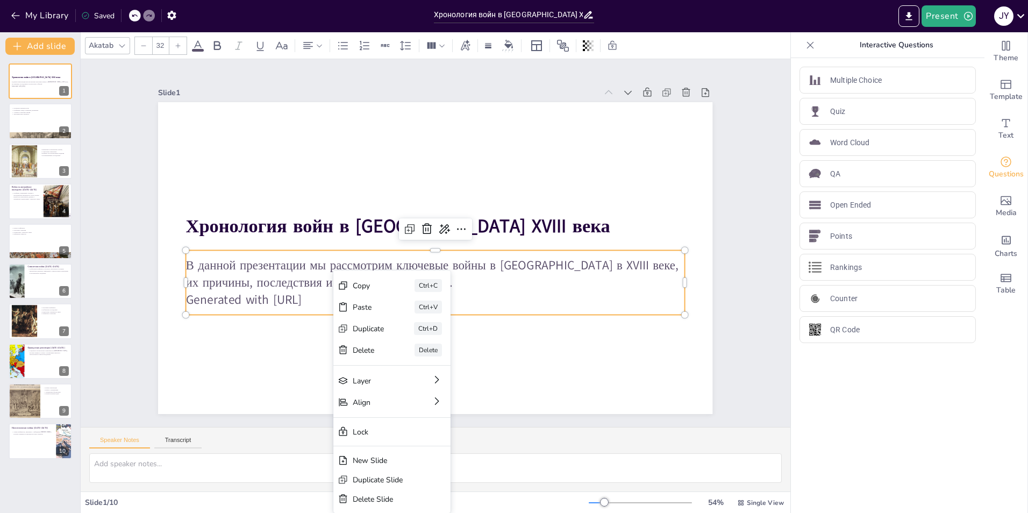
click at [320, 298] on p "Generated with [URL]" at bounding box center [406, 292] width 441 height 264
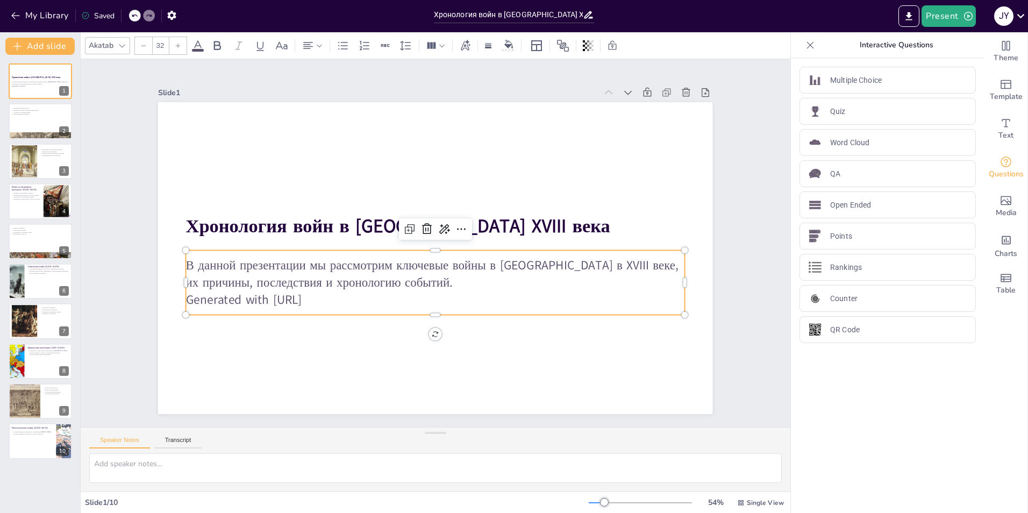
click at [334, 296] on p "Generated with [URL]" at bounding box center [430, 298] width 498 height 69
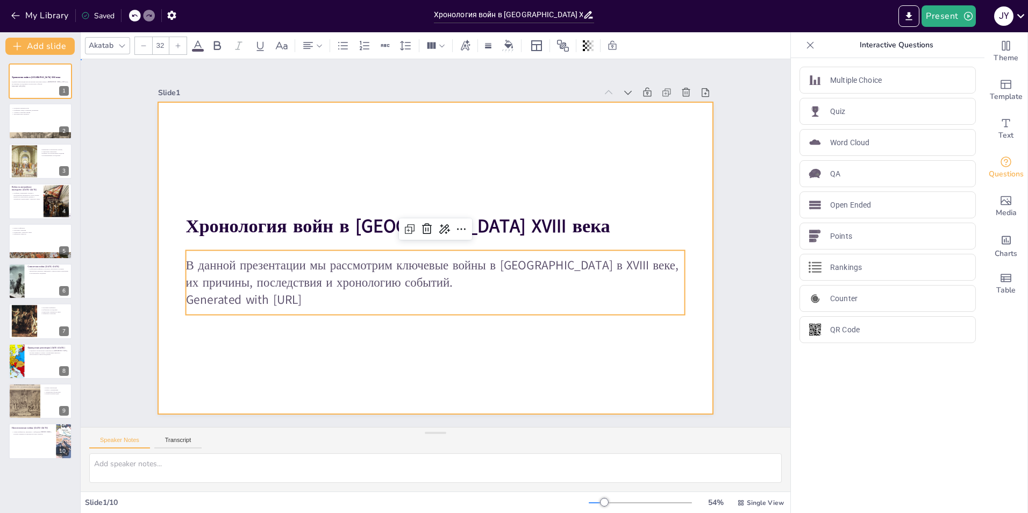
click at [315, 380] on div at bounding box center [435, 258] width 554 height 312
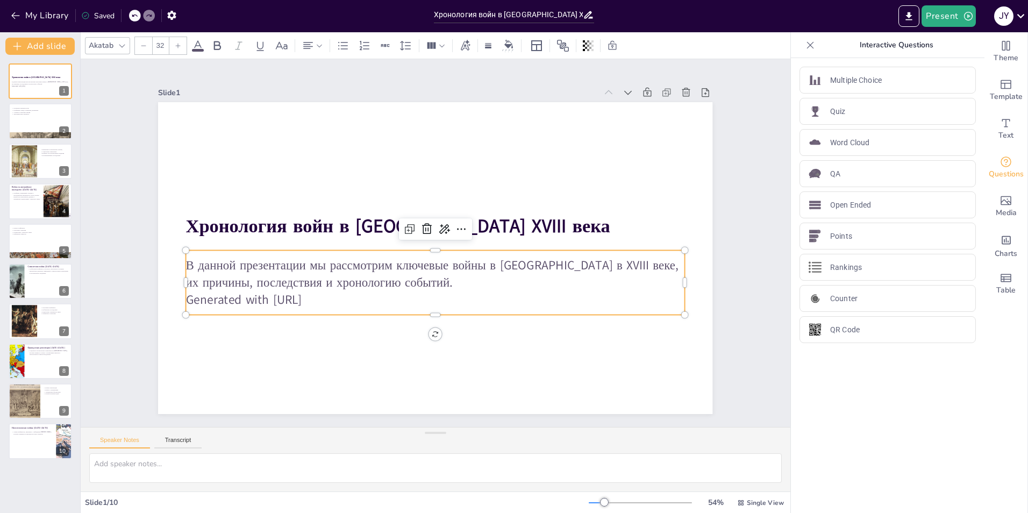
click at [311, 306] on div "В данной презентации мы рассмотрим ключевые войны в [GEOGRAPHIC_DATA] в XVIII в…" at bounding box center [426, 281] width 501 height 167
click at [437, 225] on icon at bounding box center [443, 229] width 13 height 13
click at [480, 268] on div "Rewrite" at bounding box center [481, 261] width 99 height 19
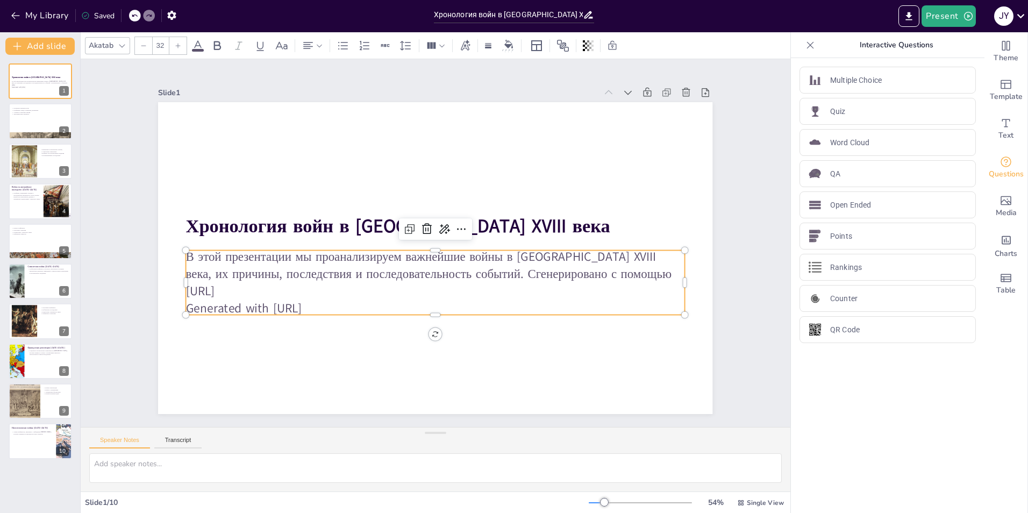
click at [248, 286] on p "В этой презентации мы проанализируем важнейшие войны в [GEOGRAPHIC_DATA] XVIII …" at bounding box center [432, 273] width 501 height 103
click at [164, 429] on div "Speaker Notes Transcript" at bounding box center [435, 440] width 709 height 26
click at [67, 73] on button at bounding box center [62, 72] width 13 height 13
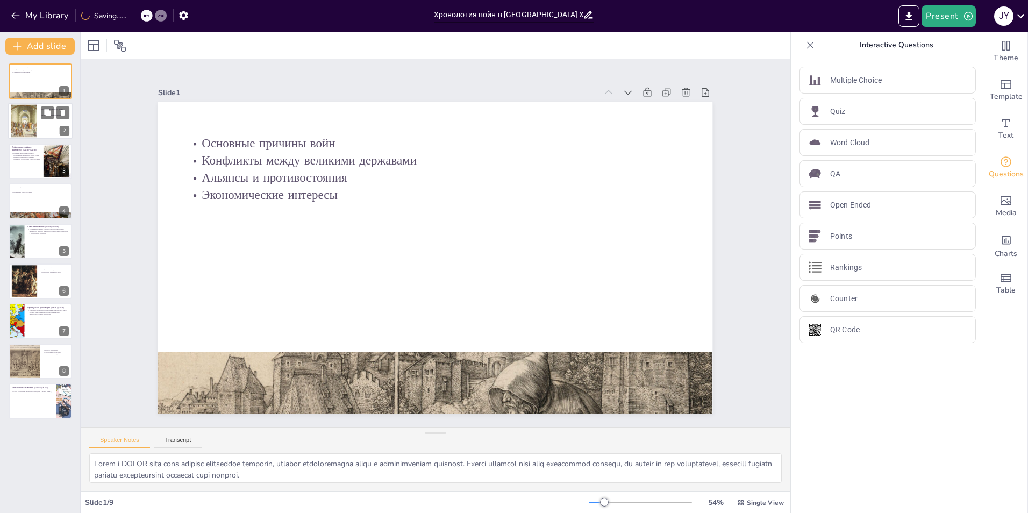
click at [36, 120] on div at bounding box center [24, 121] width 47 height 33
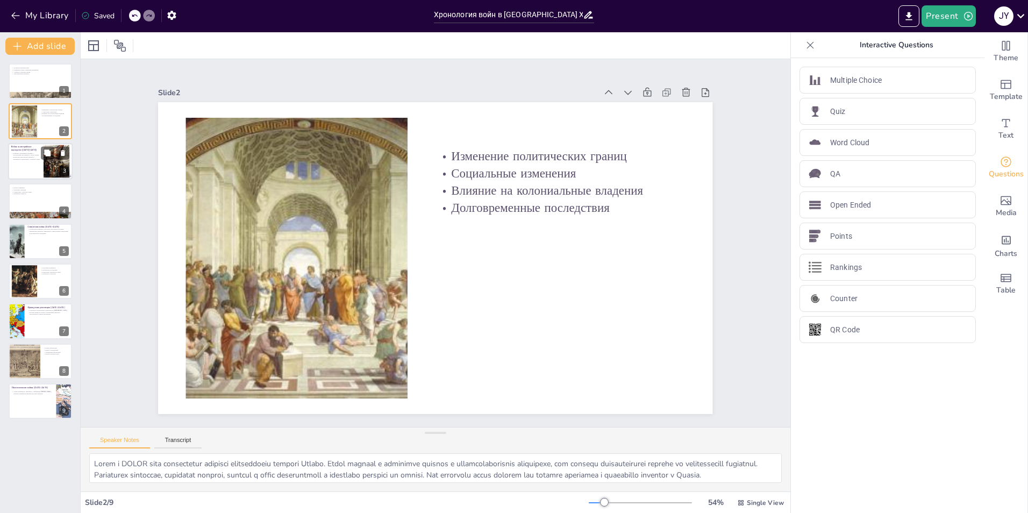
click at [35, 171] on div at bounding box center [40, 161] width 64 height 37
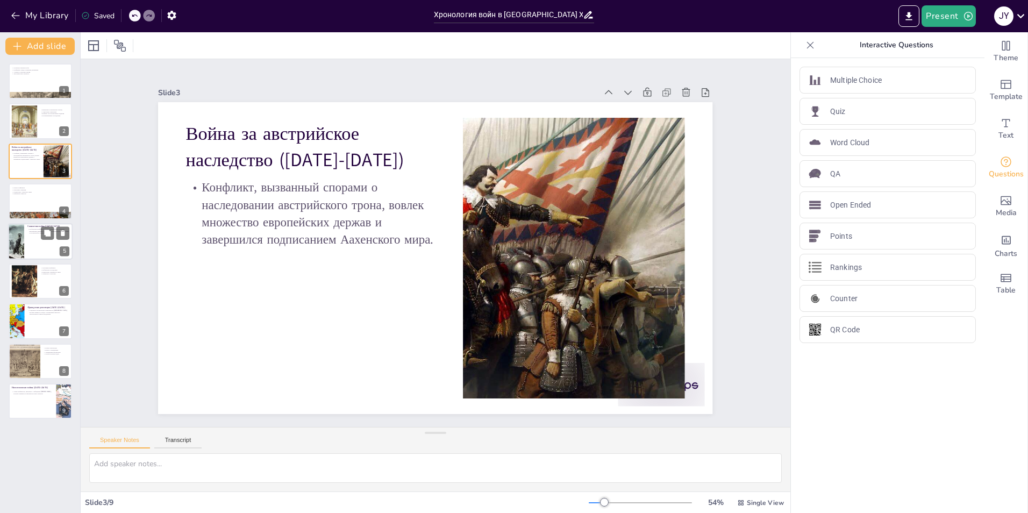
drag, startPoint x: 28, startPoint y: 227, endPoint x: 26, endPoint y: 235, distance: 8.5
click at [28, 223] on div "Семилетняя война ([DATE]-[DATE]) Глобальный конфликт, в котором участвовали осн…" at bounding box center [40, 223] width 64 height 0
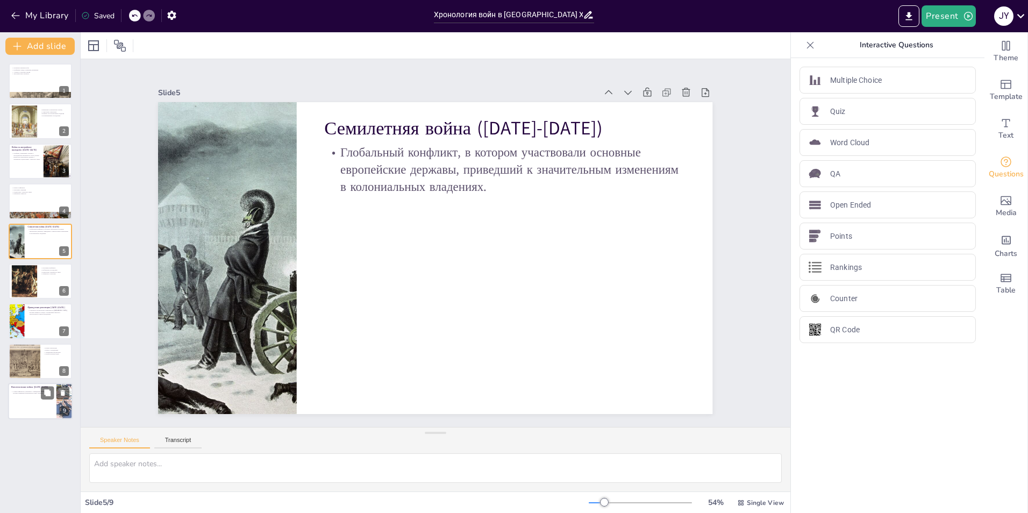
click at [61, 408] on div "9" at bounding box center [65, 411] width 10 height 10
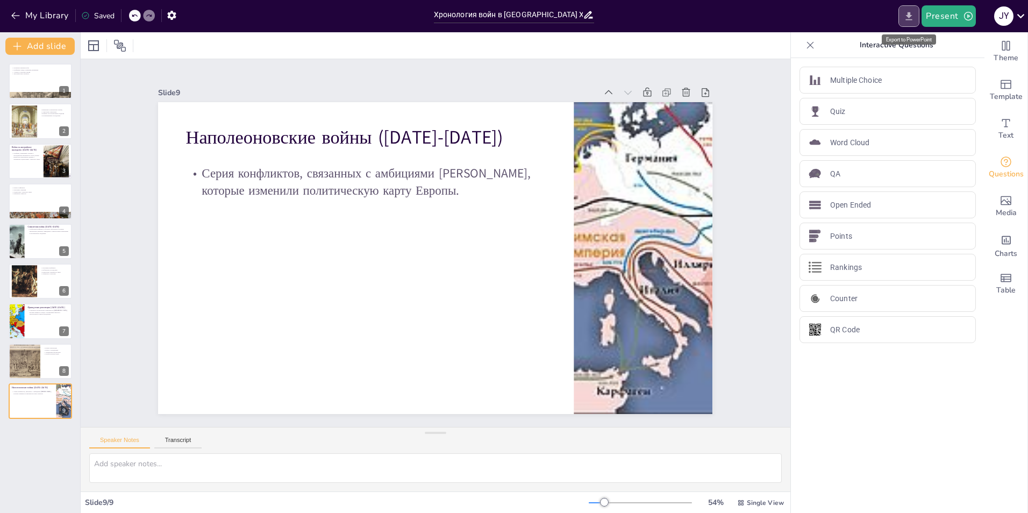
click at [912, 17] on icon "Export to PowerPoint" at bounding box center [908, 16] width 11 height 11
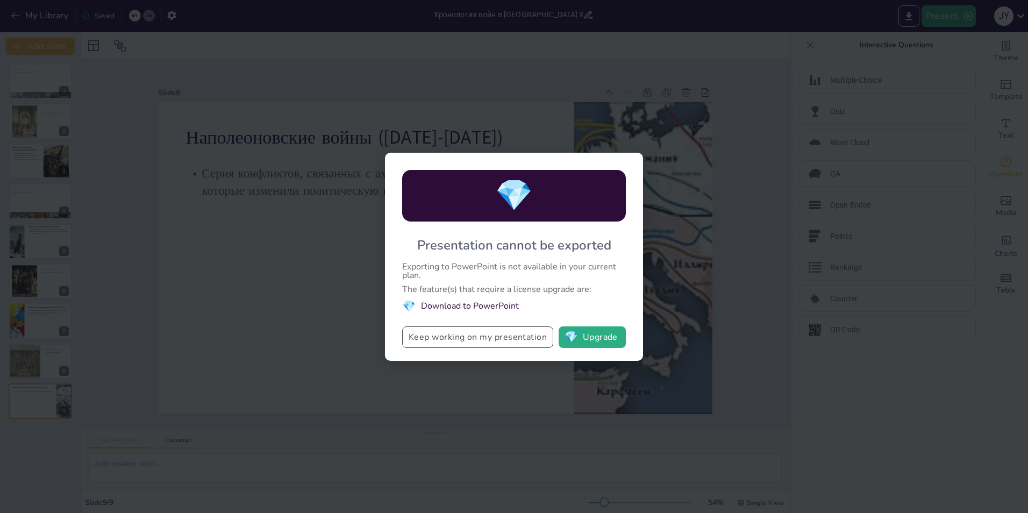
click at [525, 343] on button "Keep working on my presentation" at bounding box center [477, 336] width 151 height 21
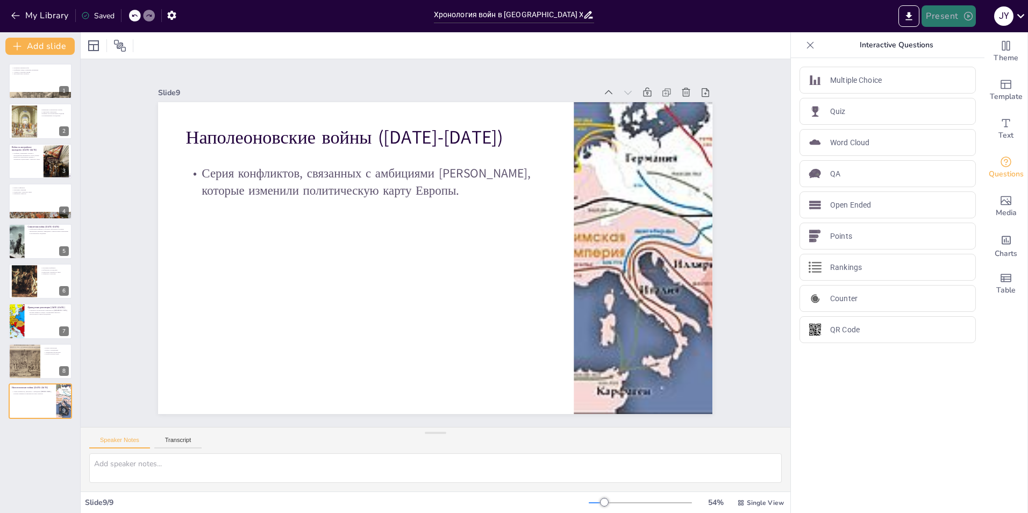
click at [942, 12] on button "Present" at bounding box center [948, 15] width 54 height 21
click at [902, 16] on div at bounding box center [514, 256] width 1028 height 513
click at [908, 15] on icon "Export to PowerPoint" at bounding box center [909, 16] width 6 height 8
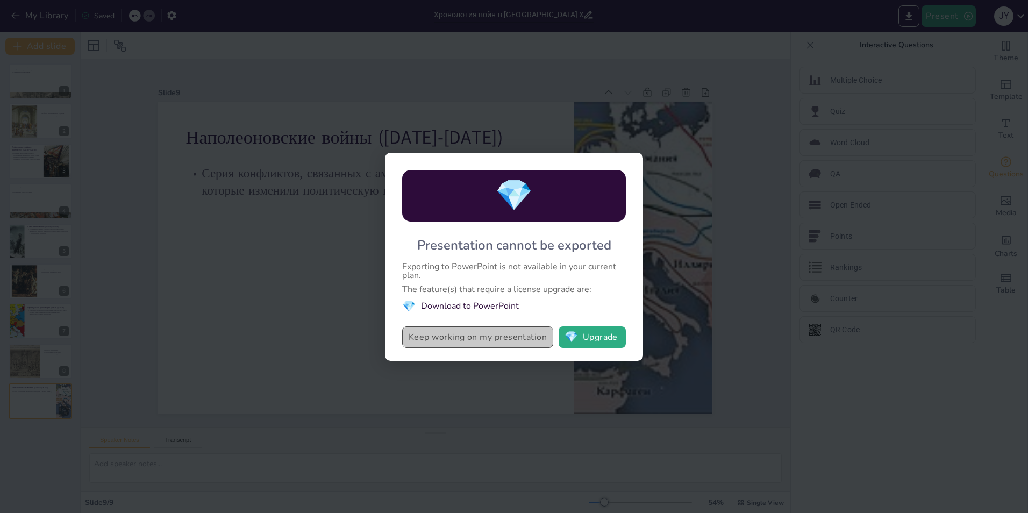
click at [529, 343] on button "Keep working on my presentation" at bounding box center [477, 336] width 151 height 21
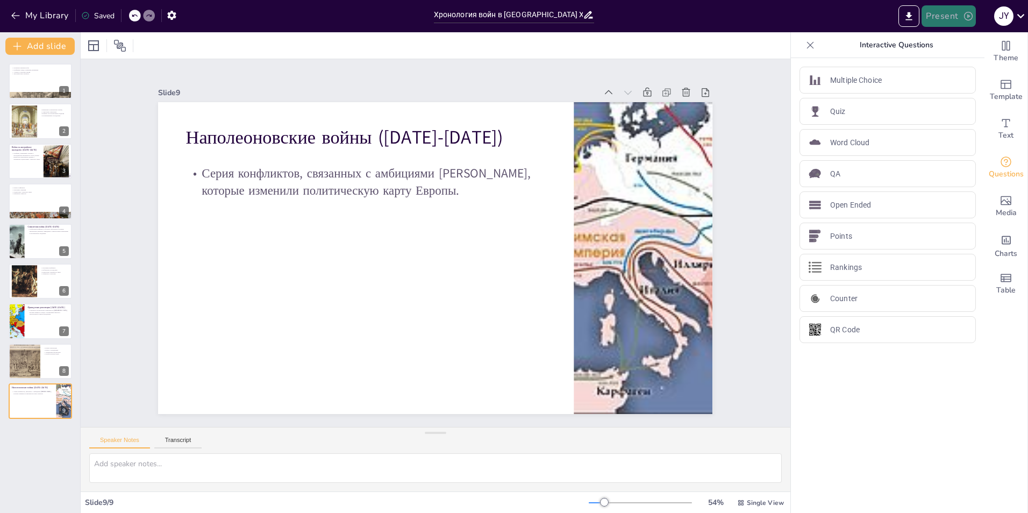
click at [964, 17] on icon "button" at bounding box center [968, 16] width 11 height 11
click at [977, 66] on li "Play presentation" at bounding box center [964, 66] width 84 height 17
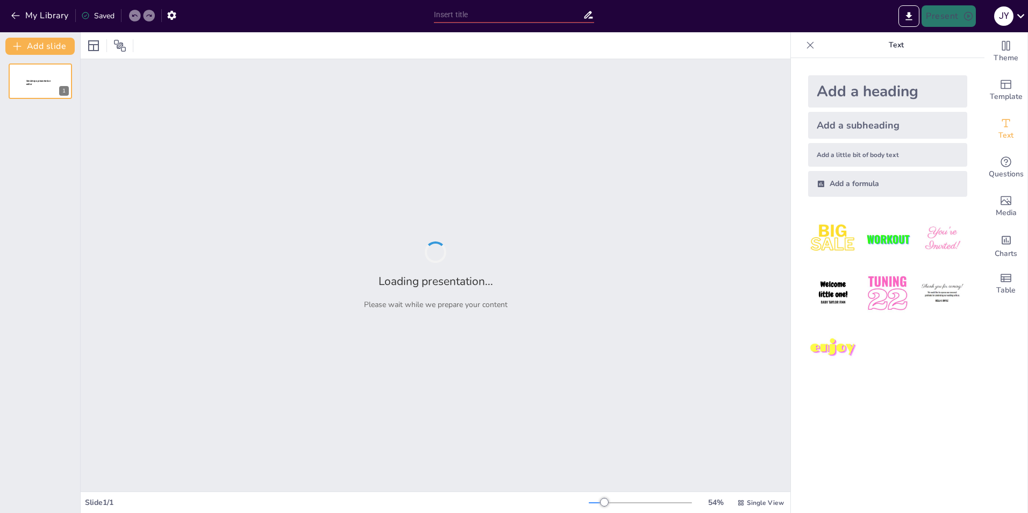
type input "Хронология войн в [GEOGRAPHIC_DATA] XVIII века"
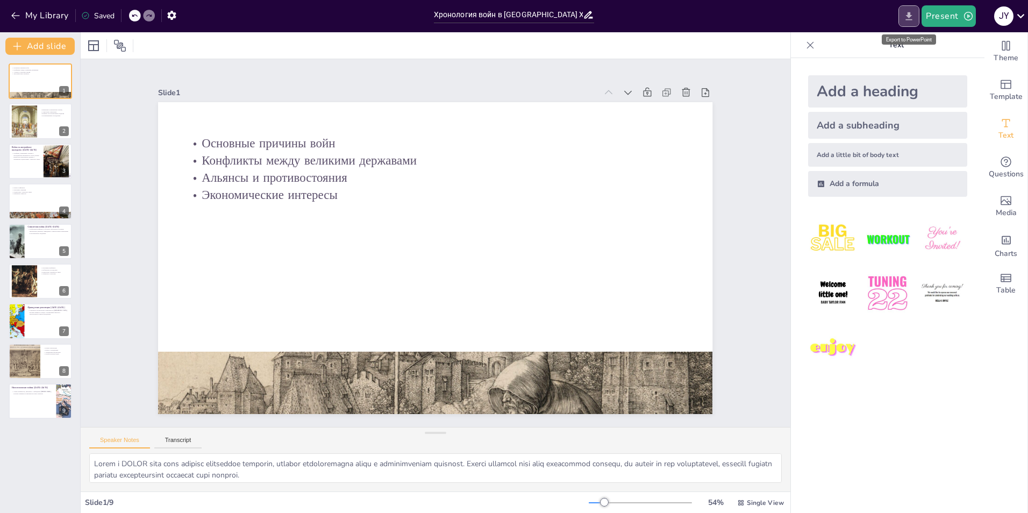
click at [918, 11] on button "Export to PowerPoint" at bounding box center [908, 15] width 21 height 21
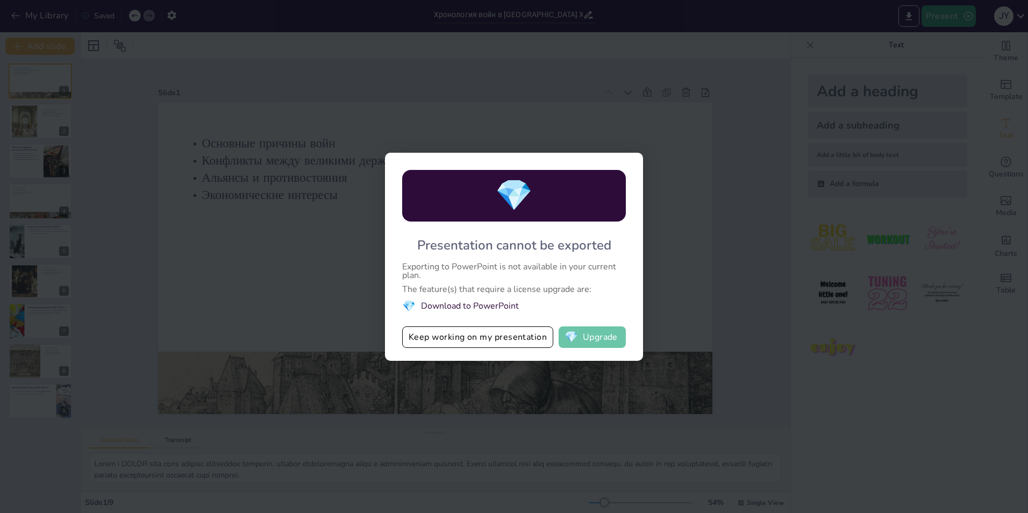
click at [579, 336] on button "💎 Upgrade" at bounding box center [591, 336] width 67 height 21
